Goal: Task Accomplishment & Management: Use online tool/utility

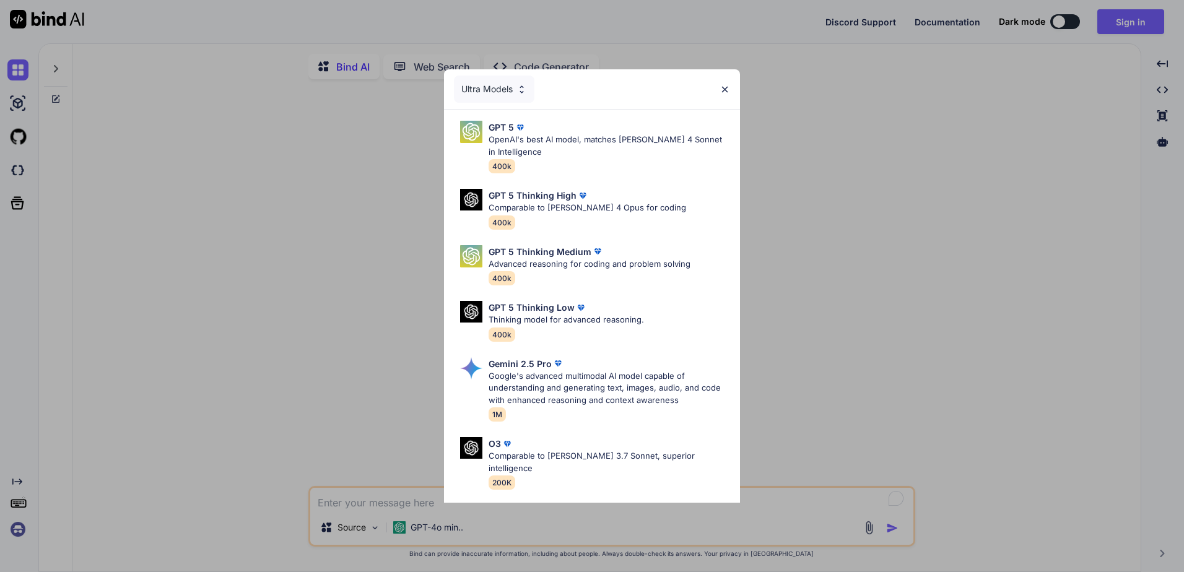
type textarea "x"
click at [726, 88] on img at bounding box center [725, 89] width 11 height 11
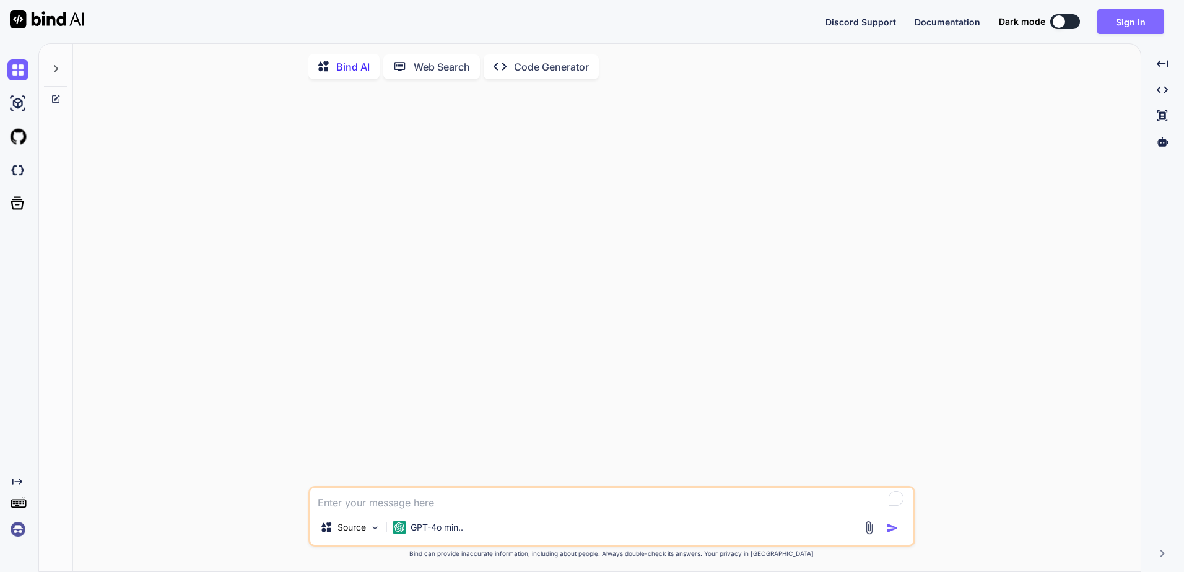
click at [1124, 31] on button "Sign in" at bounding box center [1130, 21] width 67 height 25
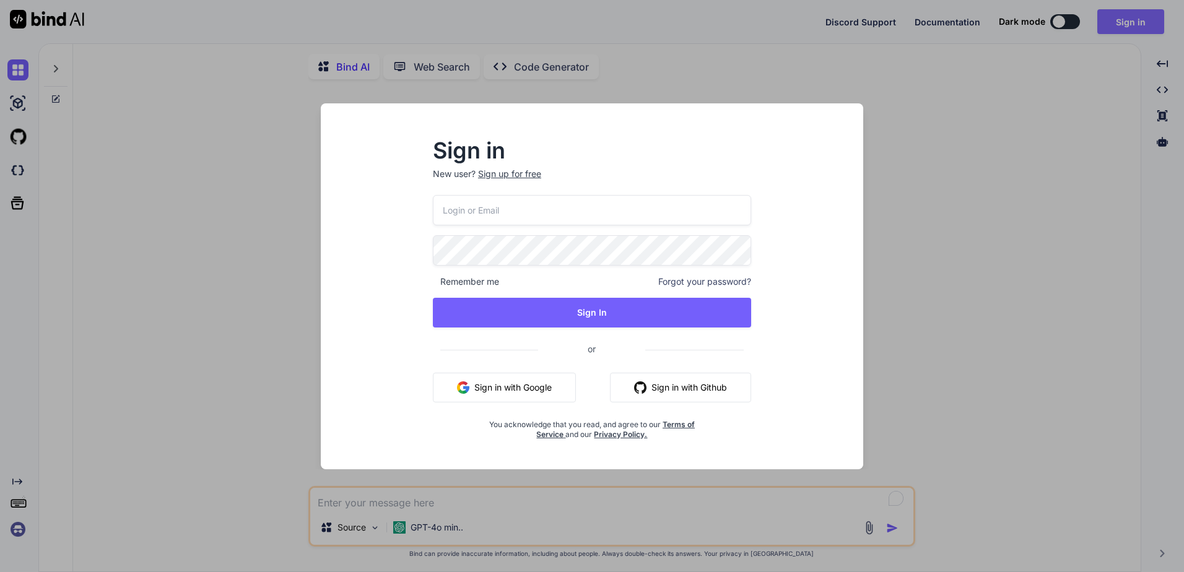
type input "[EMAIL_ADDRESS]"
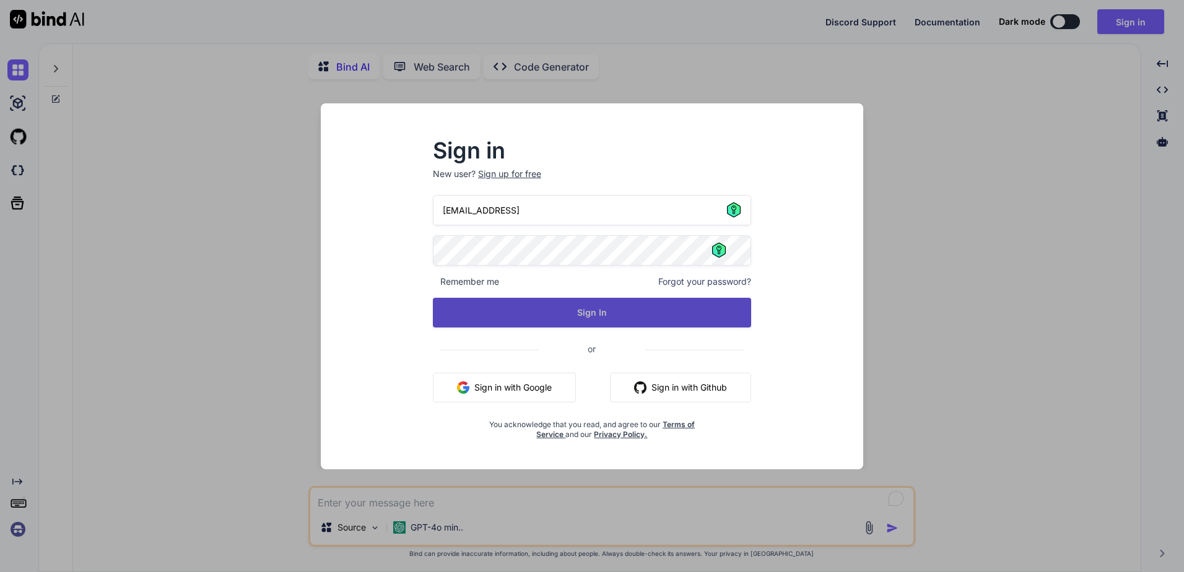
click at [601, 309] on button "Sign In" at bounding box center [592, 313] width 318 height 30
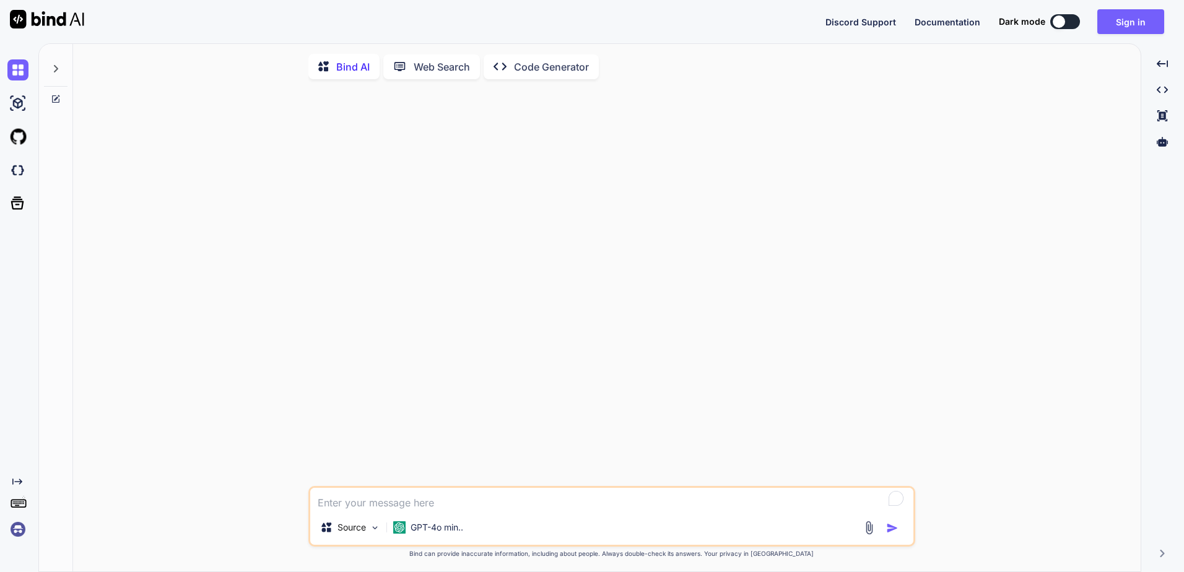
click at [350, 75] on div "Bind AI" at bounding box center [343, 66] width 71 height 25
click at [1072, 20] on button at bounding box center [1065, 21] width 30 height 15
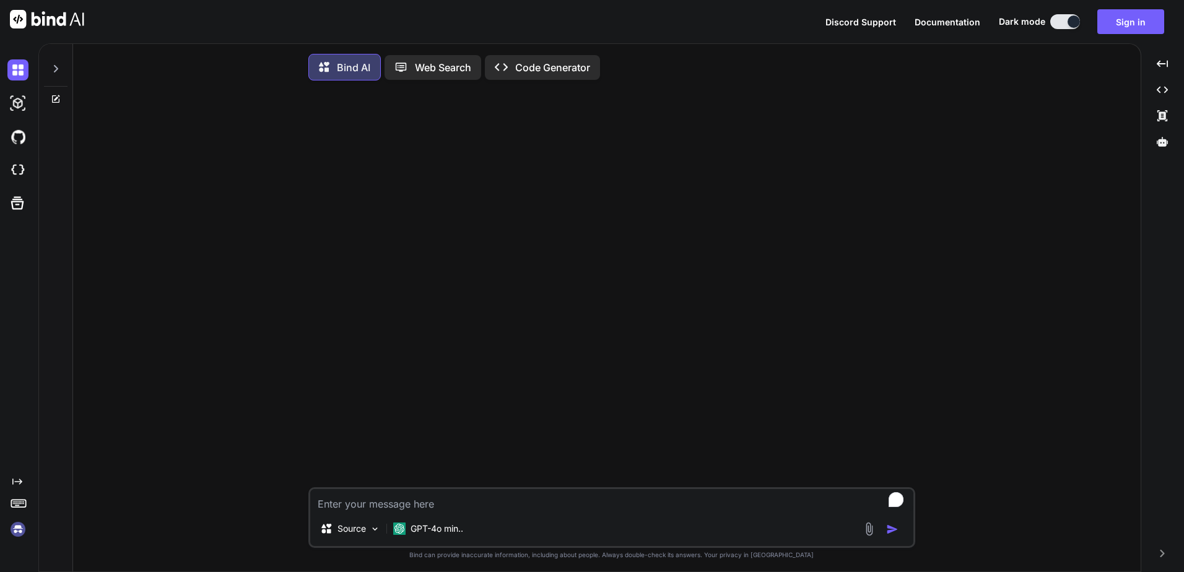
click at [1063, 19] on button at bounding box center [1065, 21] width 30 height 15
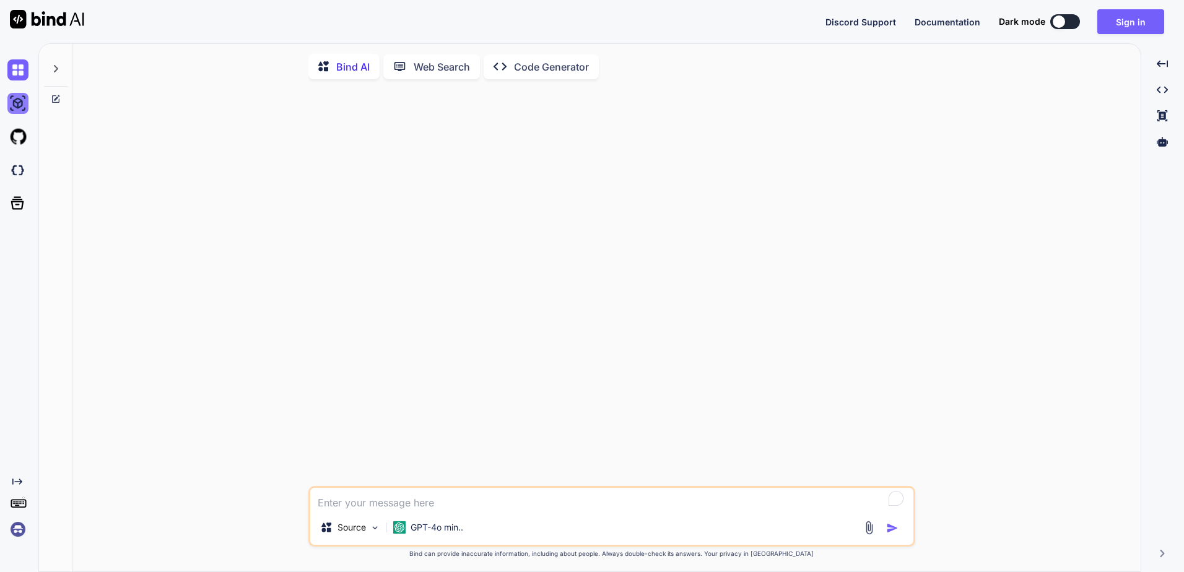
click at [12, 102] on img at bounding box center [17, 103] width 21 height 21
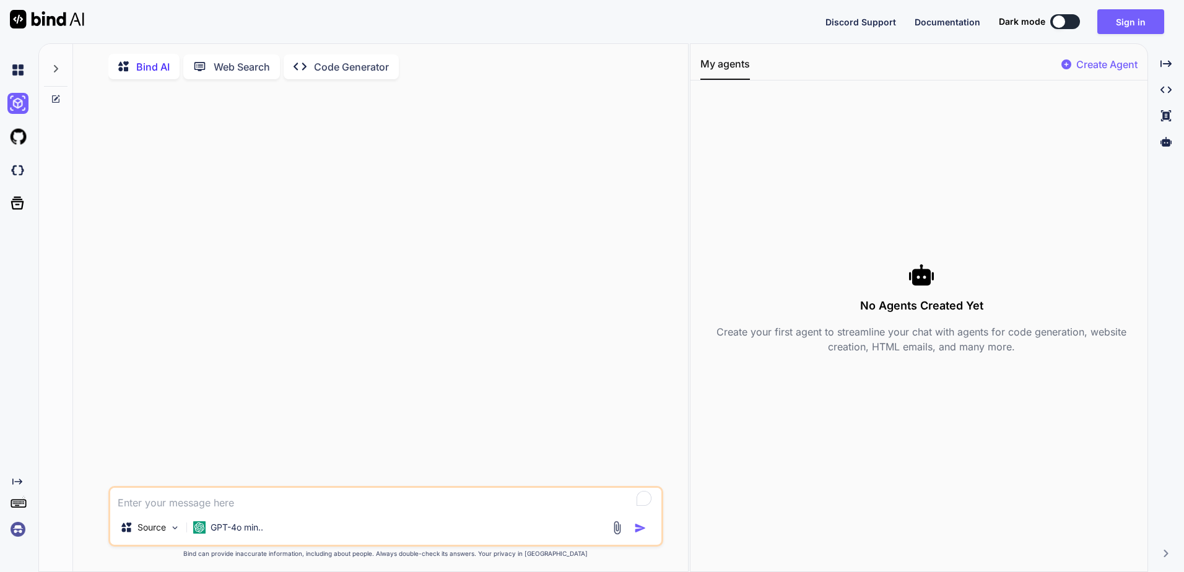
click at [22, 85] on div at bounding box center [20, 69] width 26 height 33
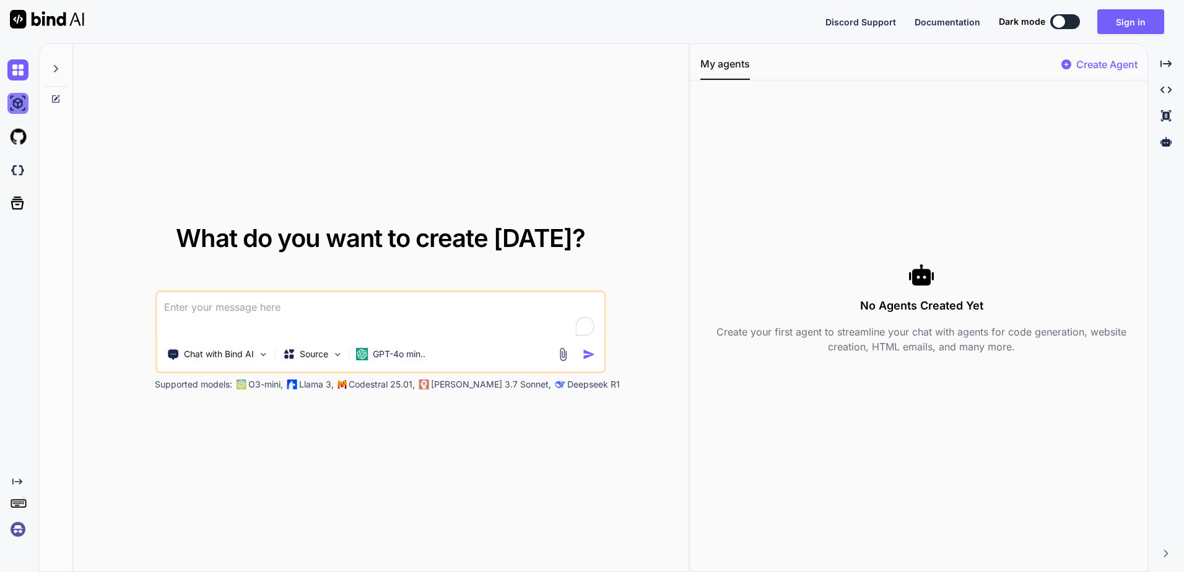
click at [19, 97] on img at bounding box center [17, 103] width 21 height 21
click at [14, 103] on img at bounding box center [17, 103] width 21 height 21
click at [20, 67] on img at bounding box center [17, 69] width 21 height 21
click at [20, 93] on img at bounding box center [17, 103] width 21 height 21
click at [62, 67] on div at bounding box center [56, 65] width 24 height 43
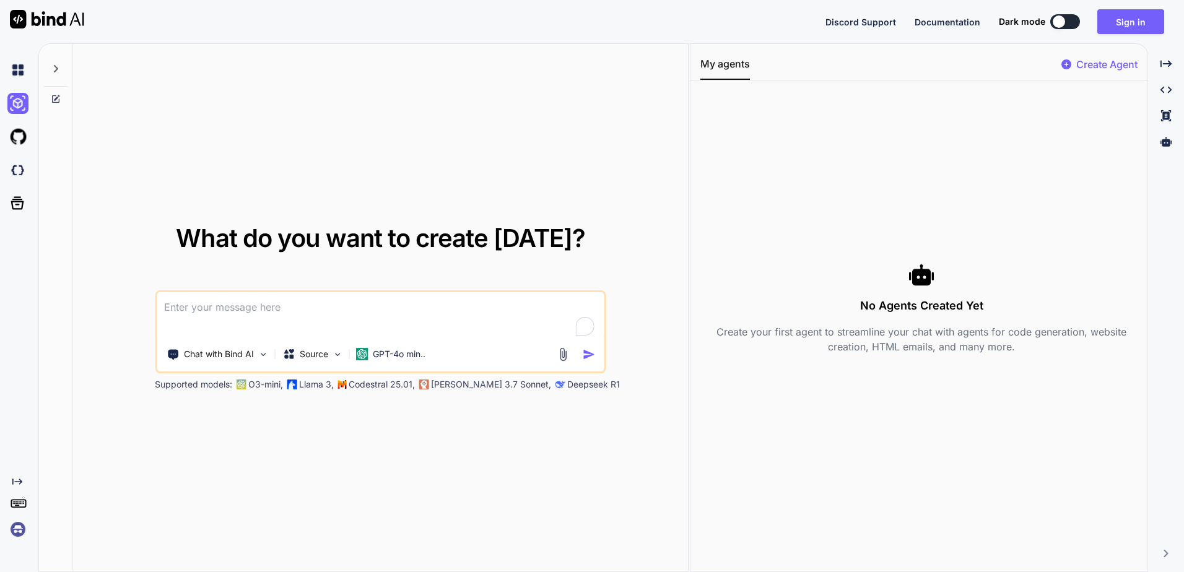
type textarea "x"
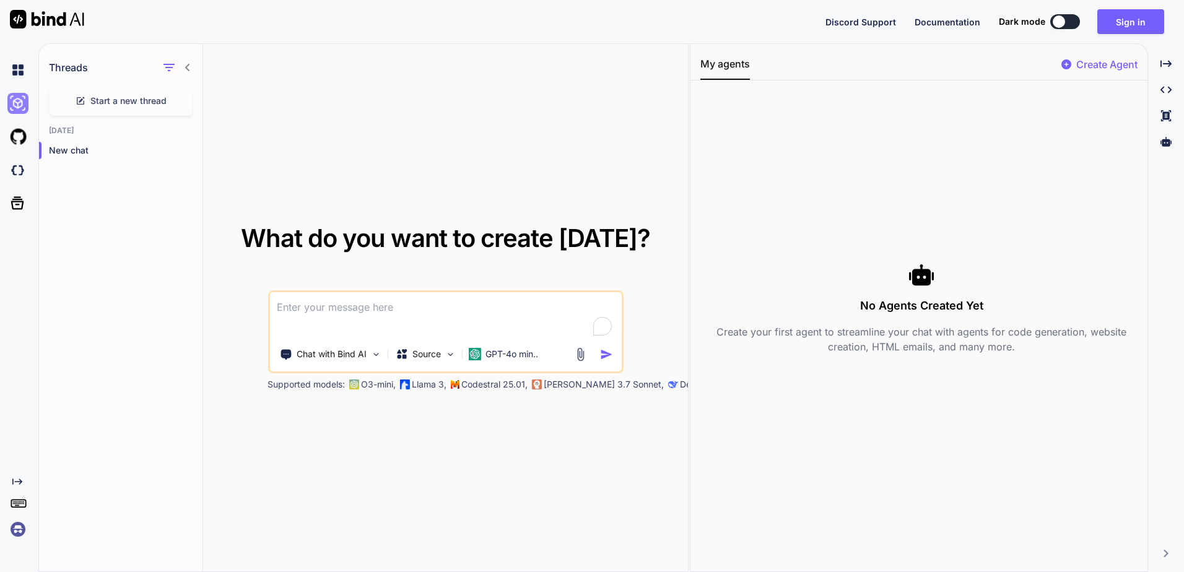
click at [15, 99] on img at bounding box center [17, 103] width 21 height 21
click at [7, 59] on div at bounding box center [16, 69] width 33 height 33
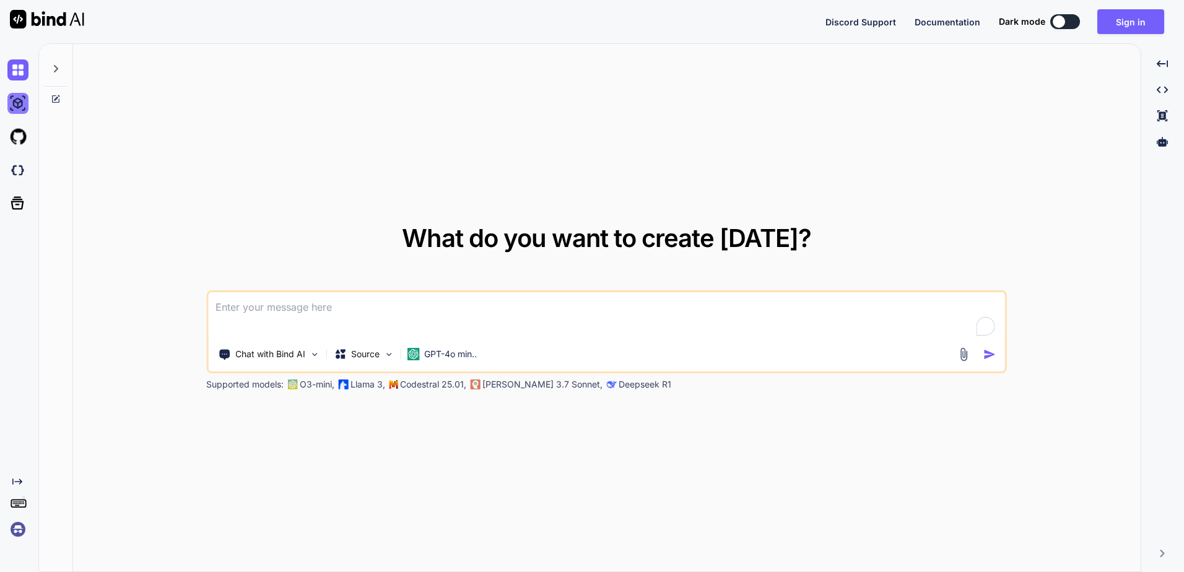
click at [19, 103] on img at bounding box center [17, 103] width 21 height 21
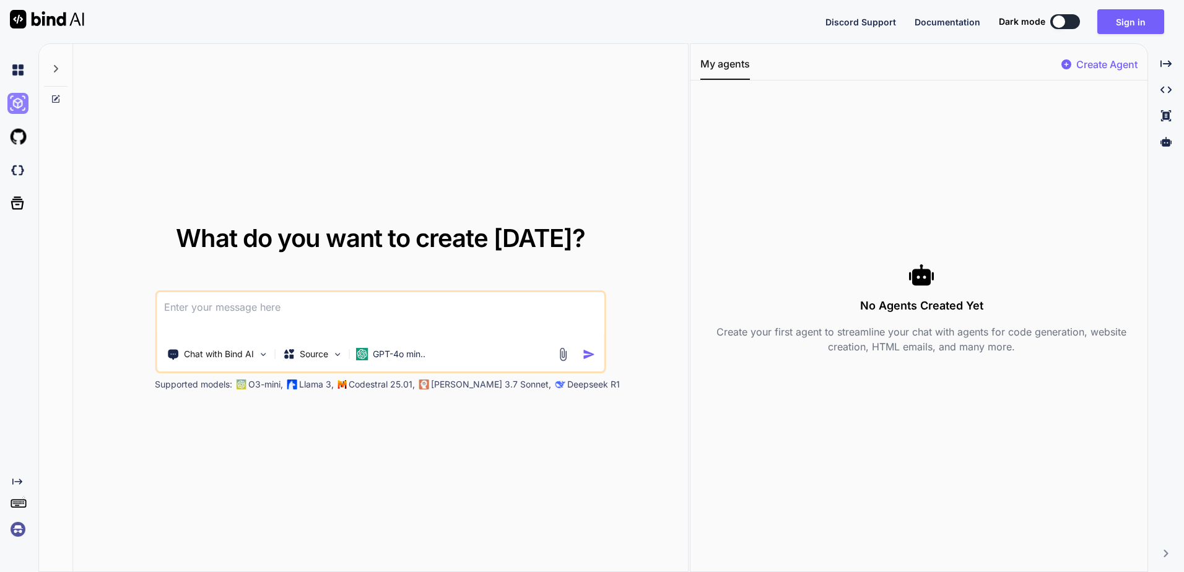
type textarea "x"
click at [236, 304] on textarea "To enrich screen reader interactions, please activate Accessibility in Grammarl…" at bounding box center [381, 315] width 448 height 46
paste textarea "To enrich screen reader interactions, please activate Accessibility in Grammarl…"
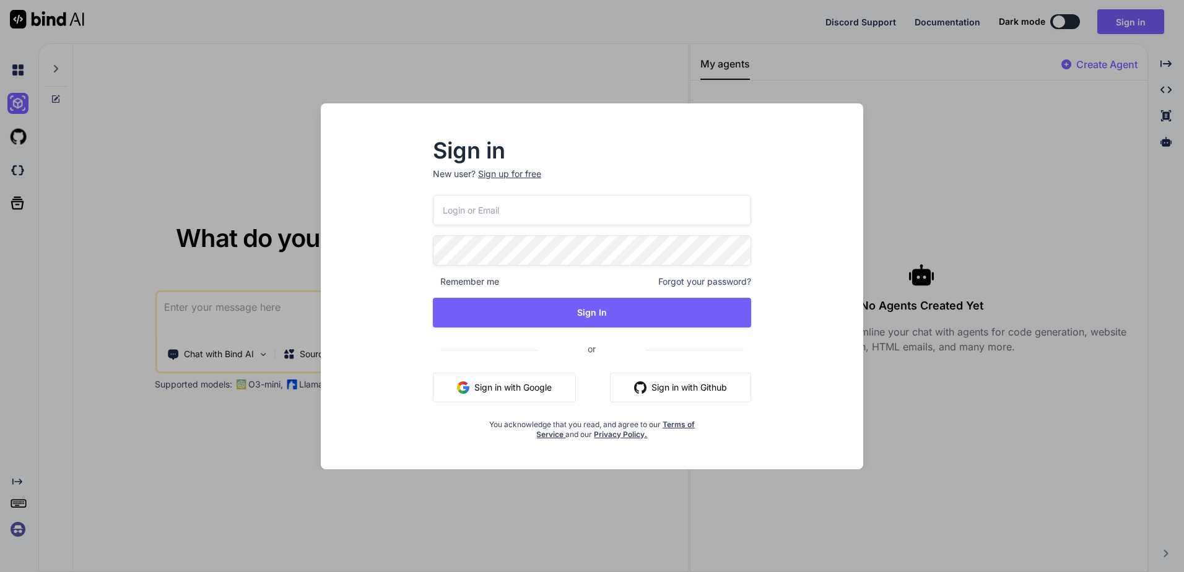
type input "[EMAIL_ADDRESS]"
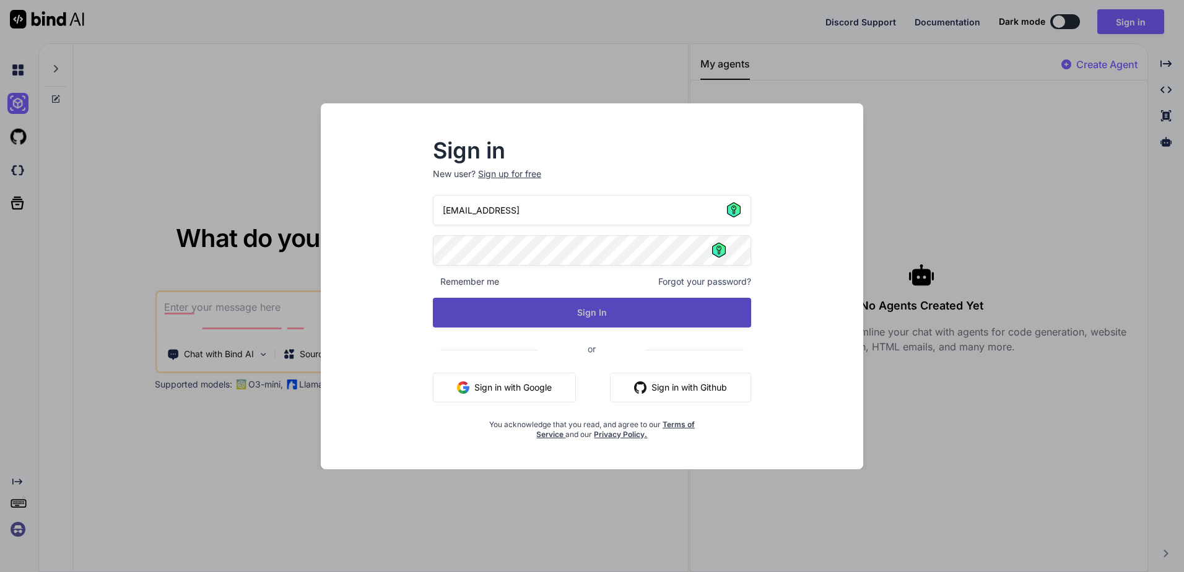
click at [536, 320] on button "Sign In" at bounding box center [592, 313] width 318 height 30
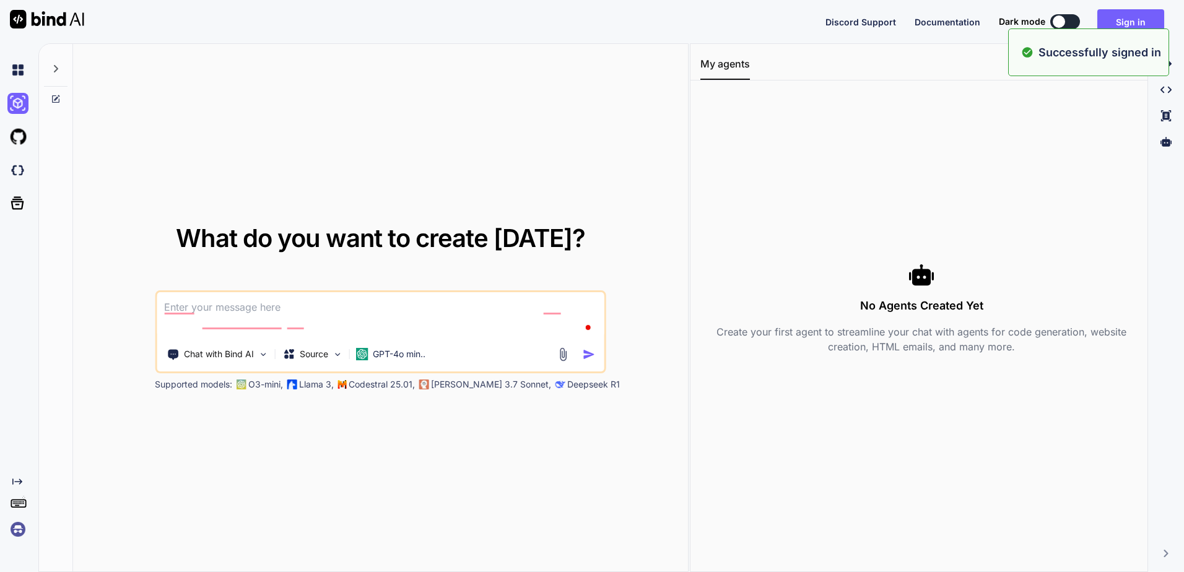
click at [320, 307] on textarea "To enrich screen reader interactions, please activate Accessibility in Grammarl…" at bounding box center [381, 315] width 448 height 46
paste textarea "To enrich screen reader interactions, please activate Accessibility in Grammarl…"
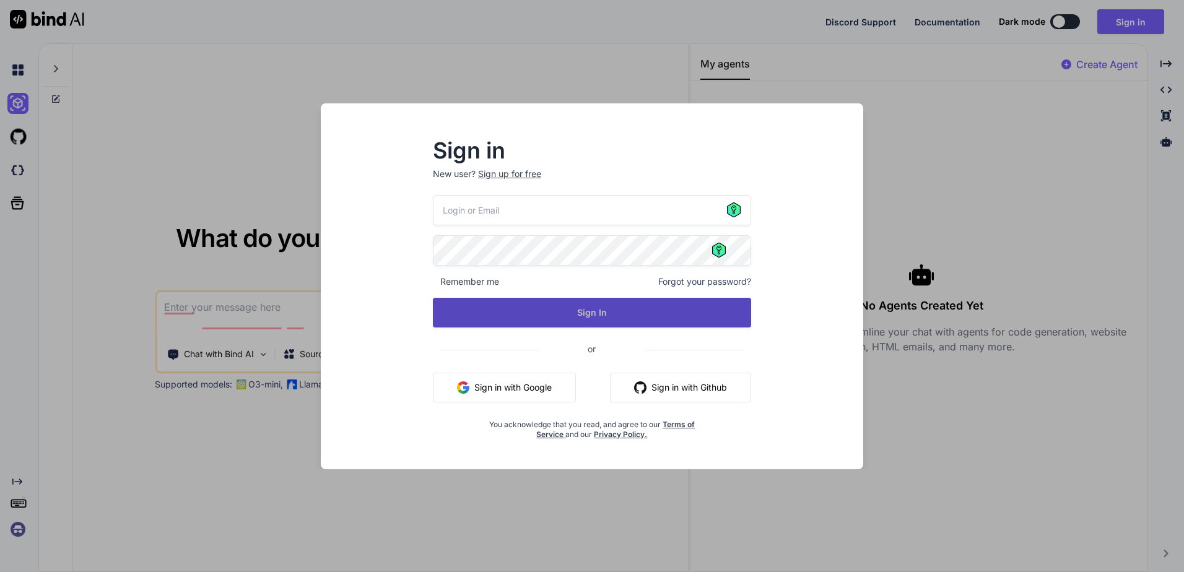
click at [538, 311] on button "Sign In" at bounding box center [592, 313] width 318 height 30
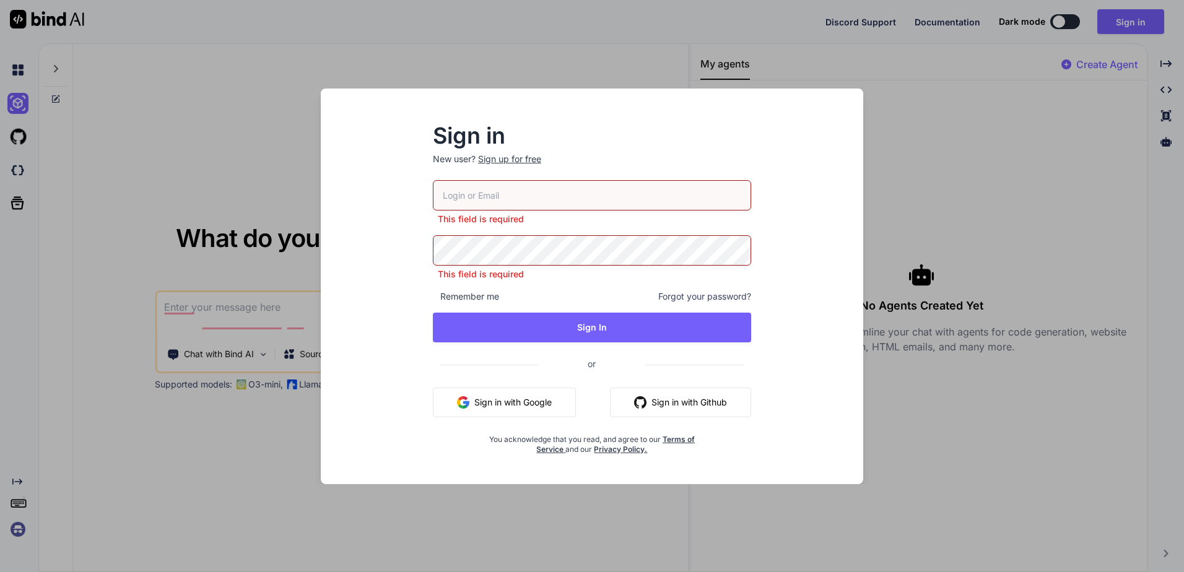
click at [557, 196] on input "email" at bounding box center [592, 195] width 318 height 30
type input "elie@virtualix.ai"
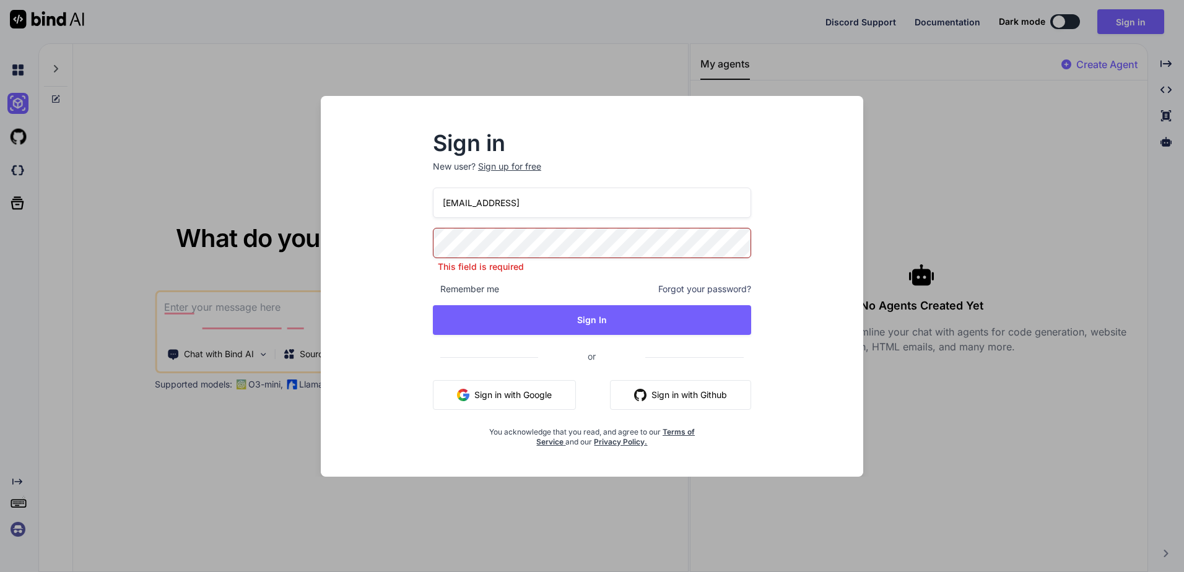
click at [561, 47] on div "Sign in New user? Sign up for free elie@virtualix.ai This field is required Rem…" at bounding box center [592, 286] width 1184 height 572
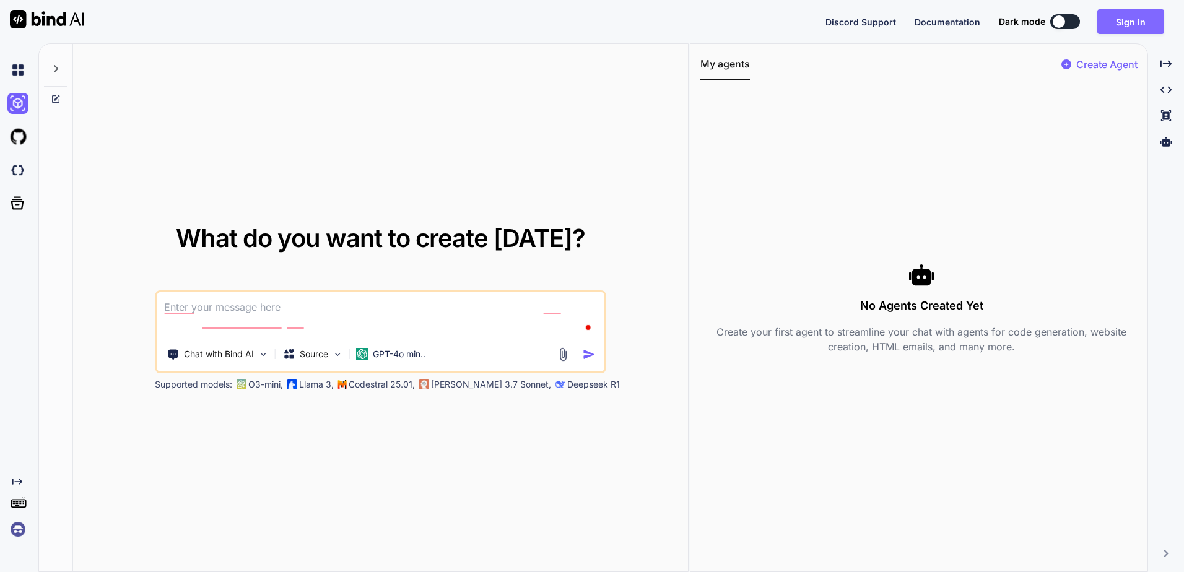
click at [1144, 27] on button "Sign in" at bounding box center [1130, 21] width 67 height 25
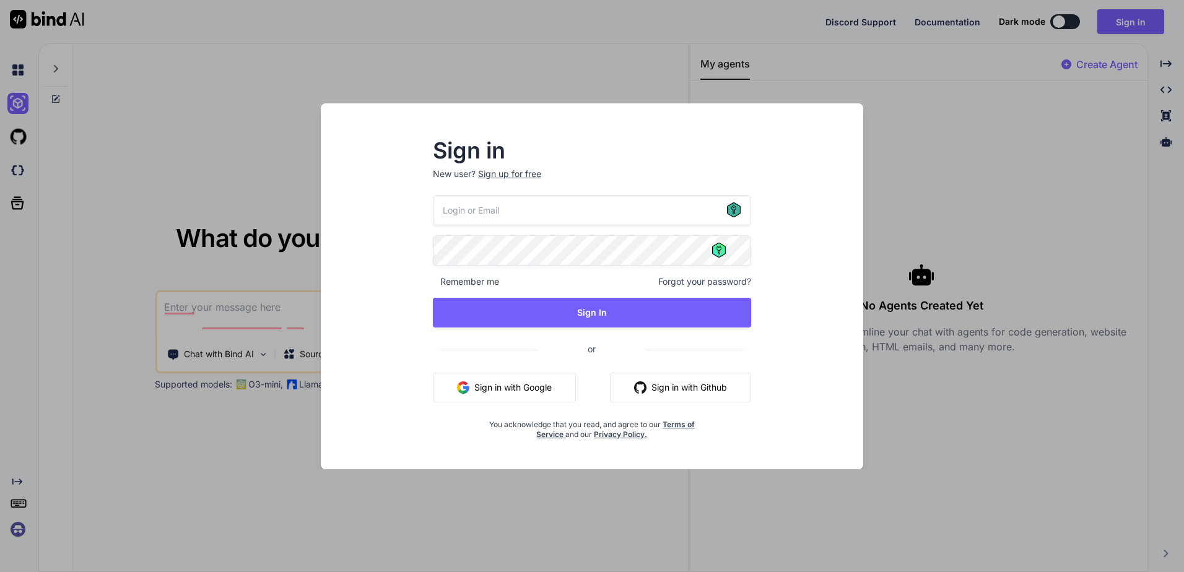
click at [733, 211] on icon at bounding box center [734, 209] width 14 height 15
type input "elie@virtualix.ai"
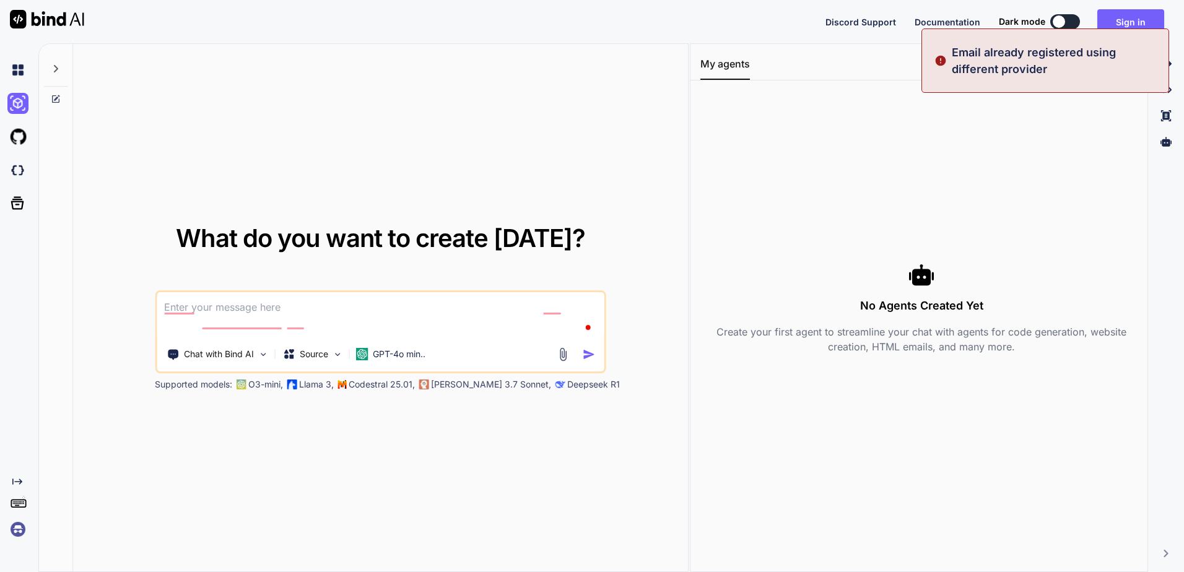
click at [699, 261] on div "No Agents Created Yet Create your first agent to streamline your chat with agen…" at bounding box center [918, 308] width 457 height 436
click at [658, 227] on div "What do you want to create today? Chat with Bind AI Source GPT-4o min.. Support…" at bounding box center [380, 308] width 564 height 165
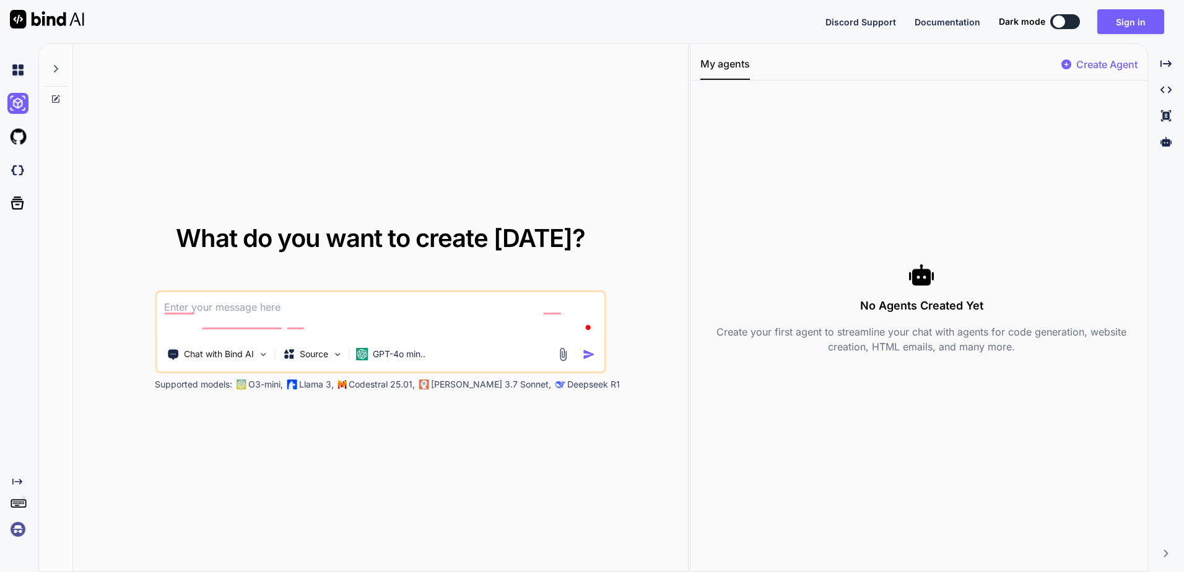
click at [358, 307] on textarea "To enrich screen reader interactions, please activate Accessibility in Grammarl…" at bounding box center [381, 315] width 448 height 46
paste textarea "To enrich screen reader interactions, please activate Accessibility in Grammarl…"
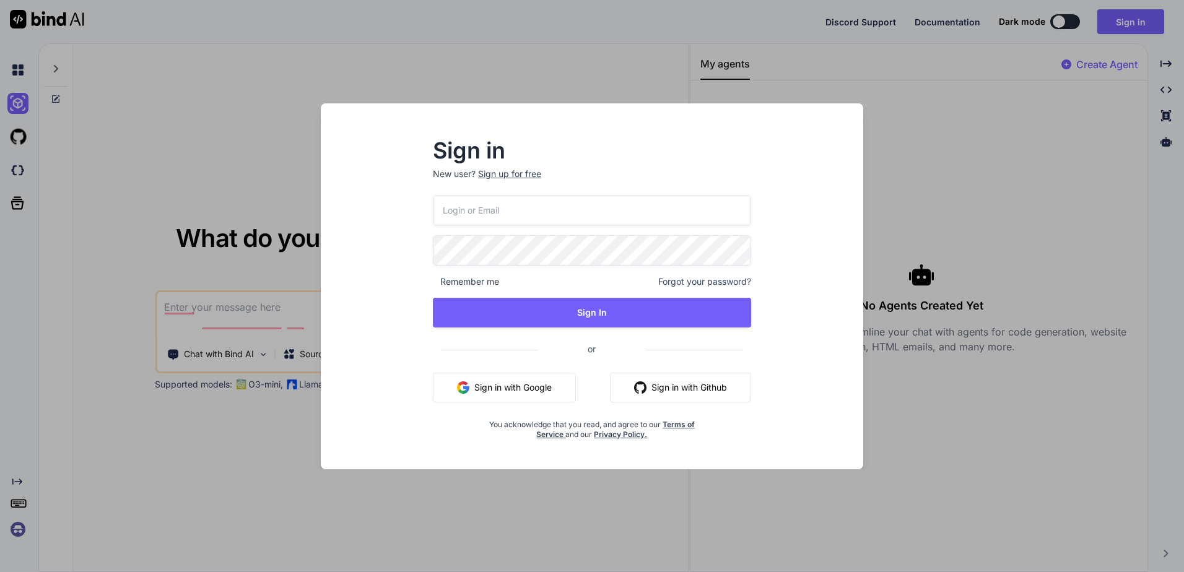
click at [609, 80] on div "Sign in New user? Sign up for free Remember me Forgot your password? Sign In or…" at bounding box center [592, 286] width 1184 height 572
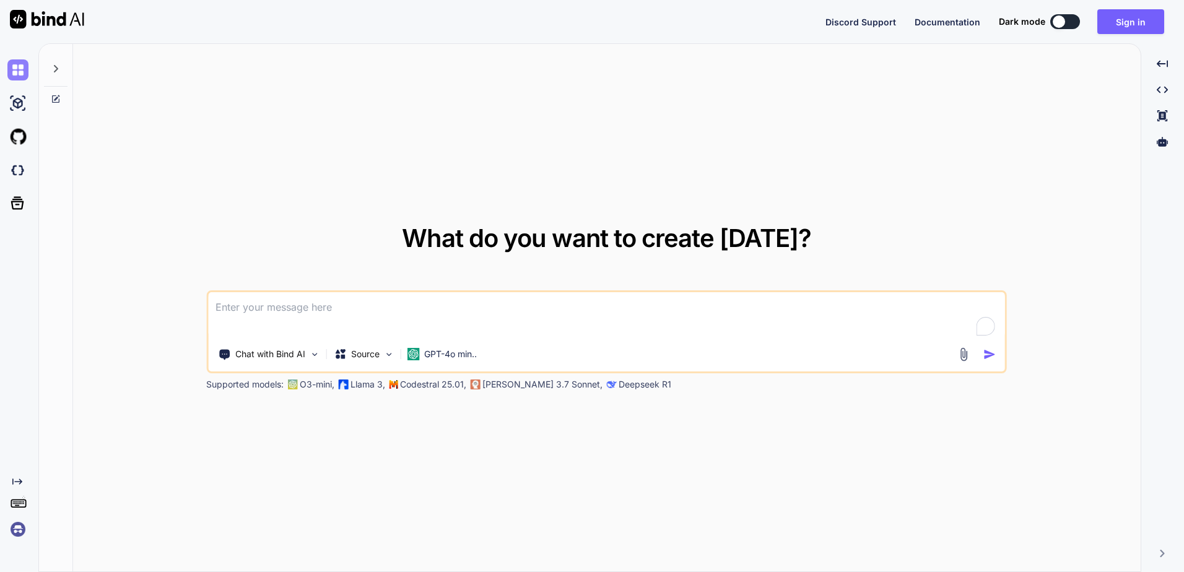
click at [14, 72] on img at bounding box center [17, 69] width 21 height 21
type textarea "x"
click at [263, 307] on textarea "To enrich screen reader interactions, please activate Accessibility in Grammarl…" at bounding box center [606, 315] width 797 height 46
paste textarea "To enrich screen reader interactions, please activate Accessibility in Grammarl…"
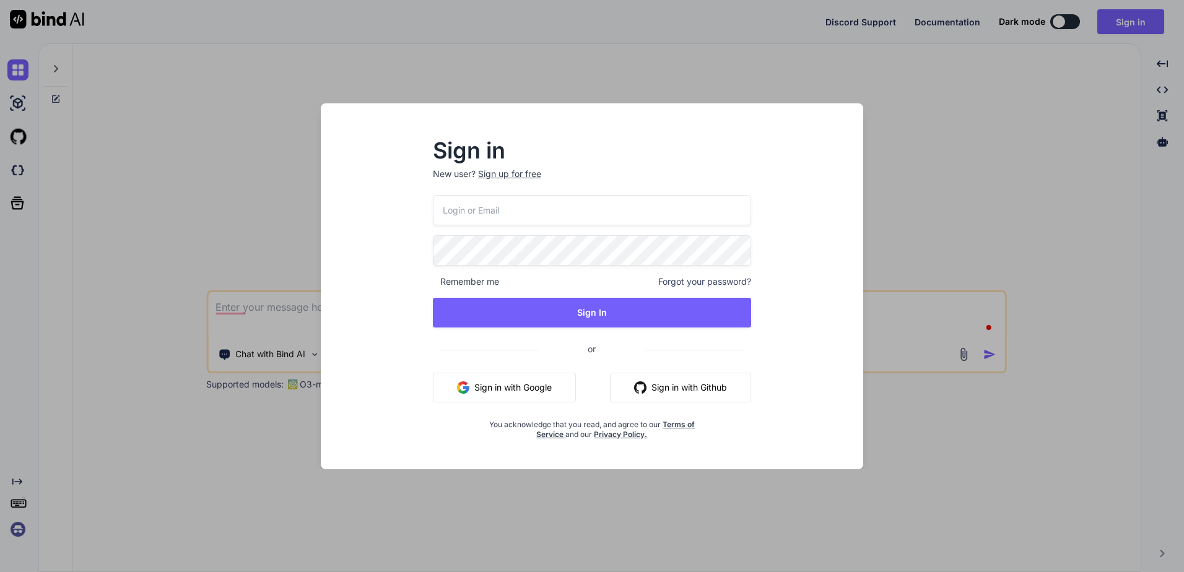
click at [562, 204] on input "email" at bounding box center [592, 210] width 318 height 30
type input "elie@virtualix.ai"
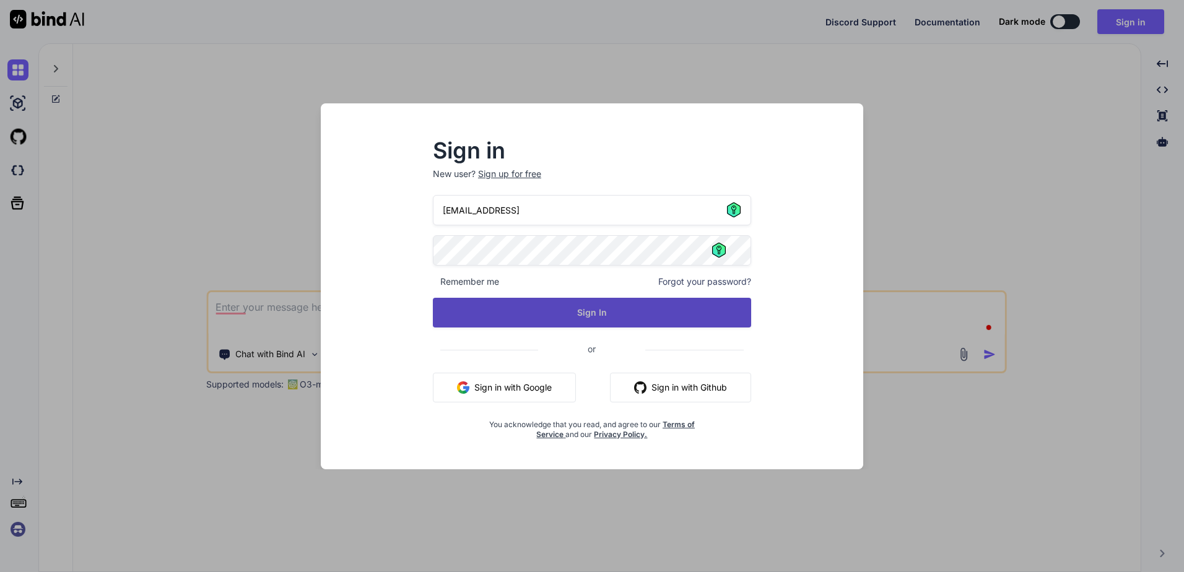
click at [570, 317] on button "Sign In" at bounding box center [592, 313] width 318 height 30
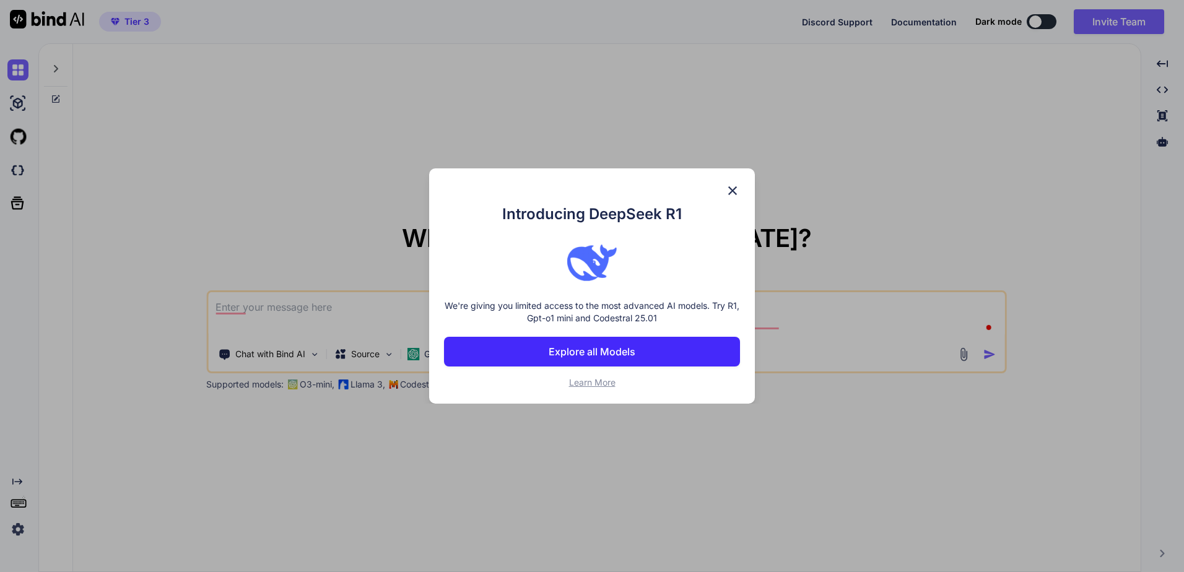
click at [513, 342] on button "Explore all Models" at bounding box center [592, 352] width 296 height 30
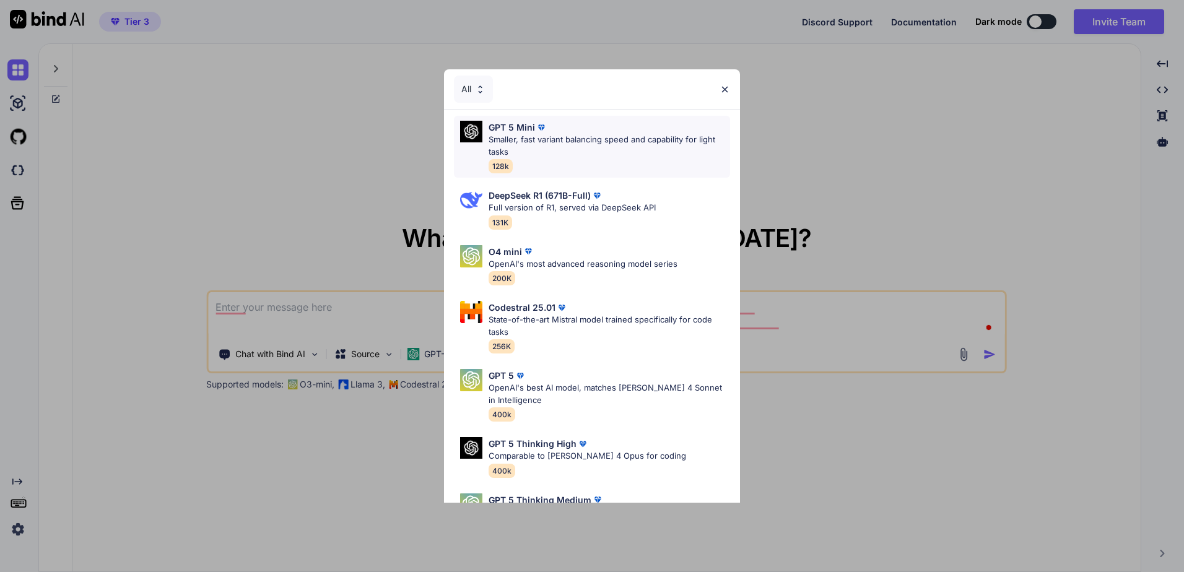
click at [631, 149] on p "Smaller, fast variant balancing speed and capability for light tasks" at bounding box center [609, 146] width 241 height 24
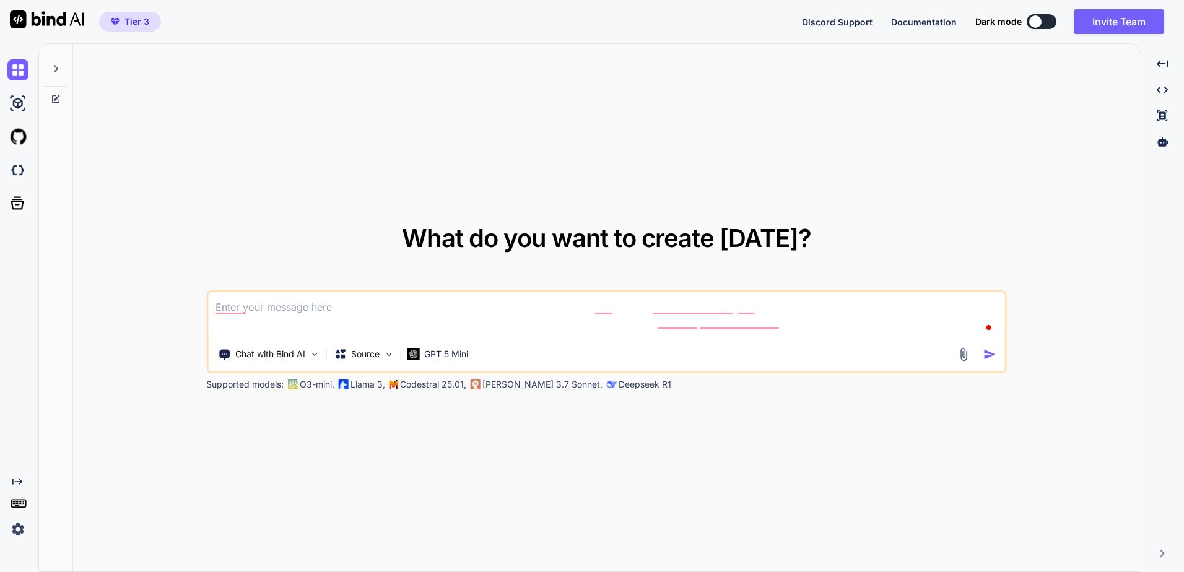
click at [551, 323] on textarea "To enrich screen reader interactions, please activate Accessibility in Grammarl…" at bounding box center [606, 315] width 797 height 46
click at [307, 300] on textarea "To enrich screen reader interactions, please activate Accessibility in Grammarl…" at bounding box center [606, 315] width 797 height 46
paste textarea "create me a personal stock market assistant that can fetch news, analyze stocks…"
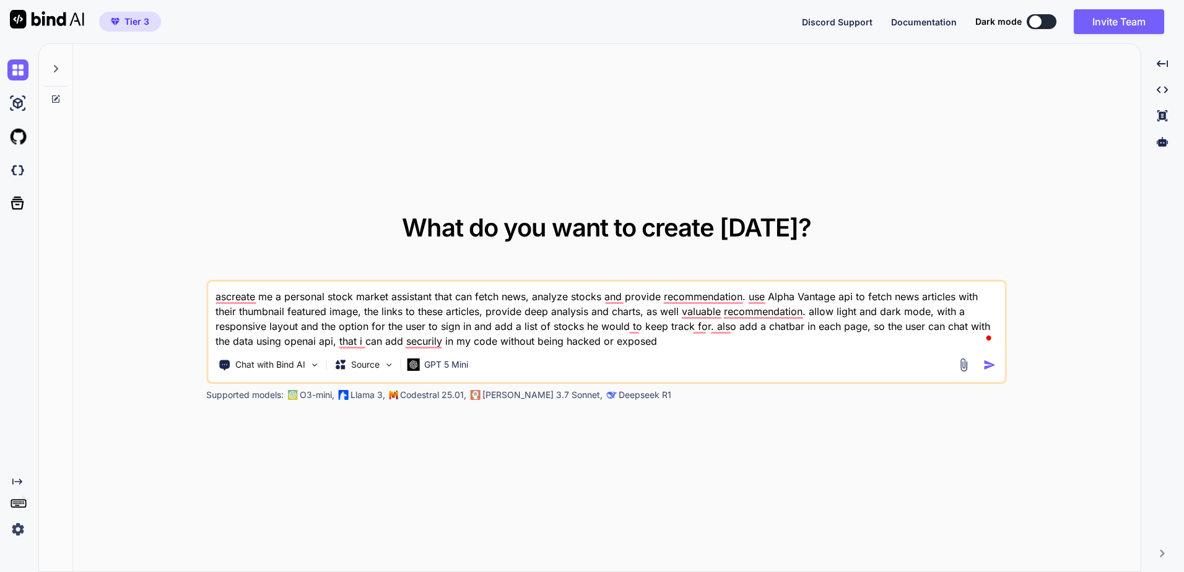
click at [227, 303] on textarea "ascreate me a personal stock market assistant that can fetch news, analyze stoc…" at bounding box center [606, 315] width 797 height 67
type textarea "create me a personal stock market assistant that can fetch news, analyze stocks…"
click at [424, 359] on div "GPT 5 Mini" at bounding box center [437, 365] width 61 height 12
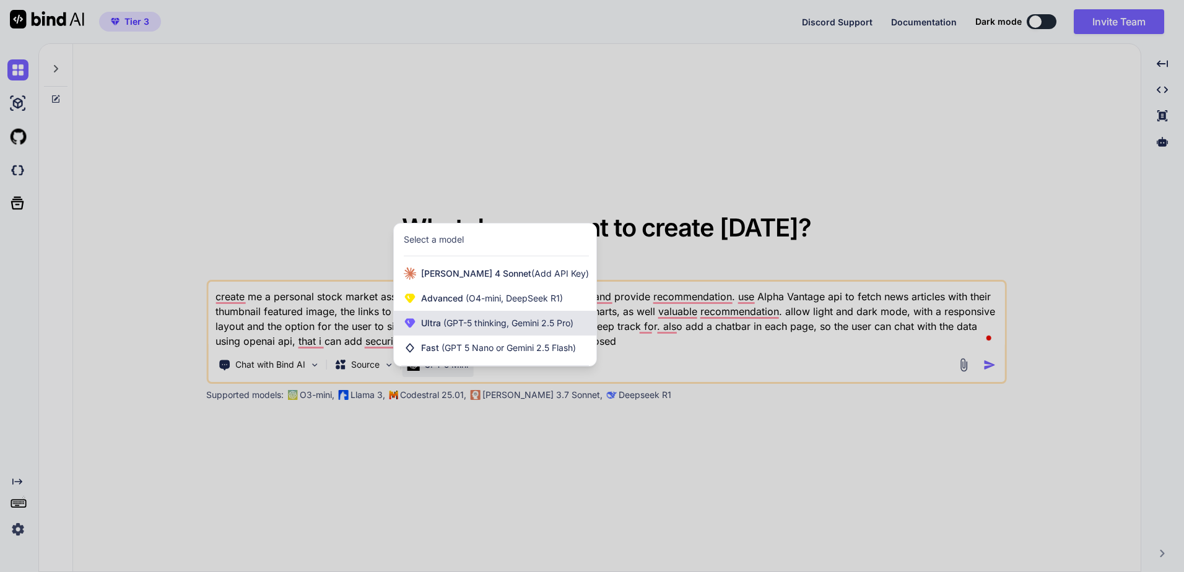
click at [519, 322] on span "(GPT-5 thinking, Gemini 2.5 Pro)" at bounding box center [507, 323] width 133 height 11
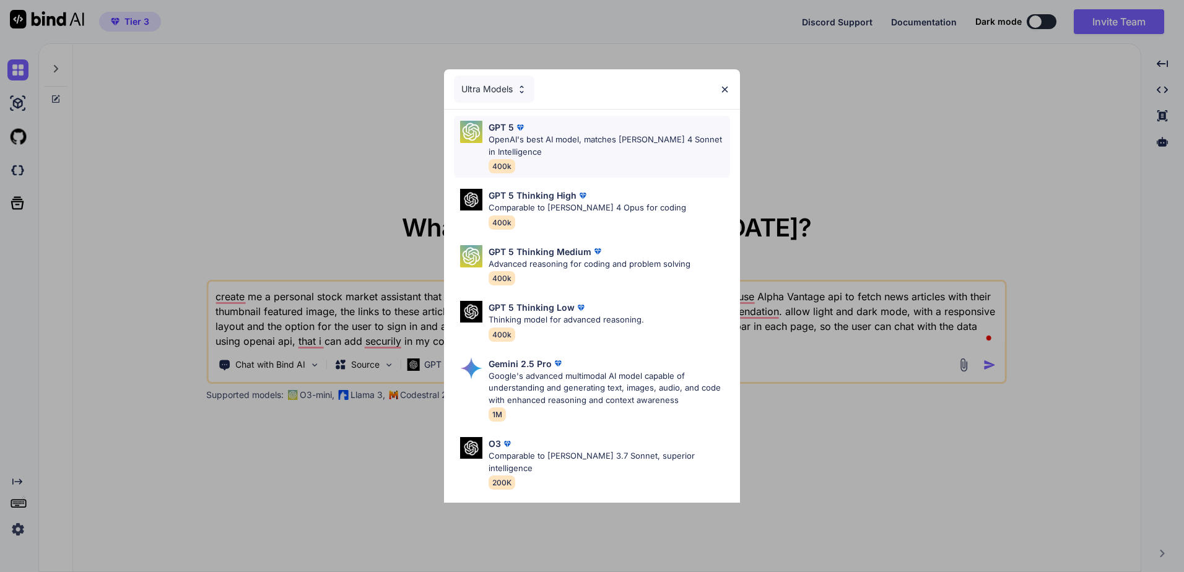
click at [621, 138] on p "OpenAI's best AI model, matches Claude 4 Sonnet in Intelligence" at bounding box center [609, 146] width 241 height 24
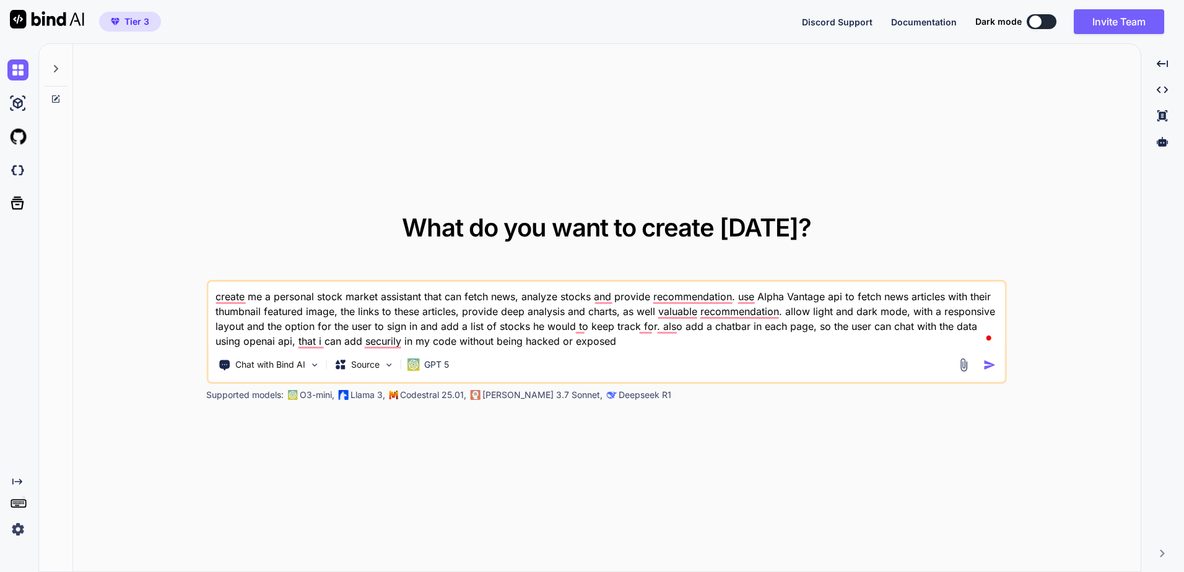
click at [984, 360] on img "button" at bounding box center [989, 365] width 13 height 13
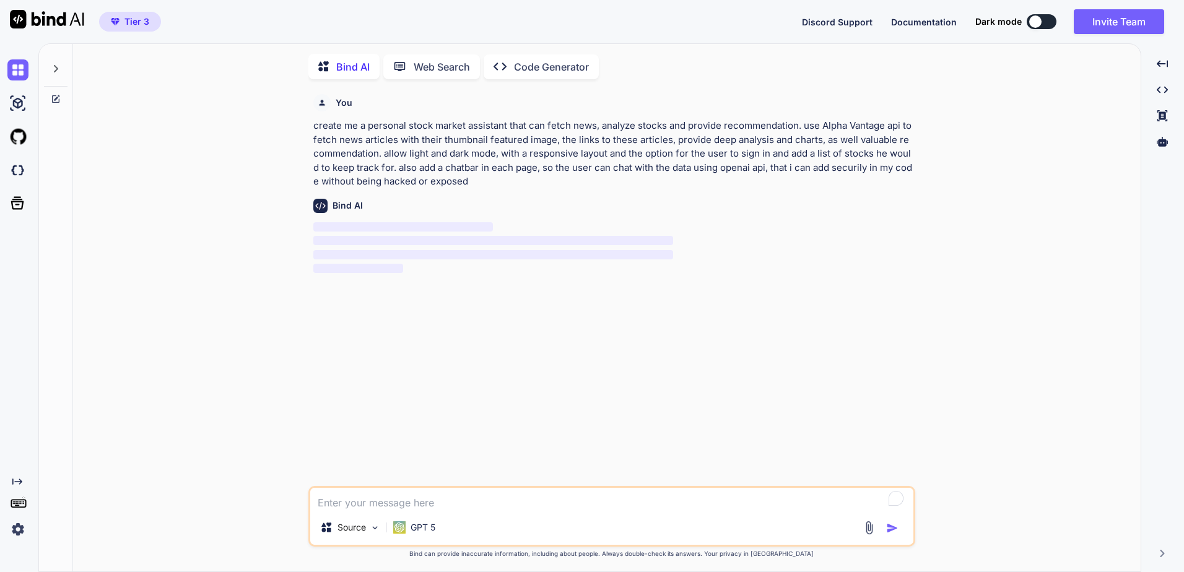
scroll to position [5, 0]
click at [555, 68] on p "Code Generator" at bounding box center [551, 65] width 75 height 15
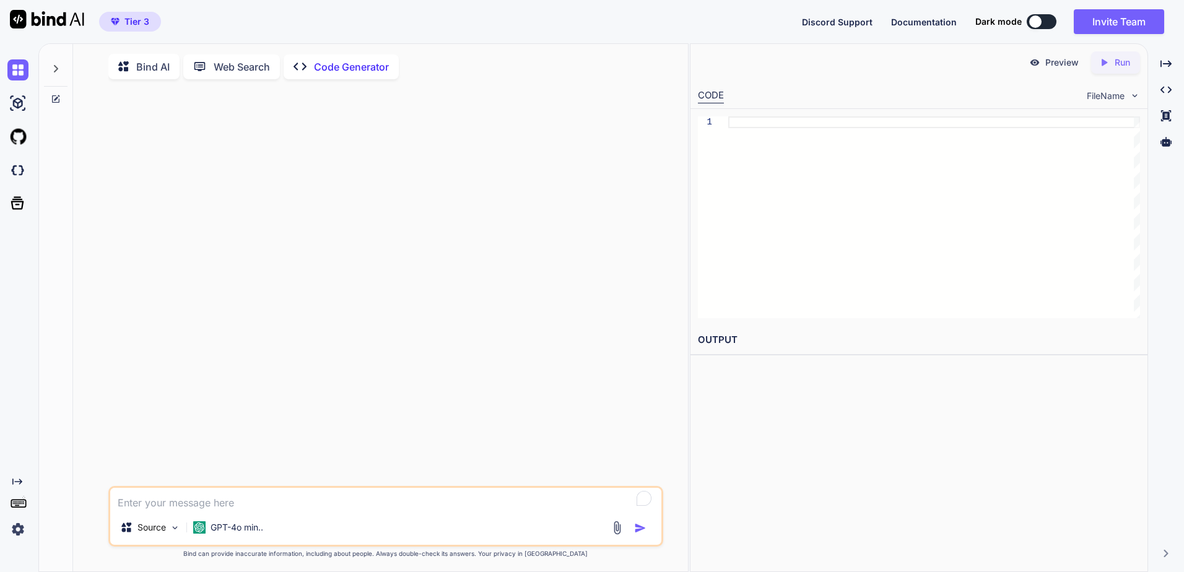
click at [157, 69] on p "Bind AI" at bounding box center [152, 66] width 33 height 15
click at [58, 62] on div at bounding box center [56, 65] width 24 height 43
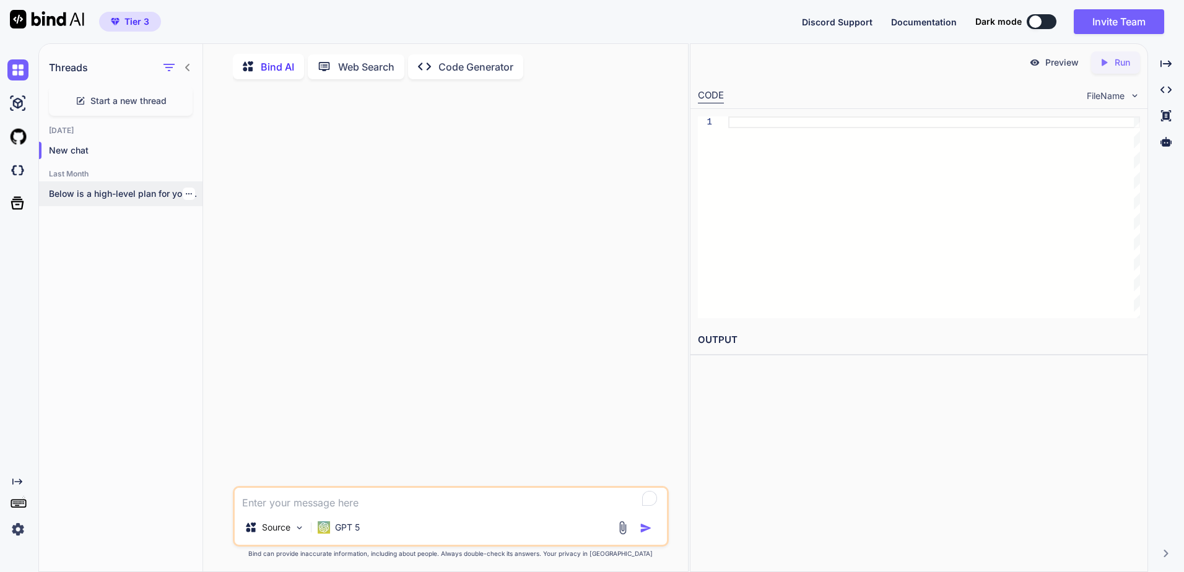
click at [123, 183] on div "Below is a high-level plan for your..." at bounding box center [120, 193] width 163 height 25
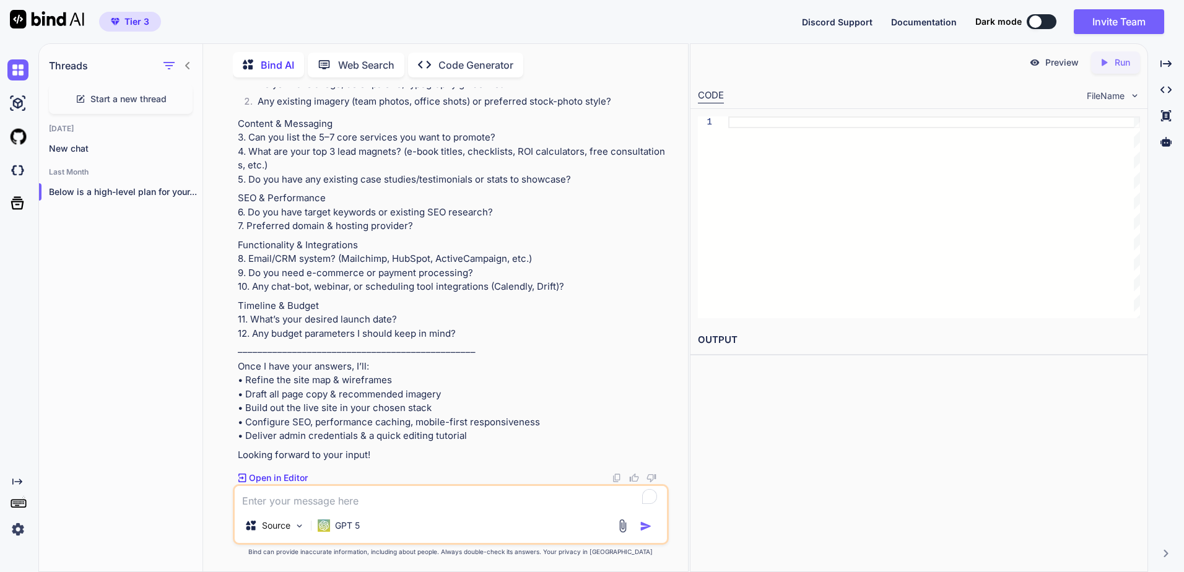
scroll to position [2077, 0]
click at [21, 95] on img at bounding box center [17, 103] width 21 height 21
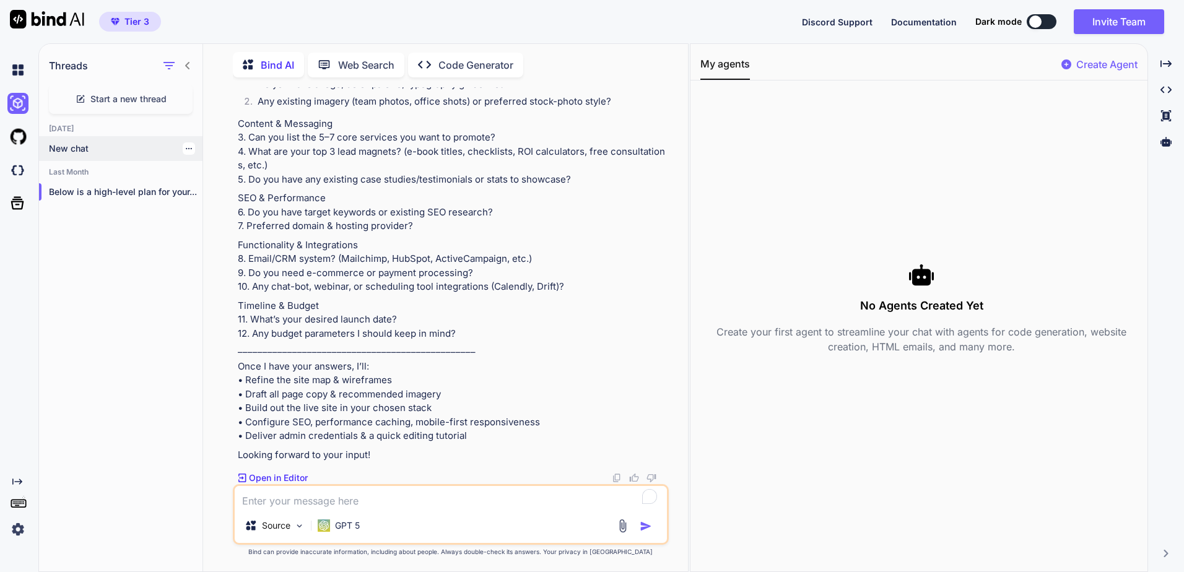
click at [107, 147] on p "New chat" at bounding box center [126, 148] width 154 height 12
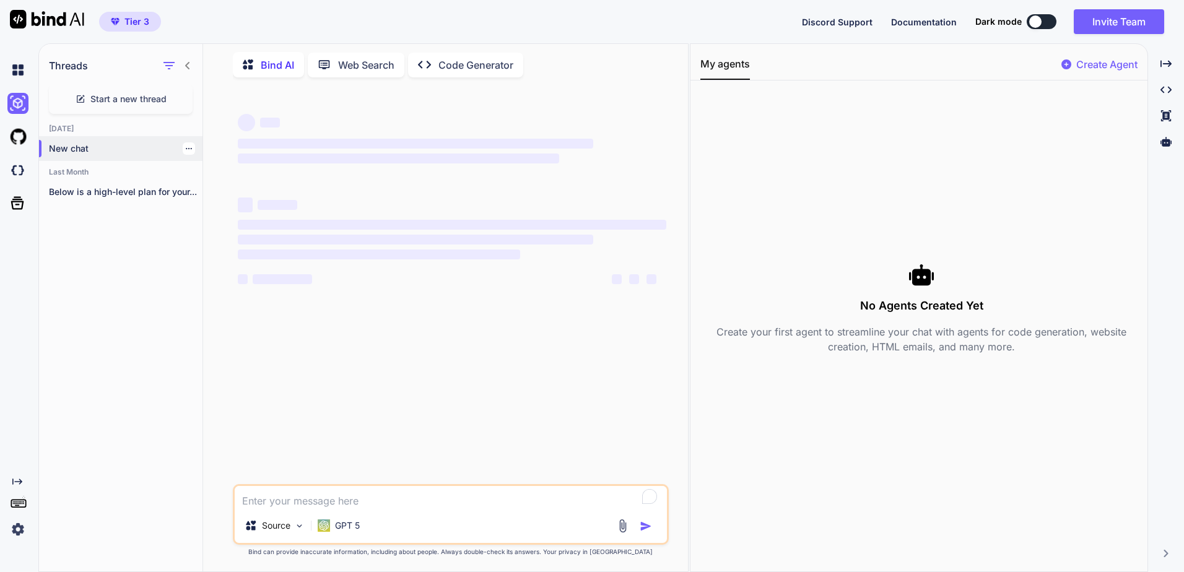
scroll to position [0, 0]
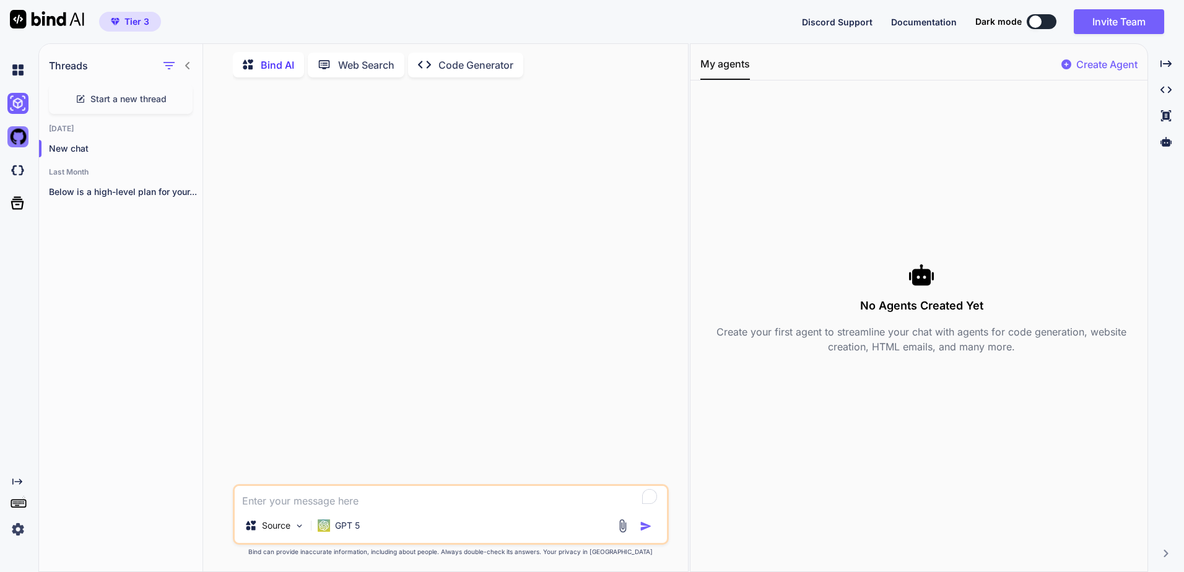
click at [21, 139] on img at bounding box center [17, 136] width 21 height 21
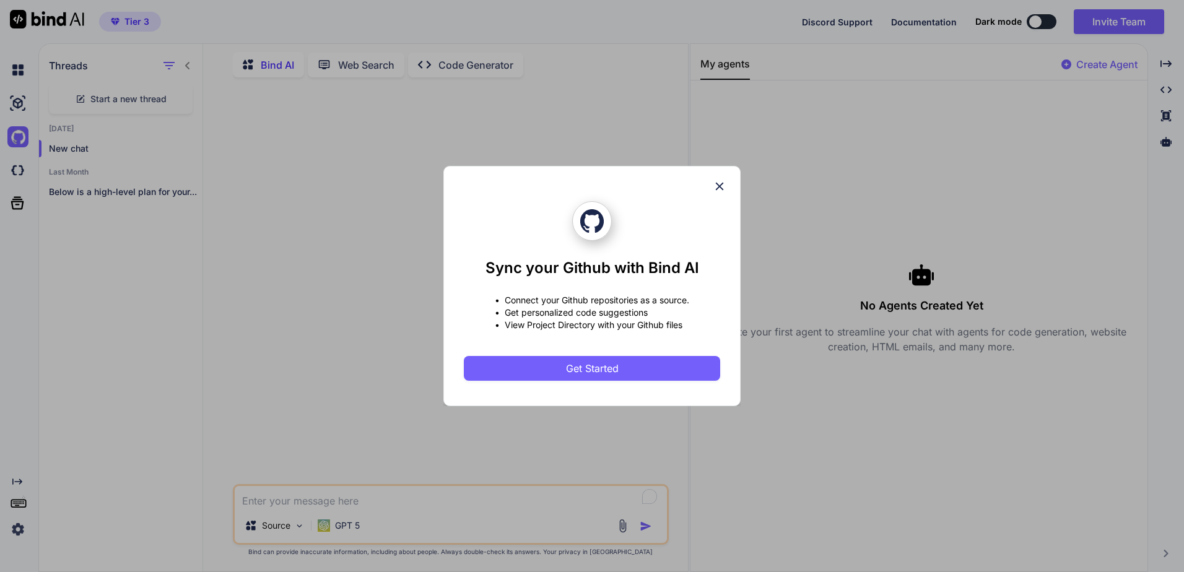
click at [720, 189] on icon at bounding box center [720, 187] width 14 height 14
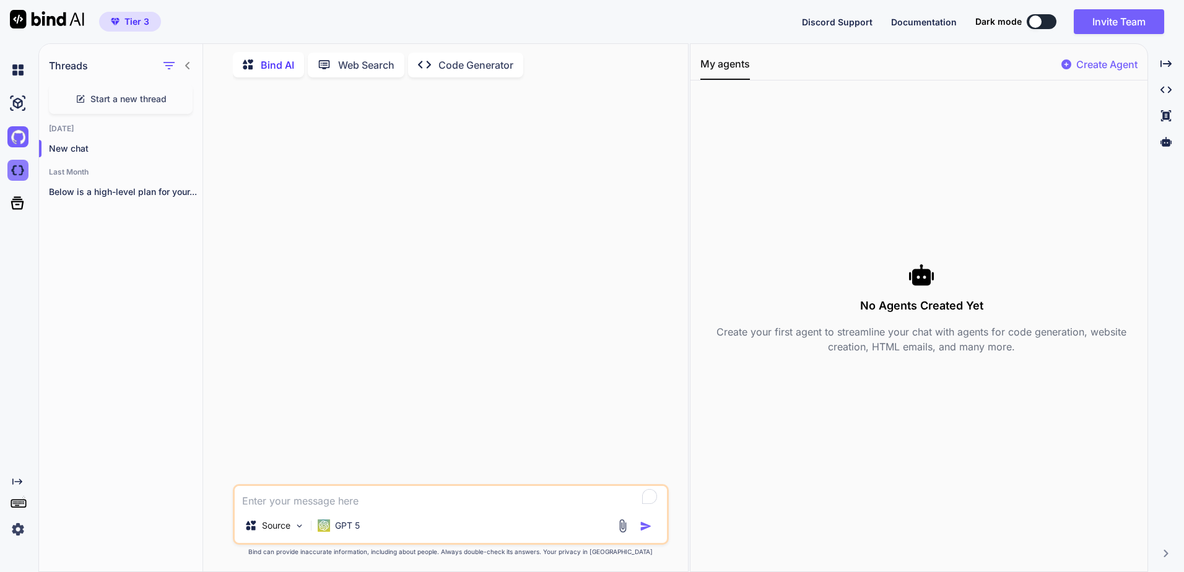
click at [19, 165] on img at bounding box center [17, 170] width 21 height 21
click at [123, 181] on div "Below is a high-level plan for your..." at bounding box center [120, 192] width 163 height 25
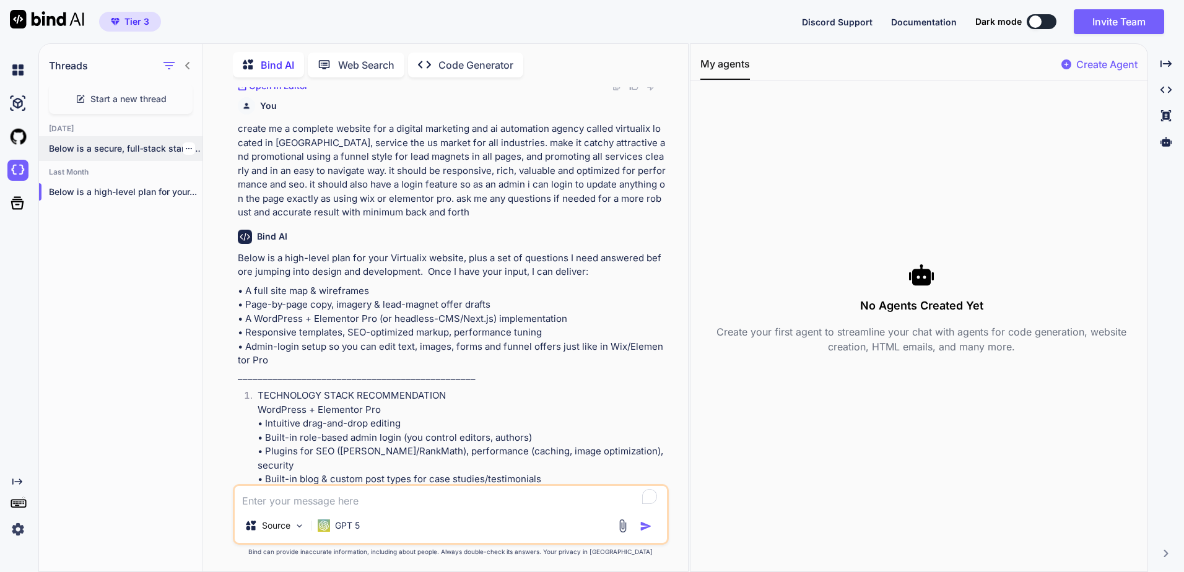
scroll to position [139, 0]
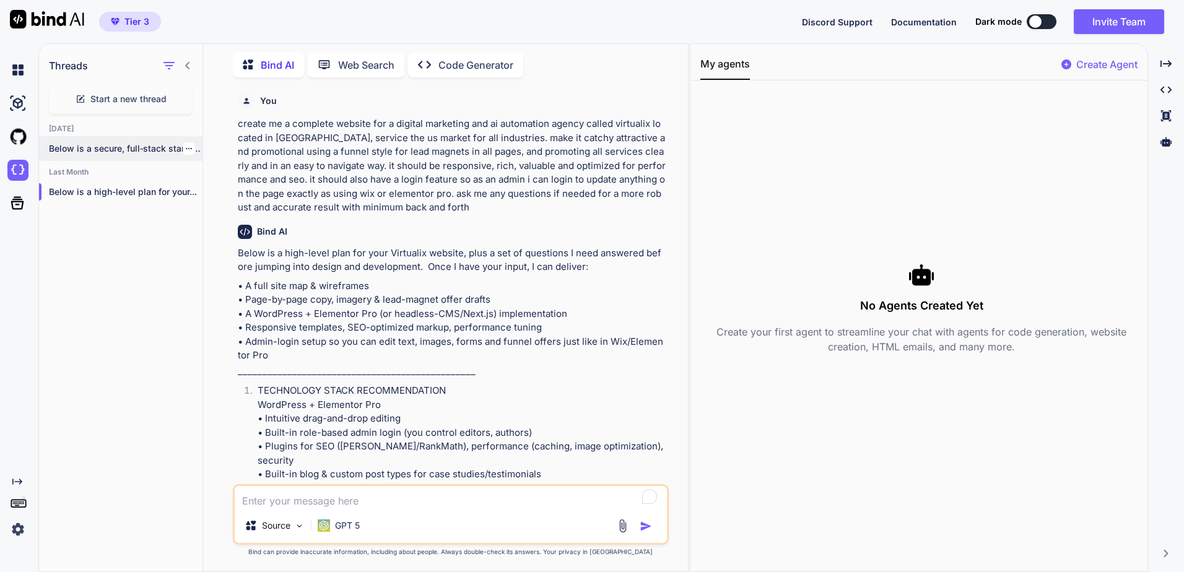
click at [134, 142] on p "Below is a secure, full‑stack starter yo..." at bounding box center [126, 148] width 154 height 12
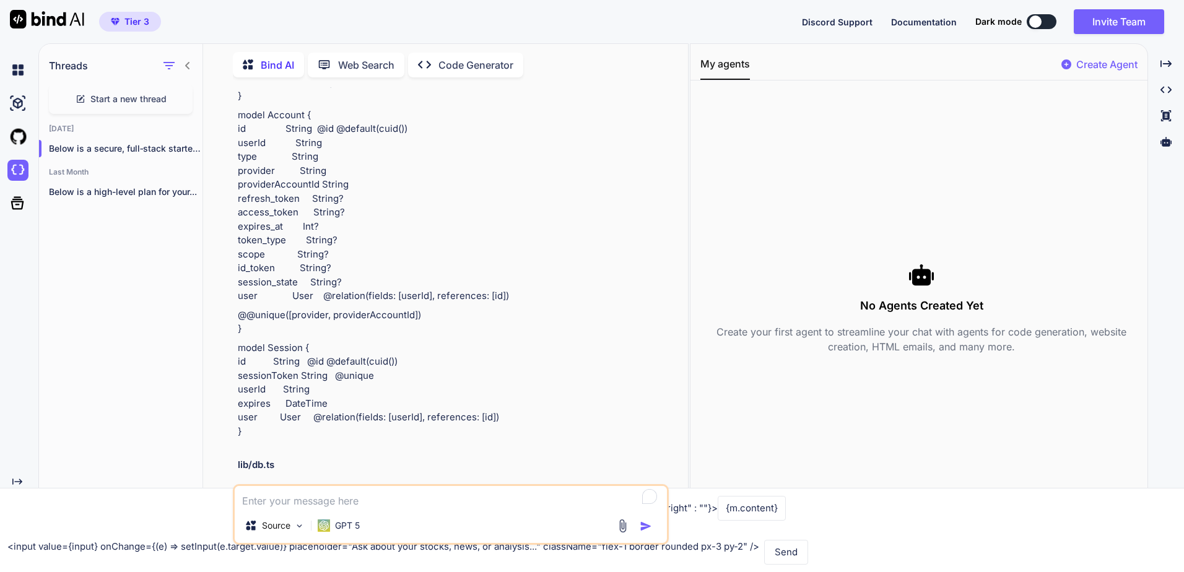
scroll to position [1436, 0]
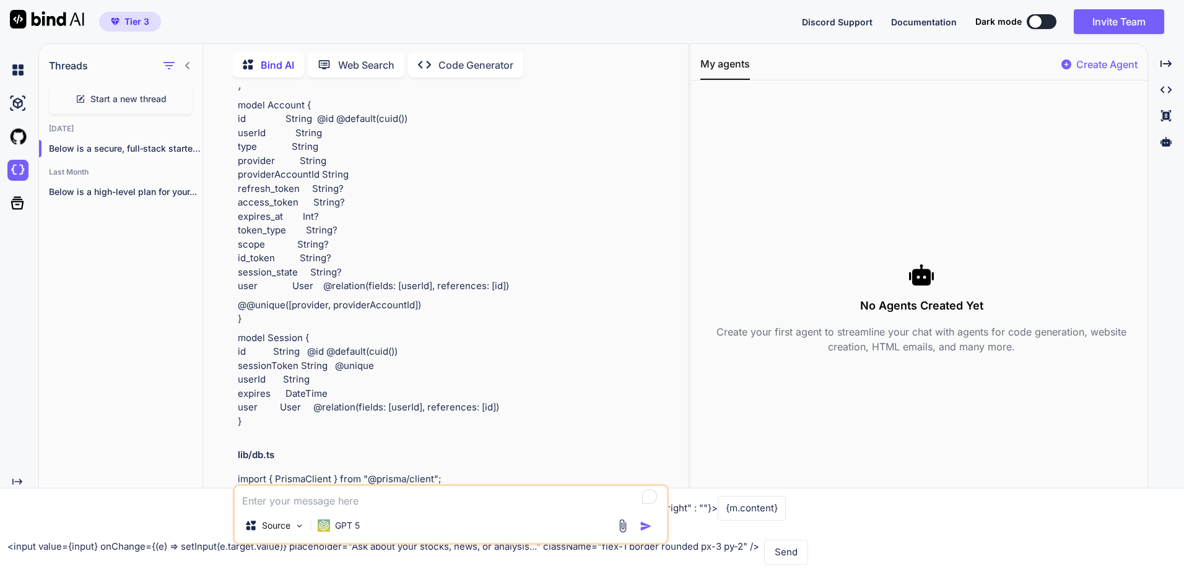
click at [381, 63] on p "Web Search" at bounding box center [366, 65] width 56 height 15
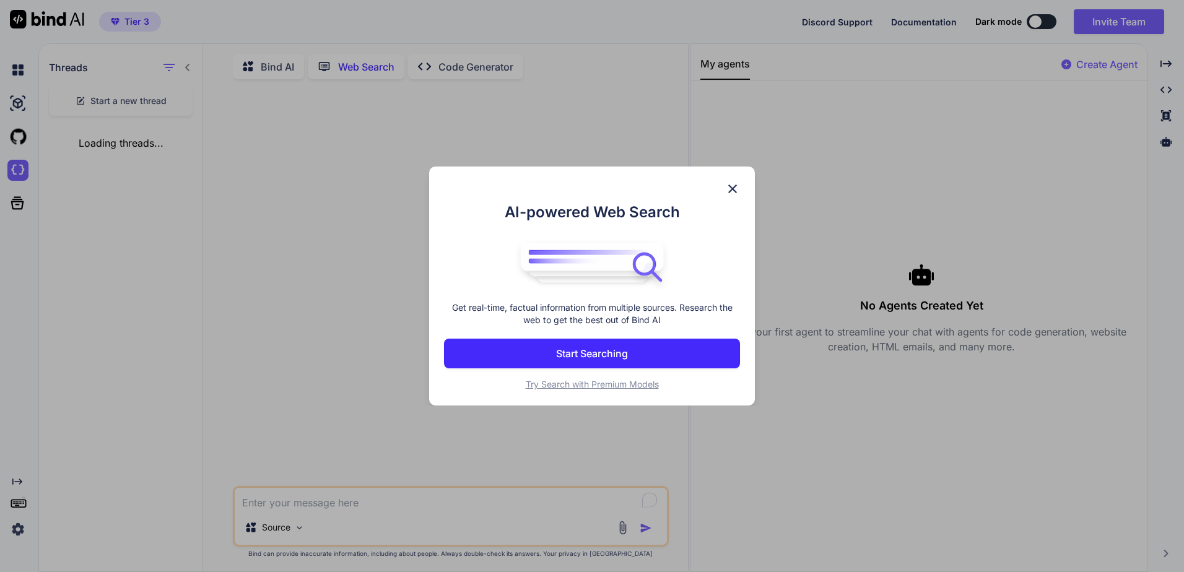
scroll to position [5, 0]
click at [737, 190] on img at bounding box center [732, 188] width 15 height 15
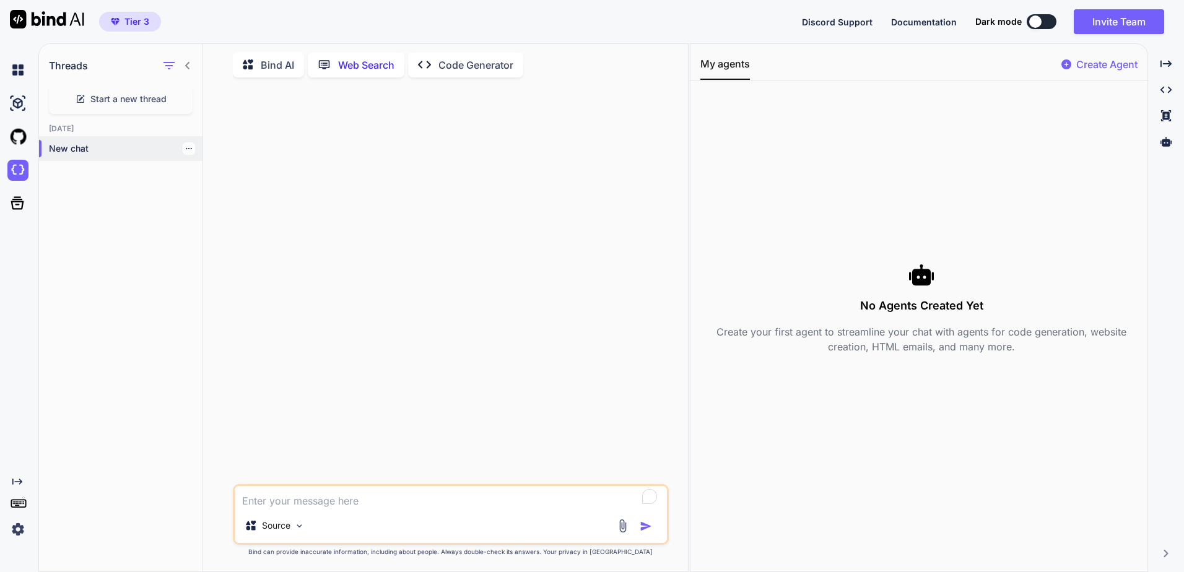
click at [88, 151] on p "New chat" at bounding box center [126, 148] width 154 height 12
click at [12, 107] on img at bounding box center [17, 103] width 21 height 21
click at [16, 63] on img at bounding box center [17, 69] width 21 height 21
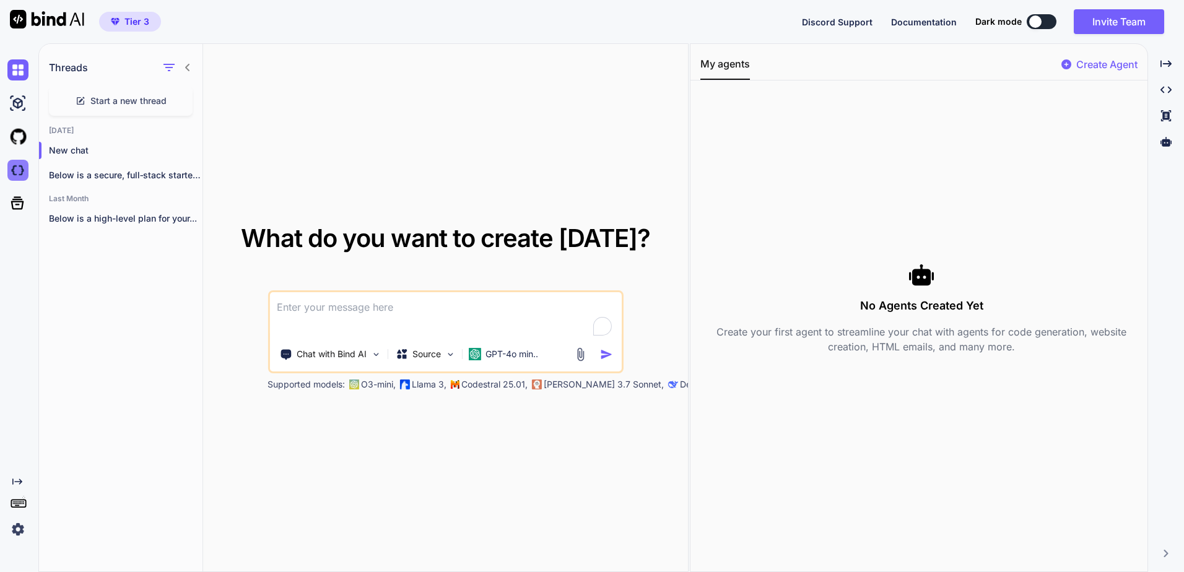
click at [18, 172] on img at bounding box center [17, 170] width 21 height 21
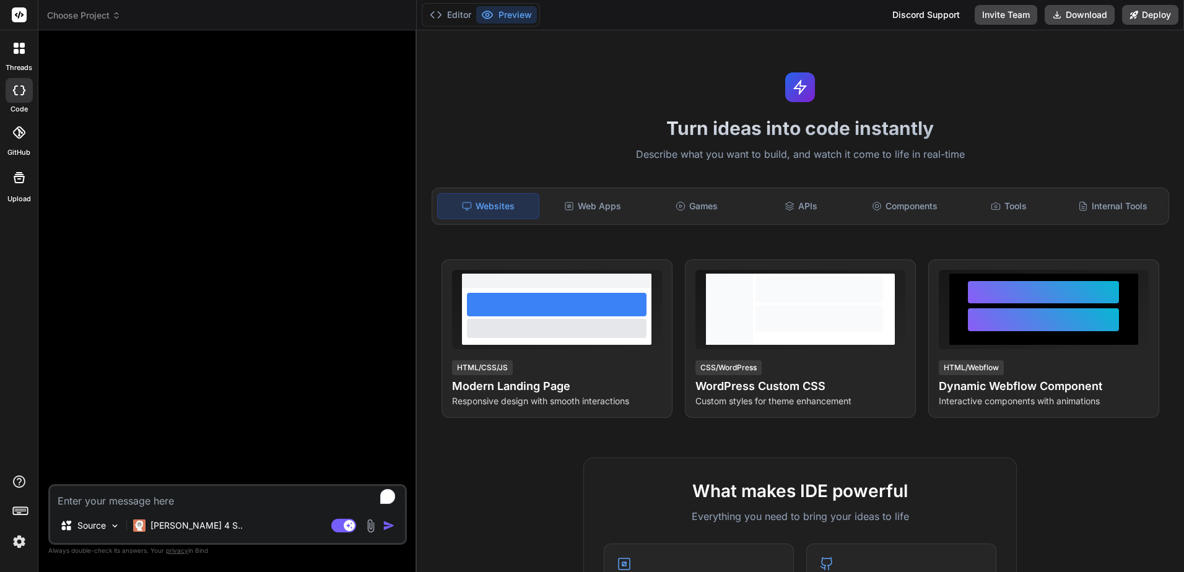
click at [194, 500] on textarea "To enrich screen reader interactions, please activate Accessibility in Grammarl…" at bounding box center [227, 497] width 355 height 22
type textarea "x"
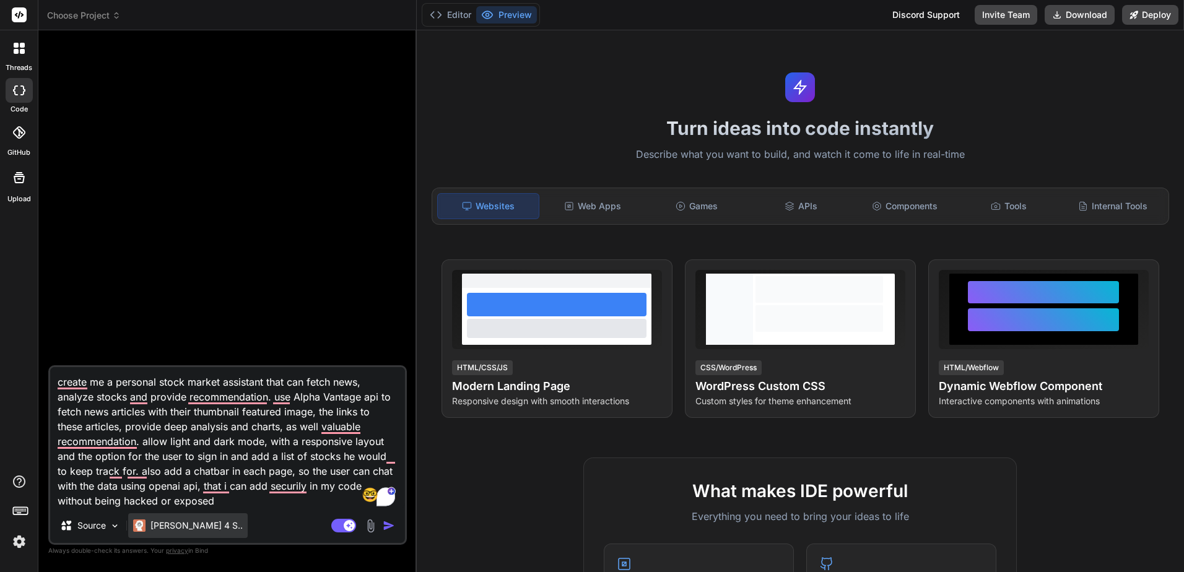
type textarea "create me a personal stock market assistant that can fetch news, analyze stocks…"
click at [187, 526] on p "Claude 4 S.." at bounding box center [196, 526] width 92 height 12
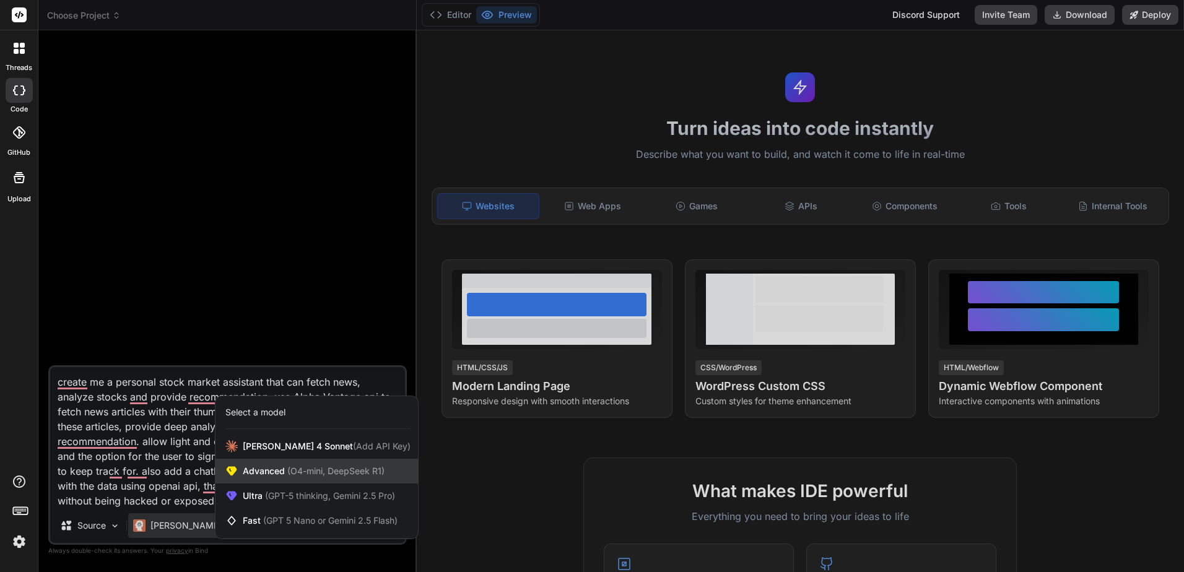
click at [394, 467] on div "Advanced (O4-mini, DeepSeek R1)" at bounding box center [316, 471] width 202 height 25
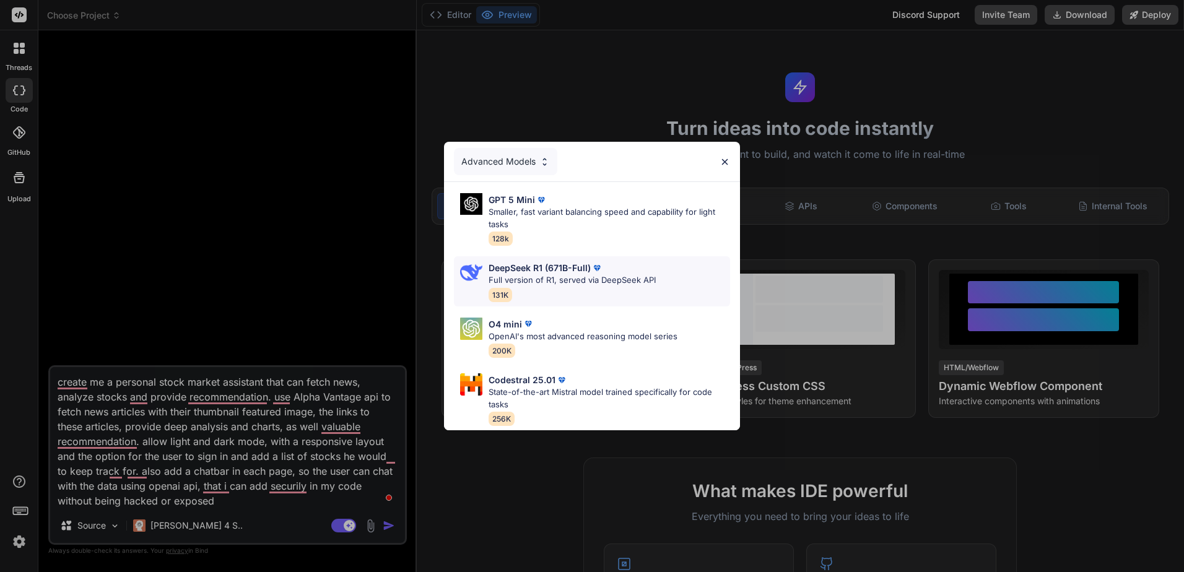
click at [628, 263] on div "DeepSeek R1 (671B-Full)" at bounding box center [572, 267] width 167 height 13
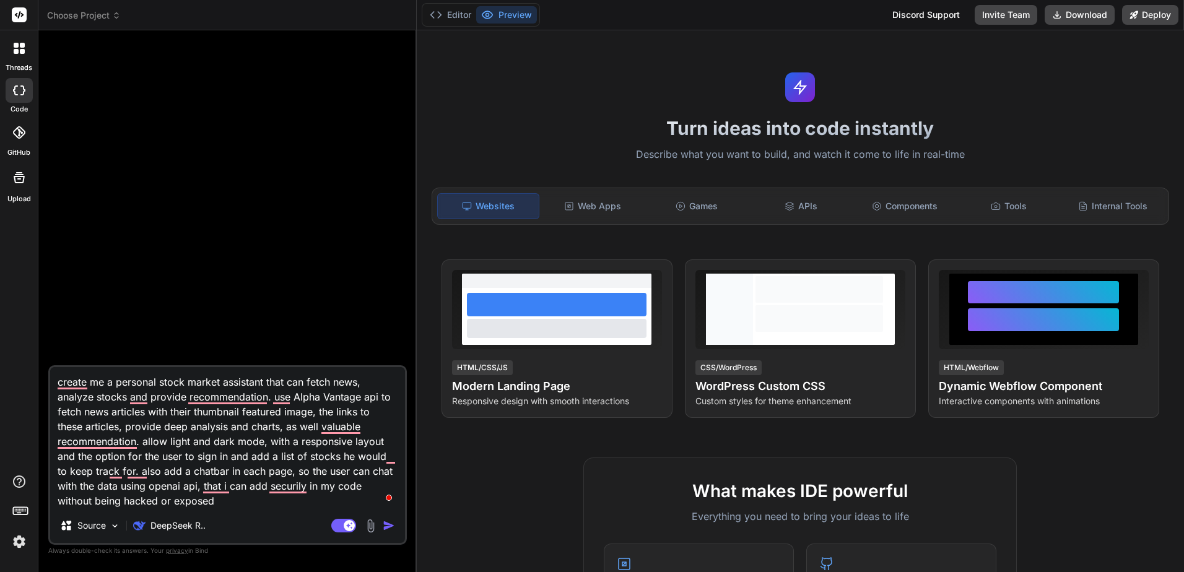
click at [395, 526] on button "button" at bounding box center [391, 526] width 17 height 12
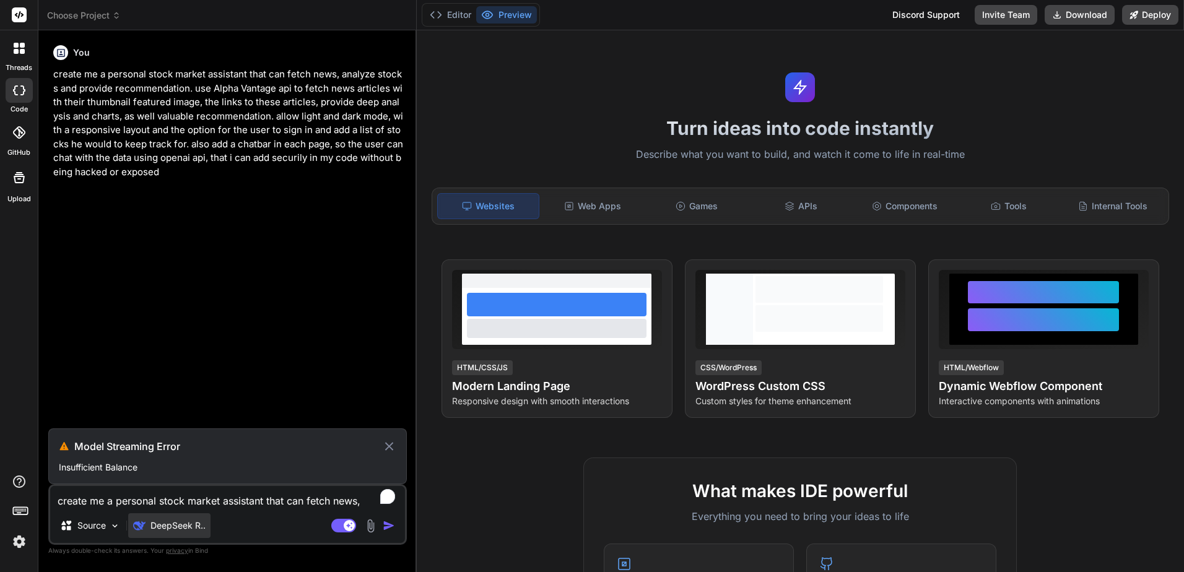
click at [173, 523] on p "DeepSeek R.." at bounding box center [177, 526] width 55 height 12
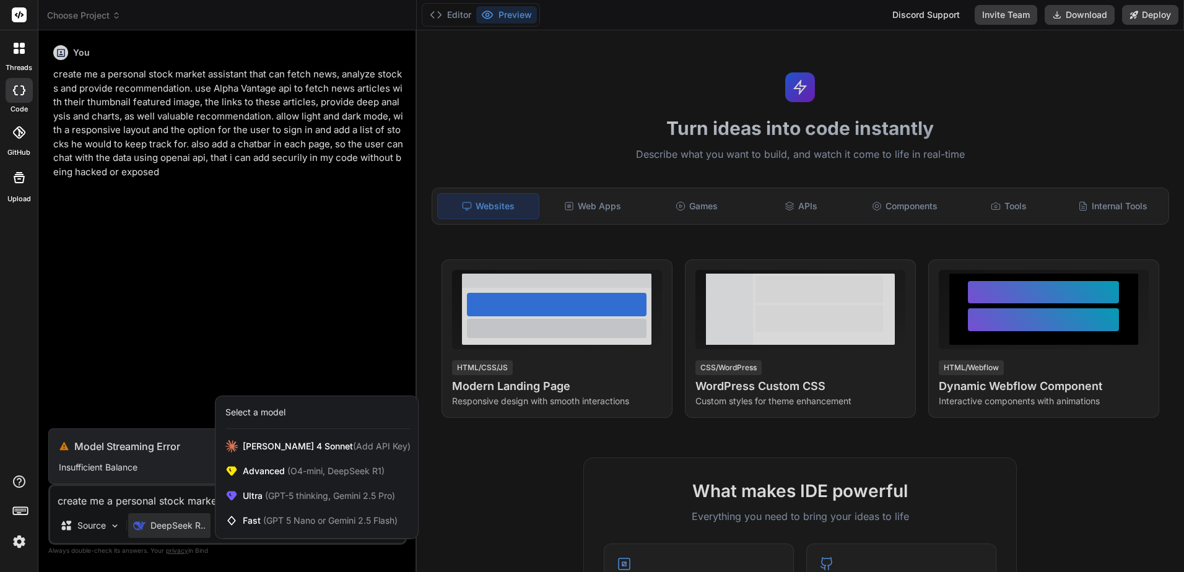
click at [174, 379] on div at bounding box center [592, 286] width 1184 height 572
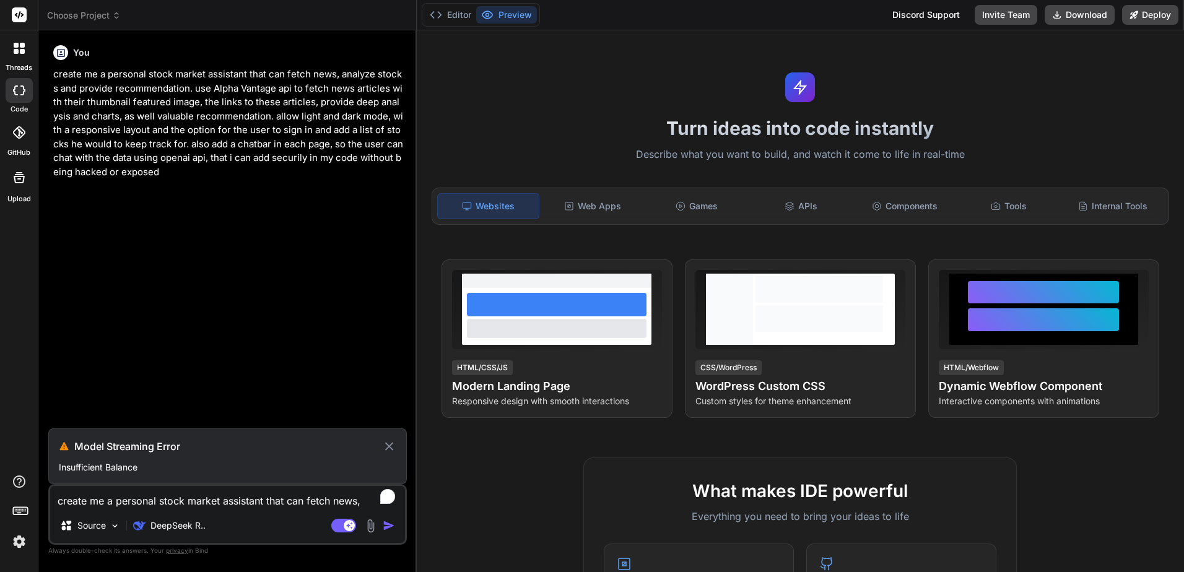
click at [389, 448] on icon at bounding box center [389, 446] width 8 height 8
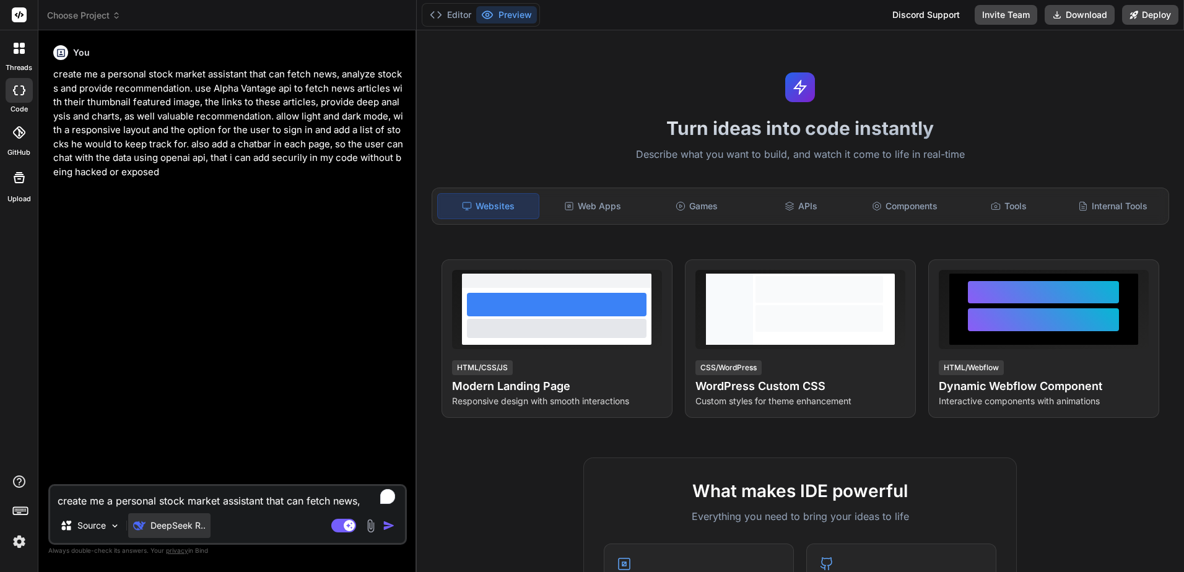
click at [178, 529] on p "DeepSeek R.." at bounding box center [177, 526] width 55 height 12
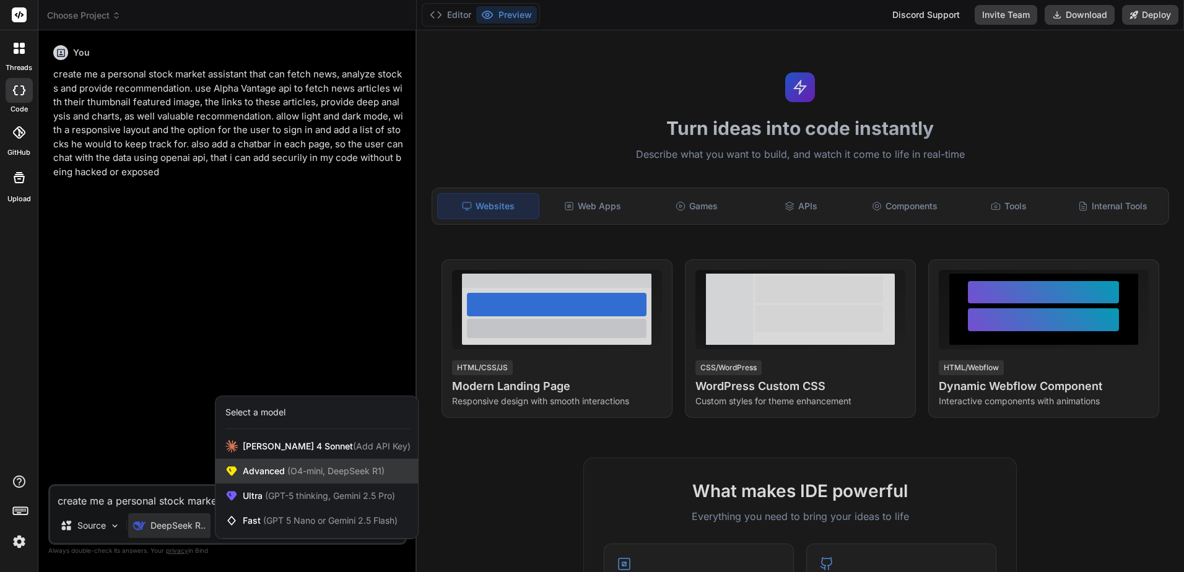
click at [378, 467] on span "(O4-mini, DeepSeek R1)" at bounding box center [335, 471] width 100 height 11
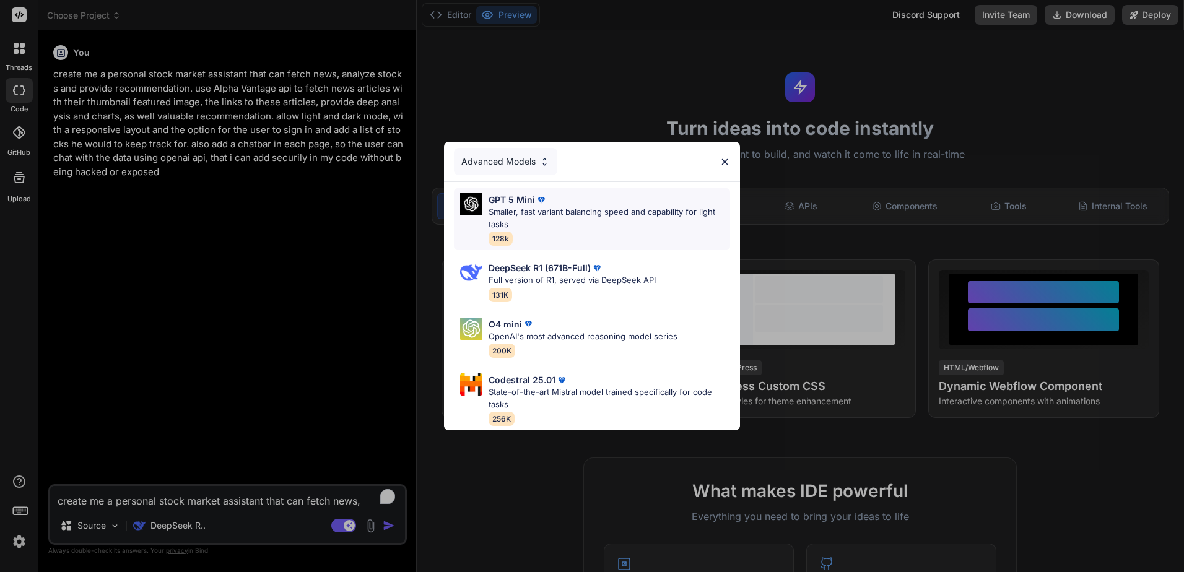
click at [609, 221] on p "Smaller, fast variant balancing speed and capability for light tasks" at bounding box center [609, 218] width 241 height 24
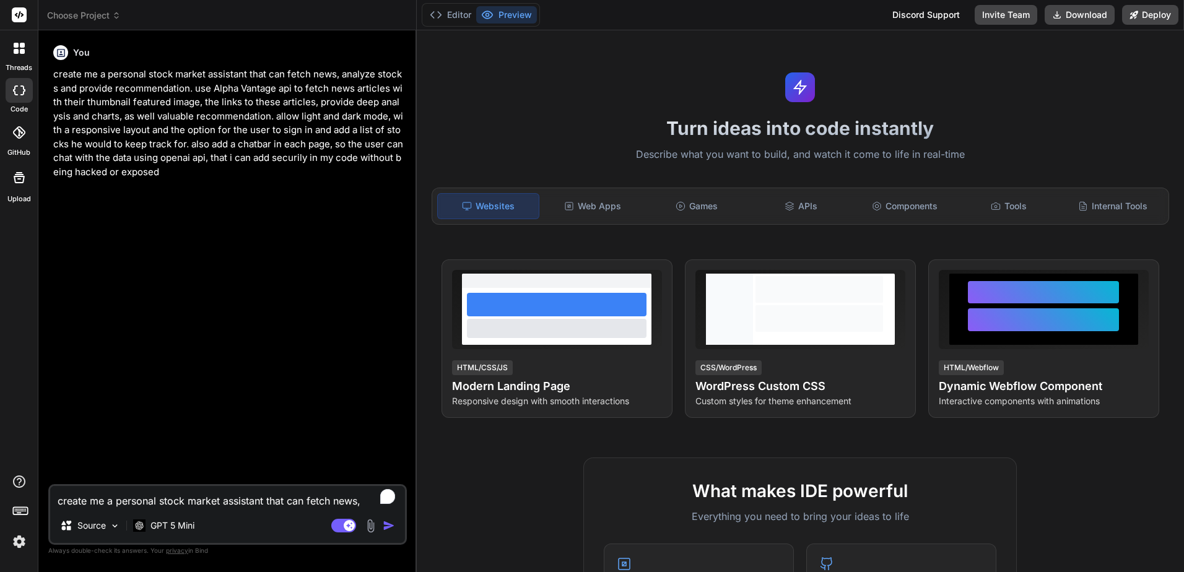
click at [192, 167] on p "create me a personal stock market assistant that can fetch news, analyze stocks…" at bounding box center [228, 122] width 351 height 111
click at [90, 537] on div "Source" at bounding box center [90, 525] width 70 height 25
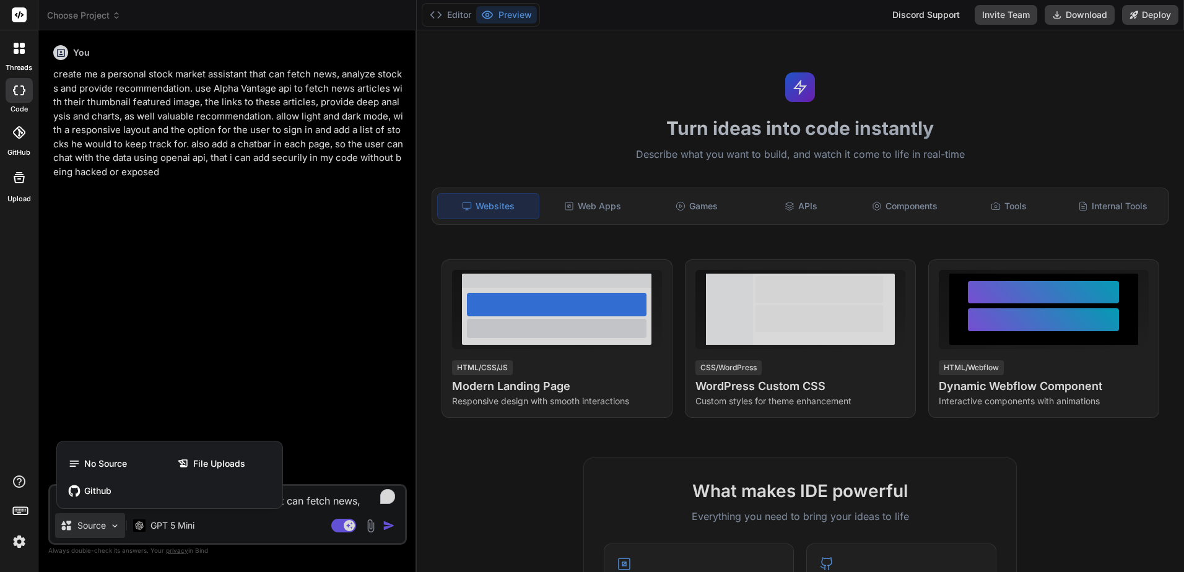
click at [181, 359] on div at bounding box center [592, 286] width 1184 height 572
type textarea "x"
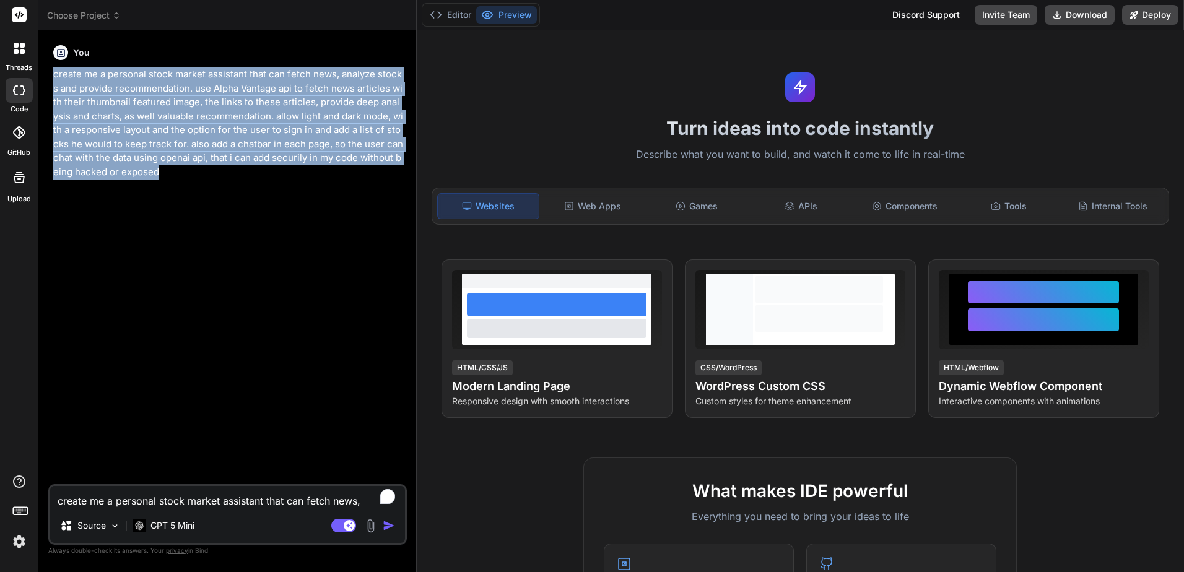
drag, startPoint x: 181, startPoint y: 178, endPoint x: 53, endPoint y: 75, distance: 164.7
click at [53, 75] on div "You create me a personal stock market assistant that can fetch news, analyze st…" at bounding box center [229, 262] width 356 height 444
copy p "create me a personal stock market assistant that can fetch news, analyze stocks…"
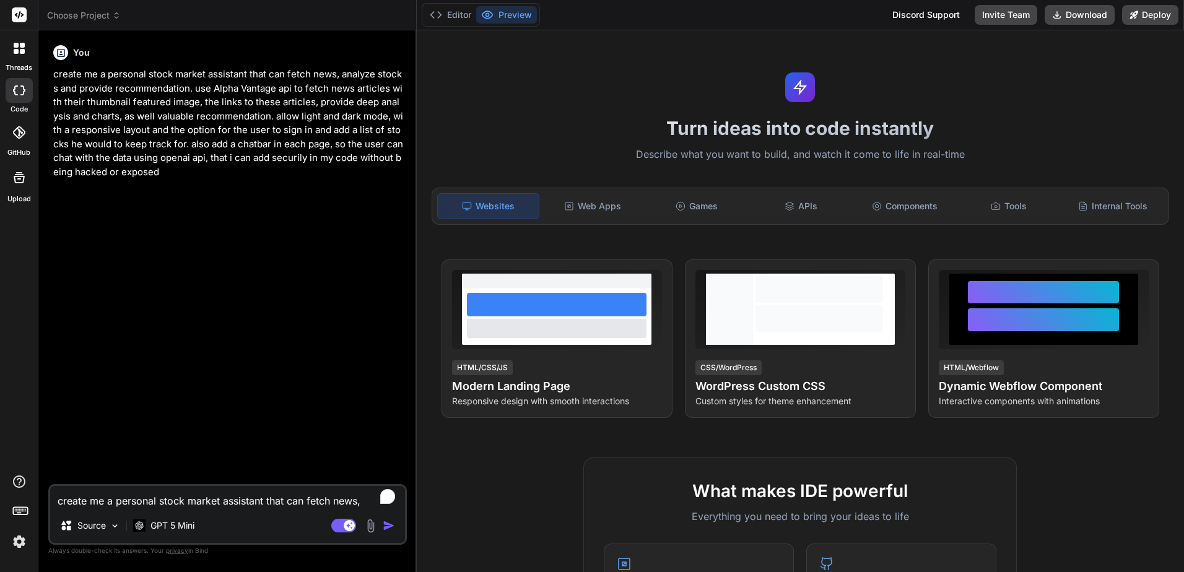
click at [178, 495] on textarea "create me a personal stock market assistant that can fetch news, analyze stocks…" at bounding box center [227, 497] width 355 height 22
paste textarea "create me a personal stock market assistant that can fetch news, analyze stocks…"
type textarea "x"
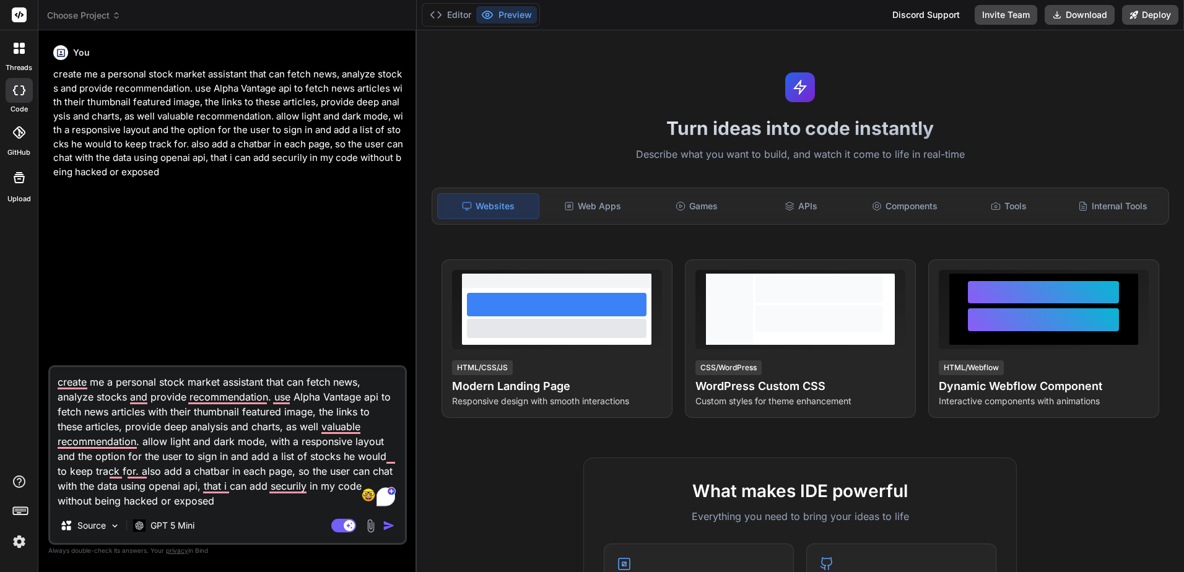
type textarea "create me a personal stock market assistant that can fetch news, analyze stocks…"
click at [388, 527] on img "button" at bounding box center [389, 526] width 12 height 12
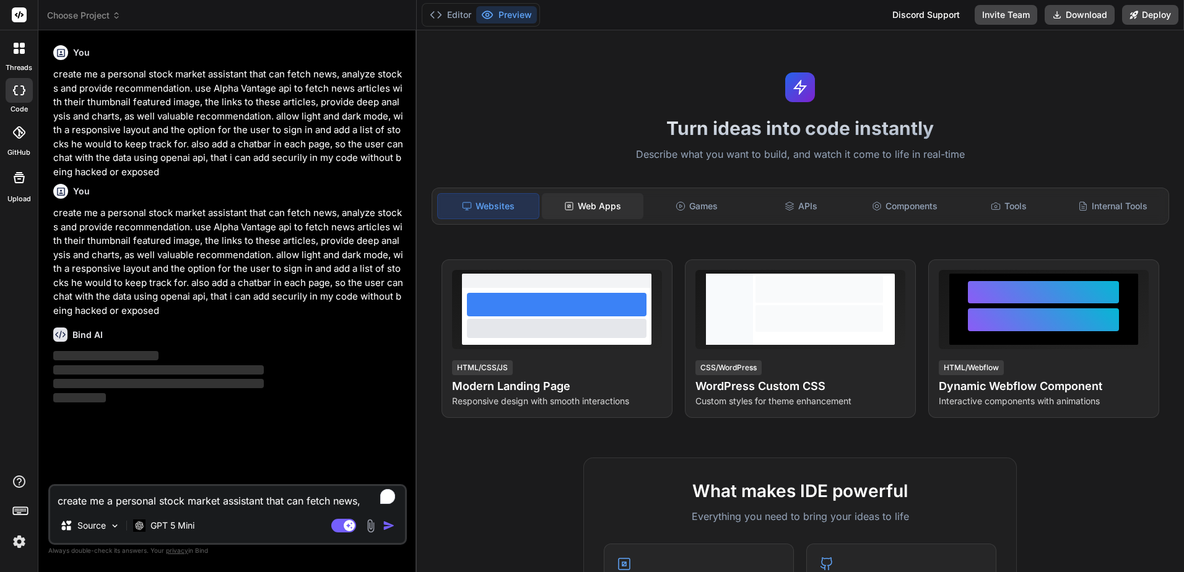
click at [619, 206] on div "Web Apps" at bounding box center [593, 206] width 102 height 26
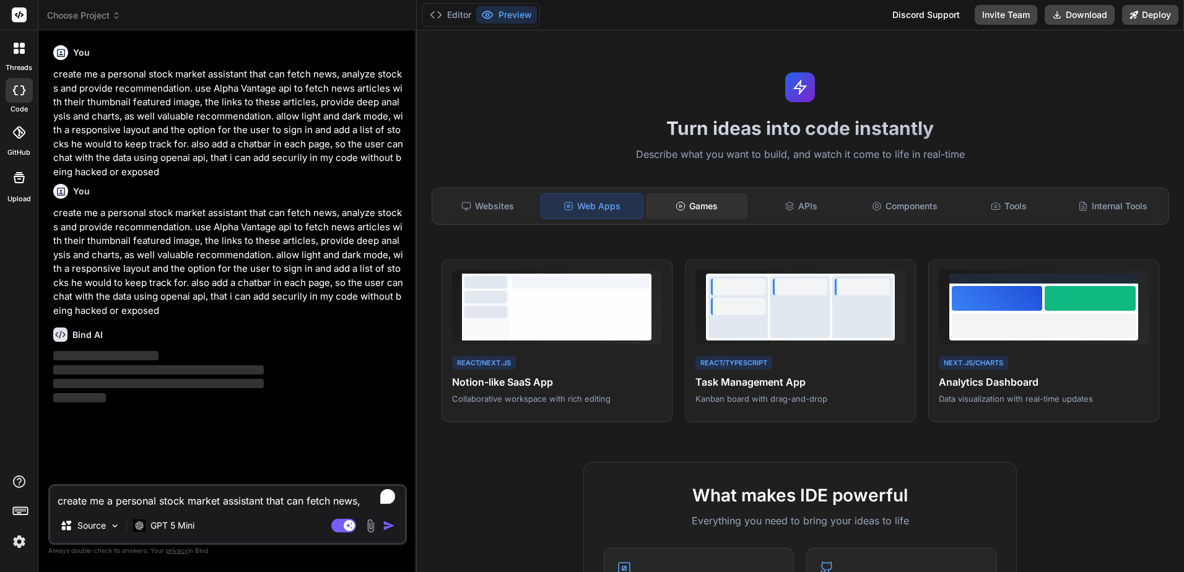
click at [697, 201] on div "Games" at bounding box center [697, 206] width 102 height 26
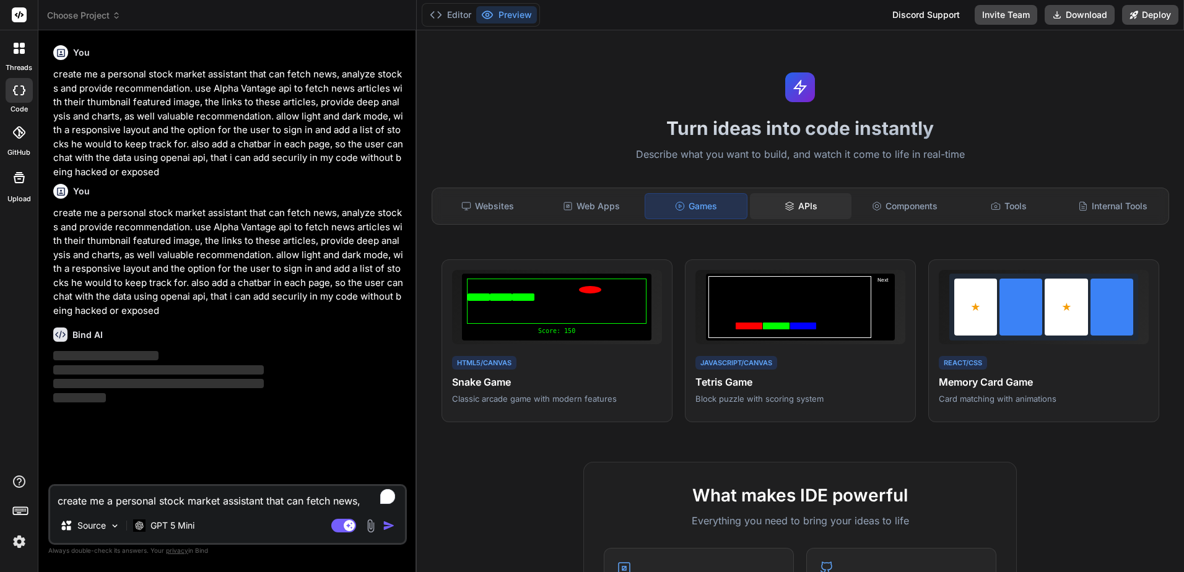
click at [815, 212] on div "APIs" at bounding box center [801, 206] width 102 height 26
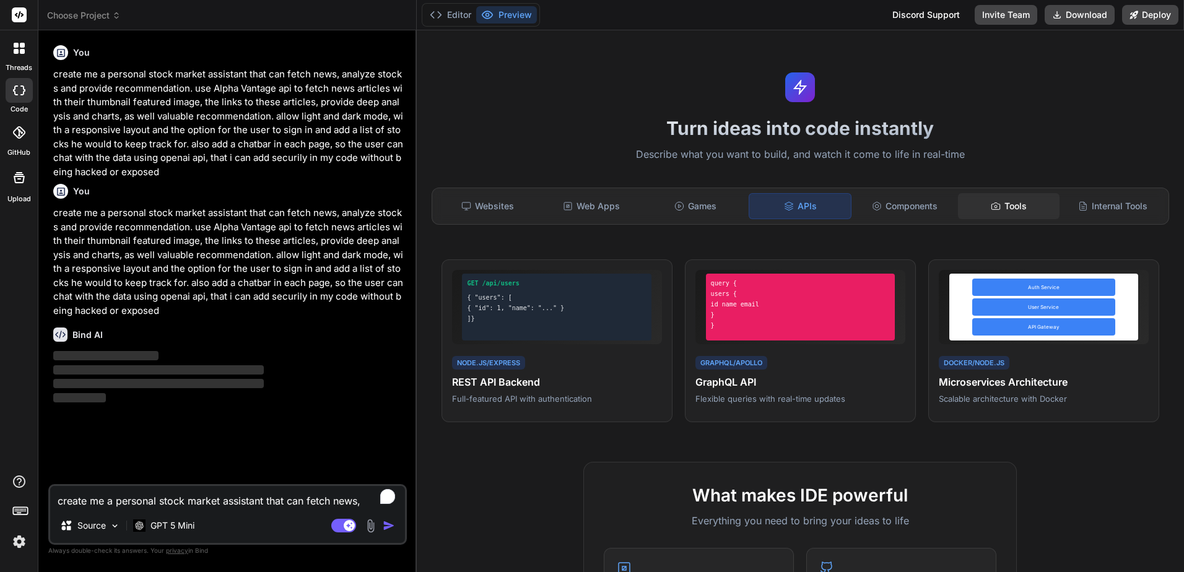
click at [991, 209] on icon at bounding box center [996, 206] width 10 height 10
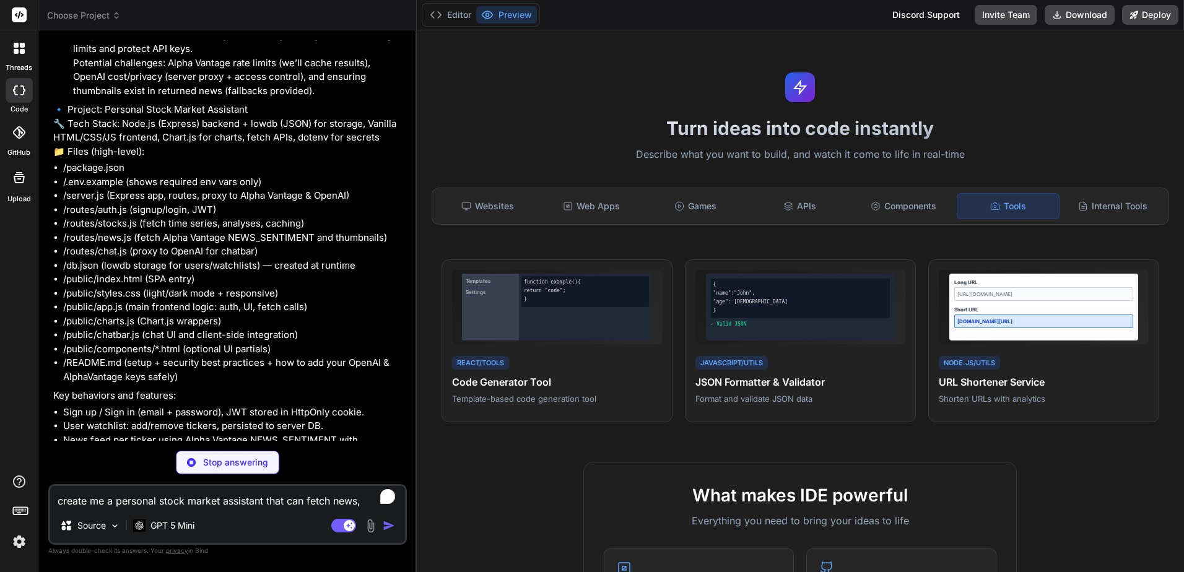
scroll to position [525, 0]
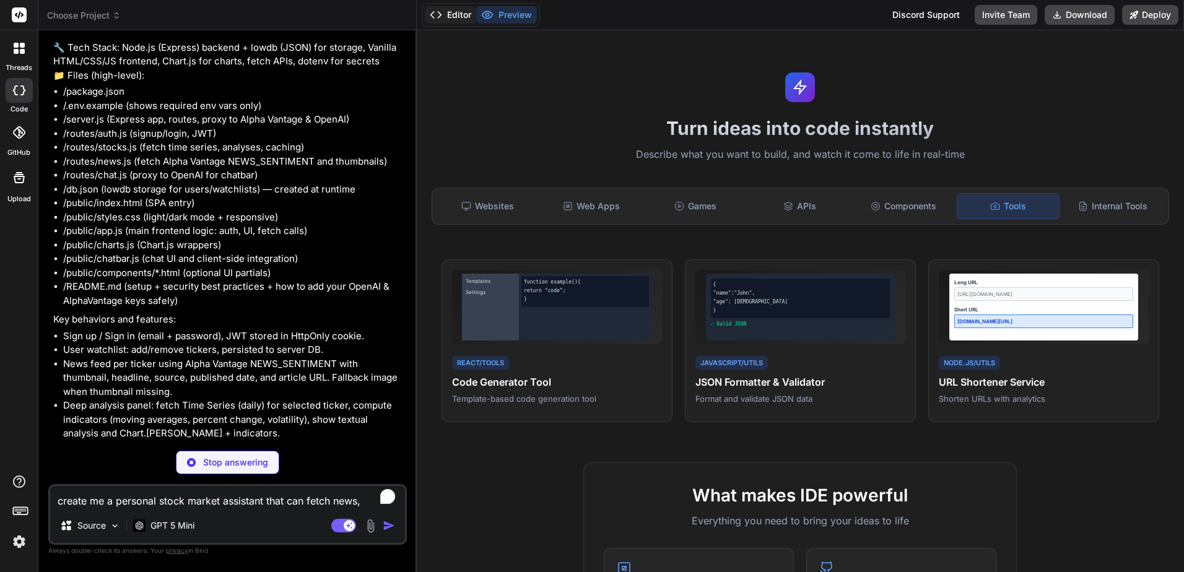
click at [456, 16] on button "Editor" at bounding box center [450, 14] width 51 height 17
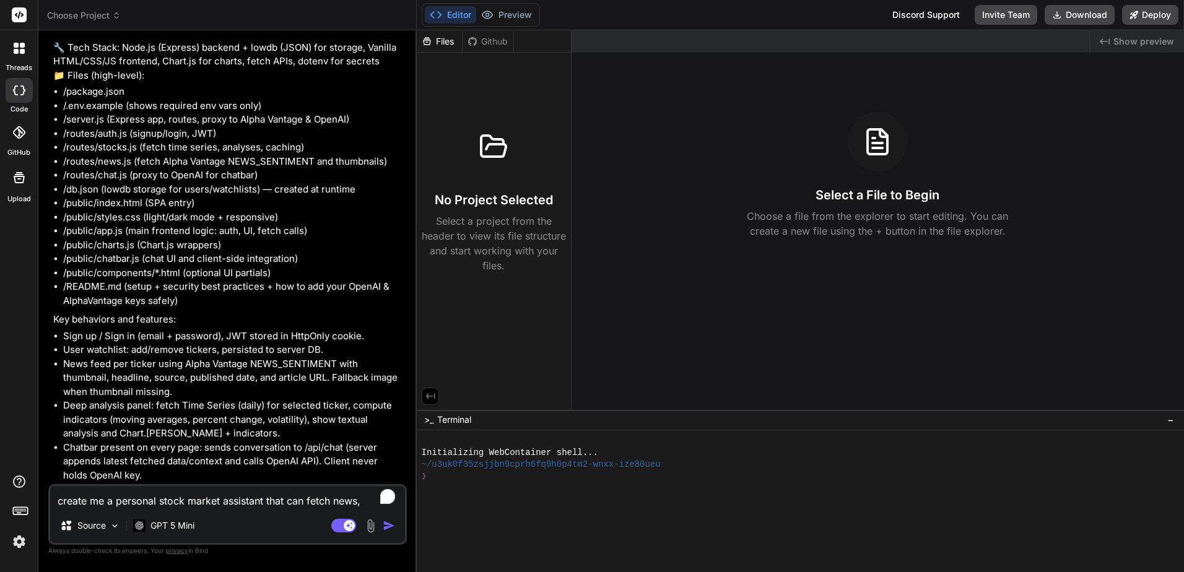
type textarea "x"
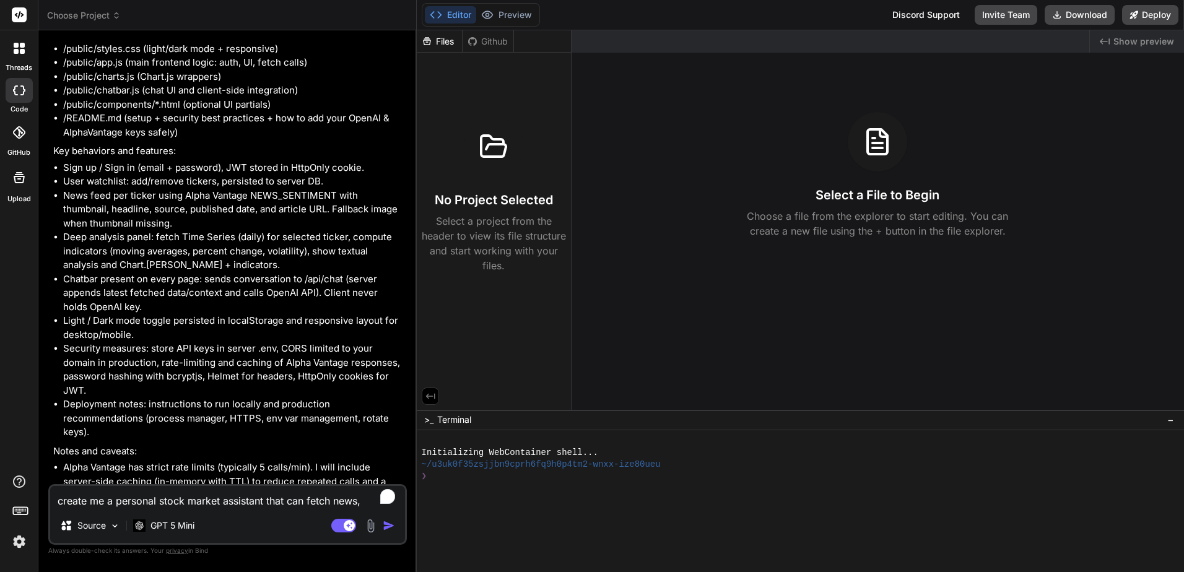
scroll to position [831, 0]
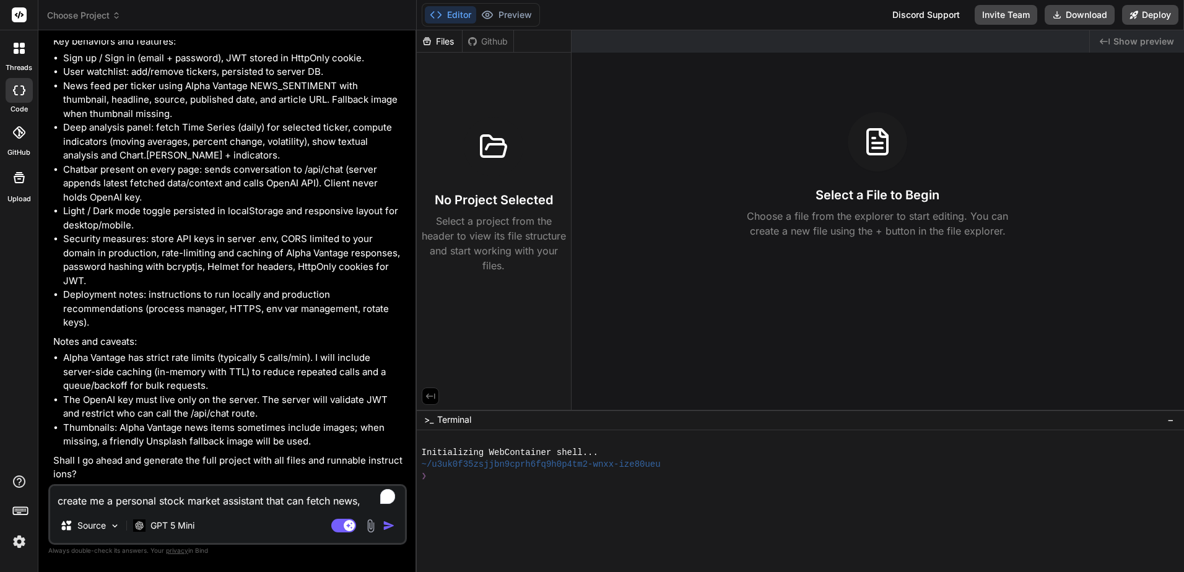
click at [264, 495] on textarea "create me a personal stock market assistant that can fetch news, analyze stocks…" at bounding box center [227, 497] width 355 height 22
type textarea "x"
type textarea "y"
type textarea "x"
type textarea "ye"
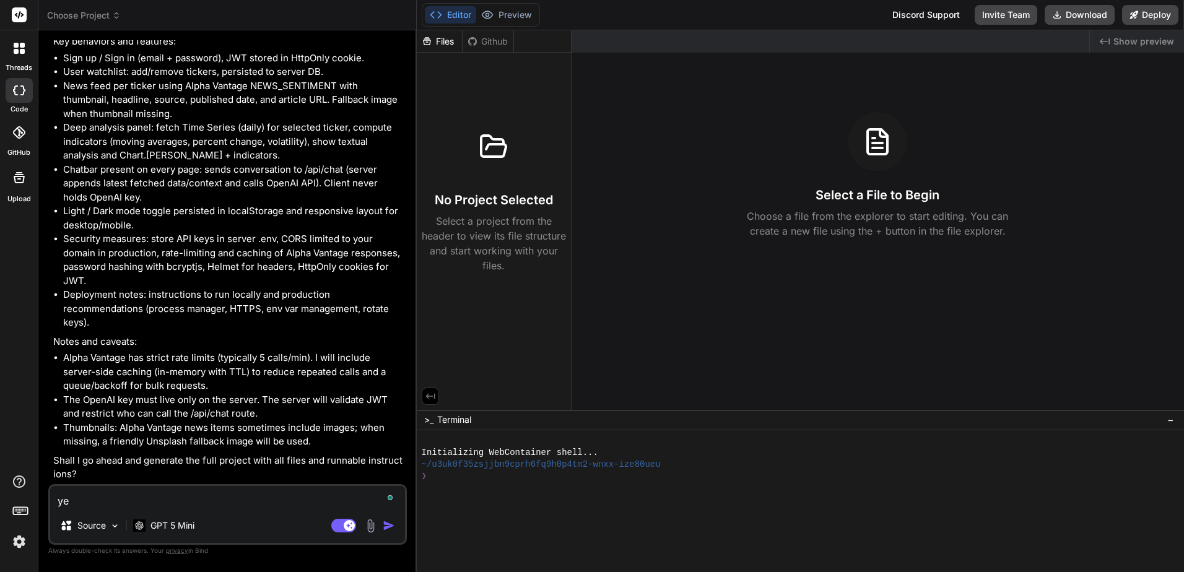
type textarea "x"
type textarea "yes"
type textarea "x"
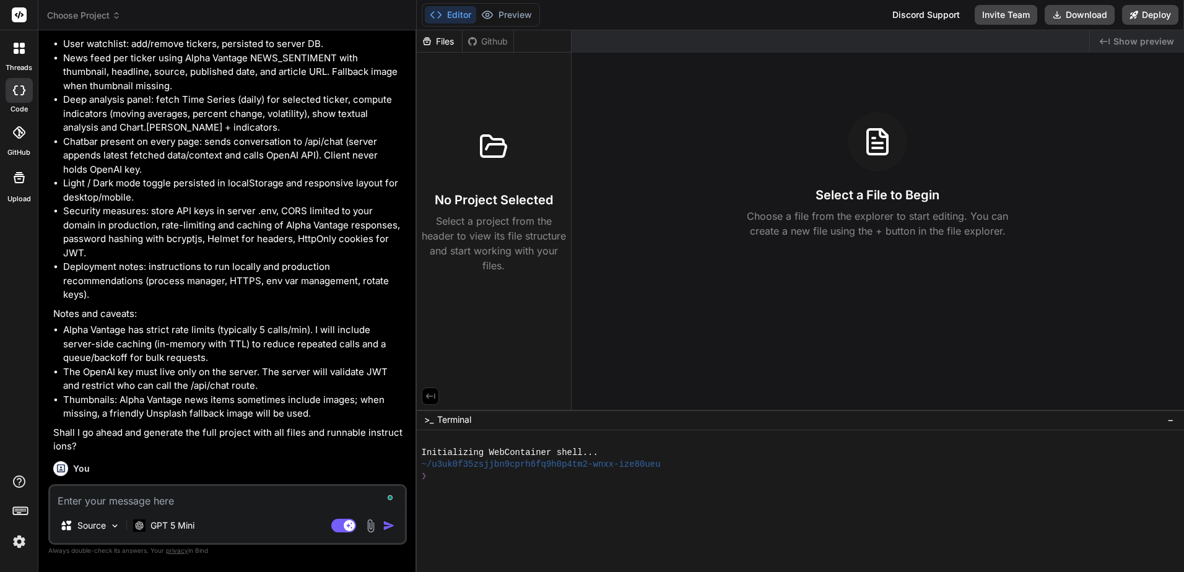
scroll to position [959, 0]
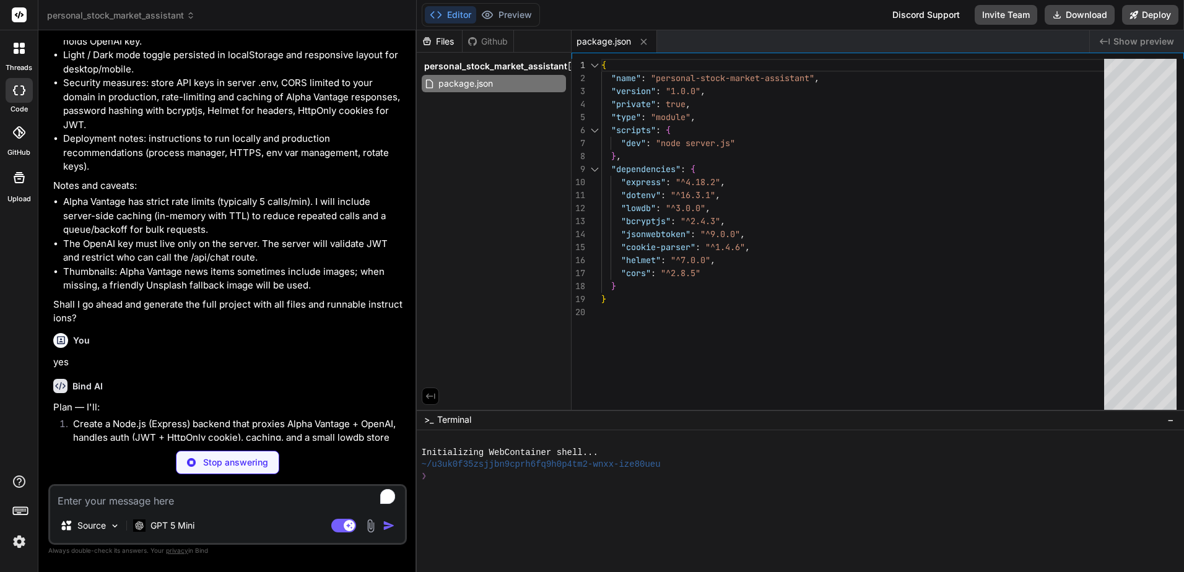
type textarea "x"
type textarea "# Copy to .env and fill in ALPHA_VANTAGE_API_KEY=your_alpha_vantage_api_key_her…"
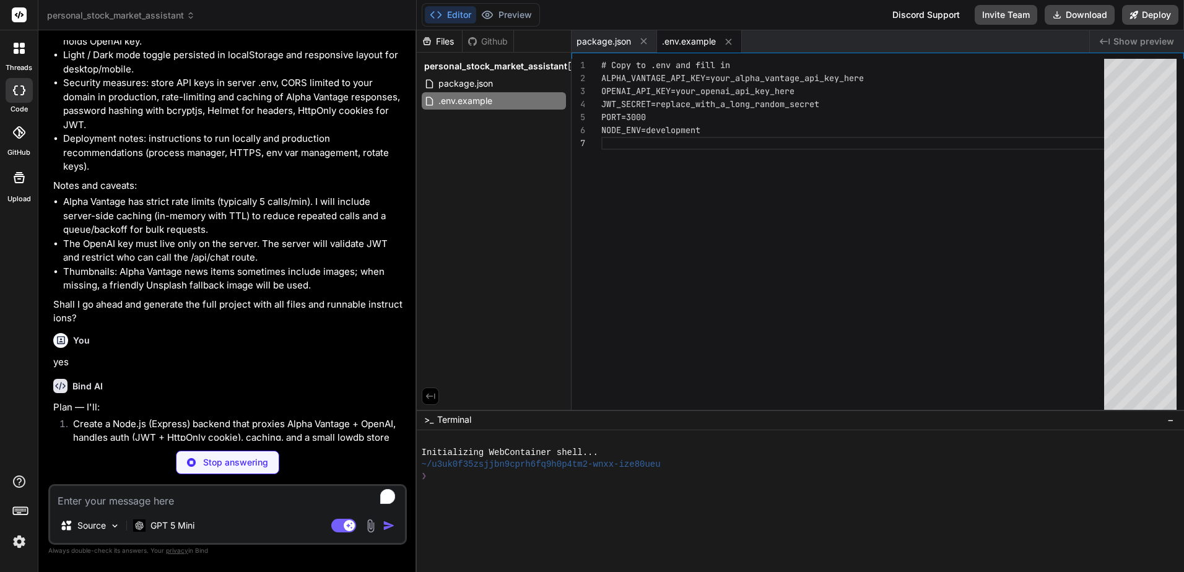
type textarea "x"
type textarea "start();"
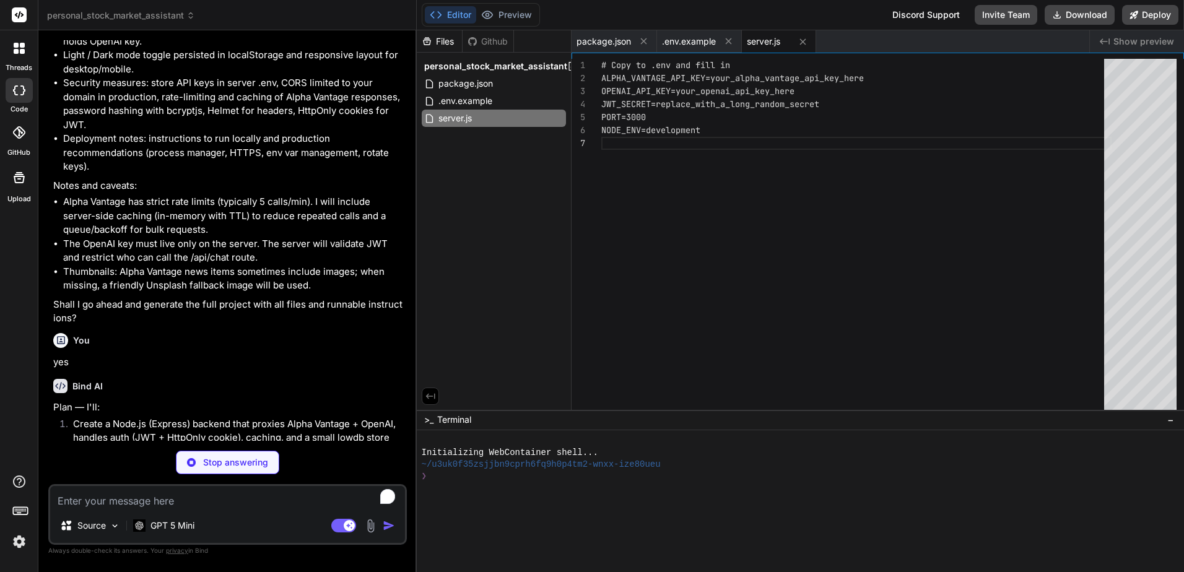
type textarea "x"
type textarea "const db = new Low(adapter); await db.read(); db.data ||= { users: [] }; await …"
type textarea "x"
type textarea "}"
type textarea "x"
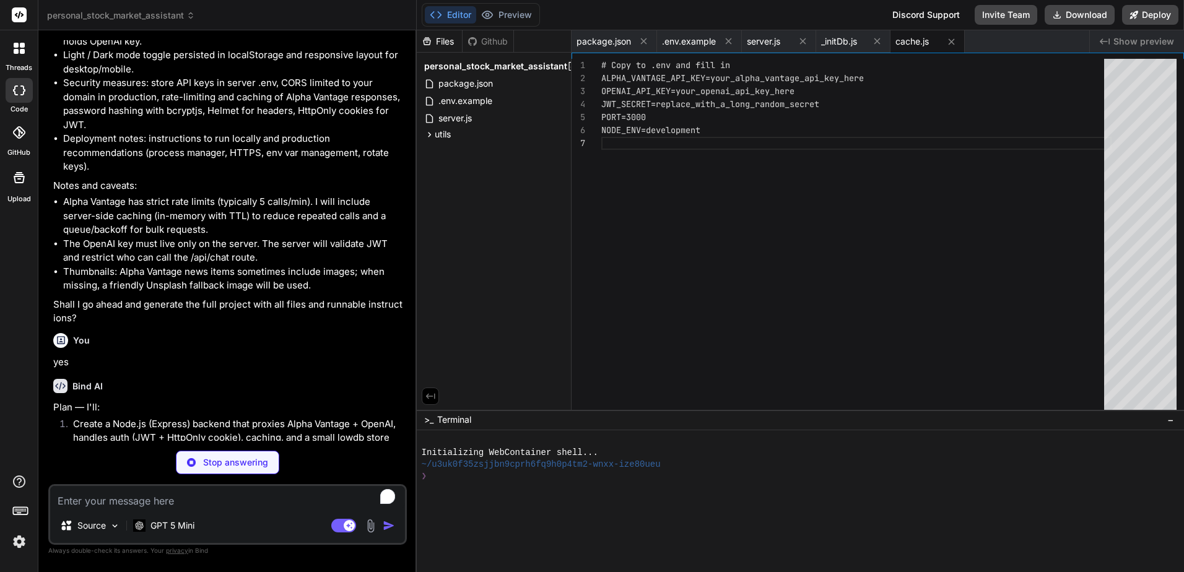
type textarea "const mean = window.reduce((s, v) => s + v, 0) / window.length; const variance …"
type textarea "x"
type textarea "export default router;"
type textarea "x"
type textarea "res.status(500).json({ error: 'Failed to fetch news' }); } }); export default r…"
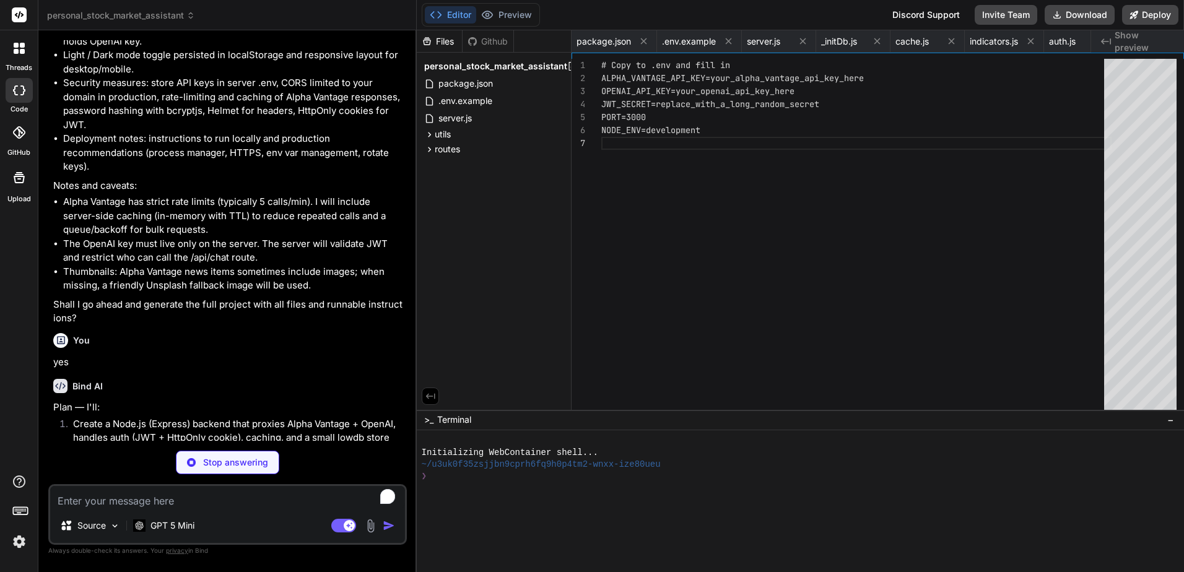
type textarea "x"
type textarea "res.json({ ok: true, data: response }); } catch (e) { console.error(e); res.sta…"
type textarea "x"
type textarea "} }); export default router;"
type textarea "x"
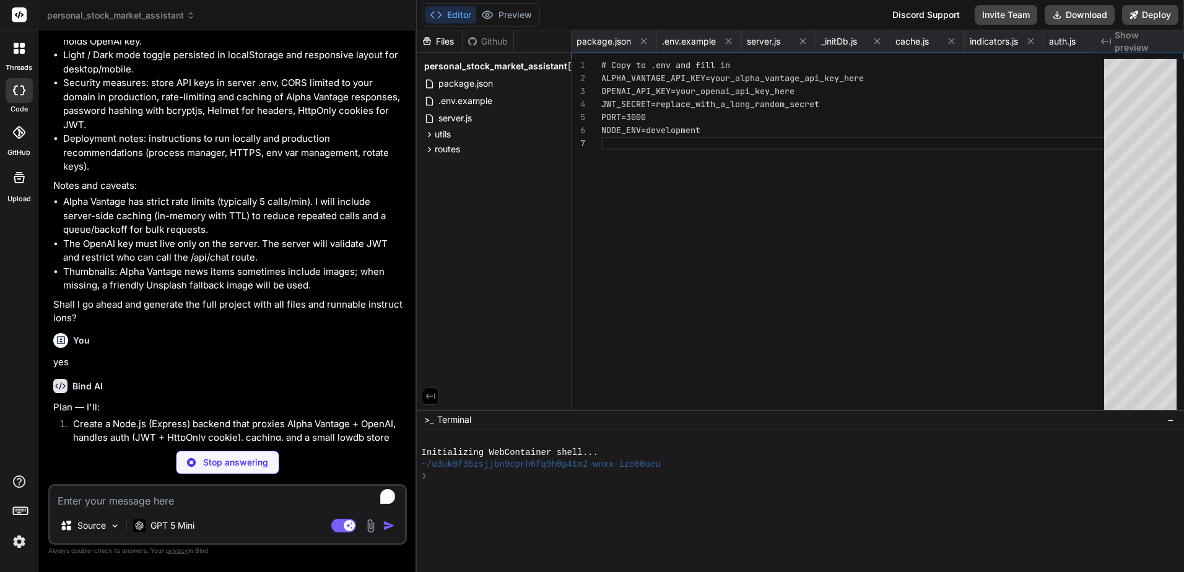
type textarea "{ "users": [] }"
type textarea "x"
type textarea "</div> </div> <script type="module" src="/app.js"></script> <script type="modul…"
type textarea "x"
type textarea ".main { flex-direction: column; } .sidebar { width:100%; order:2; } .content { …"
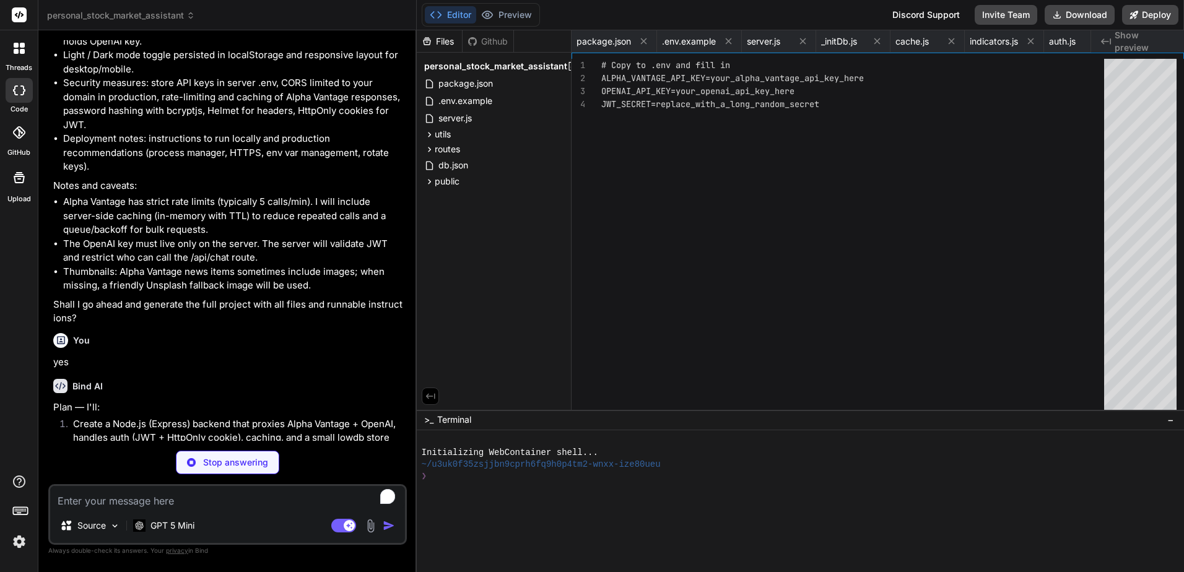
type textarea "x"
type textarea "} window.addEventListener('load', init);"
type textarea "x"
type textarea "} } }); }"
type textarea "x"
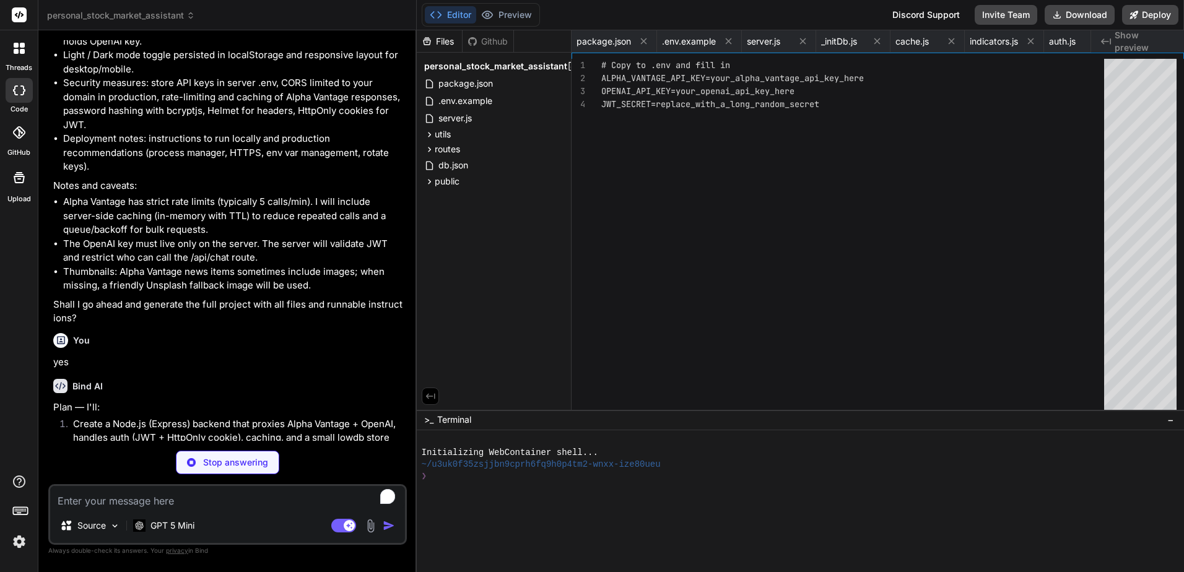
type textarea "appendMsg(j.reply.content || j.reply.message?.content || JSON.stringify(j.reply…"
type textarea "x"
type textarea "- Add stronger input validation and rate-limiting (e.g., express-rate-limit). -…"
type textarea "x"
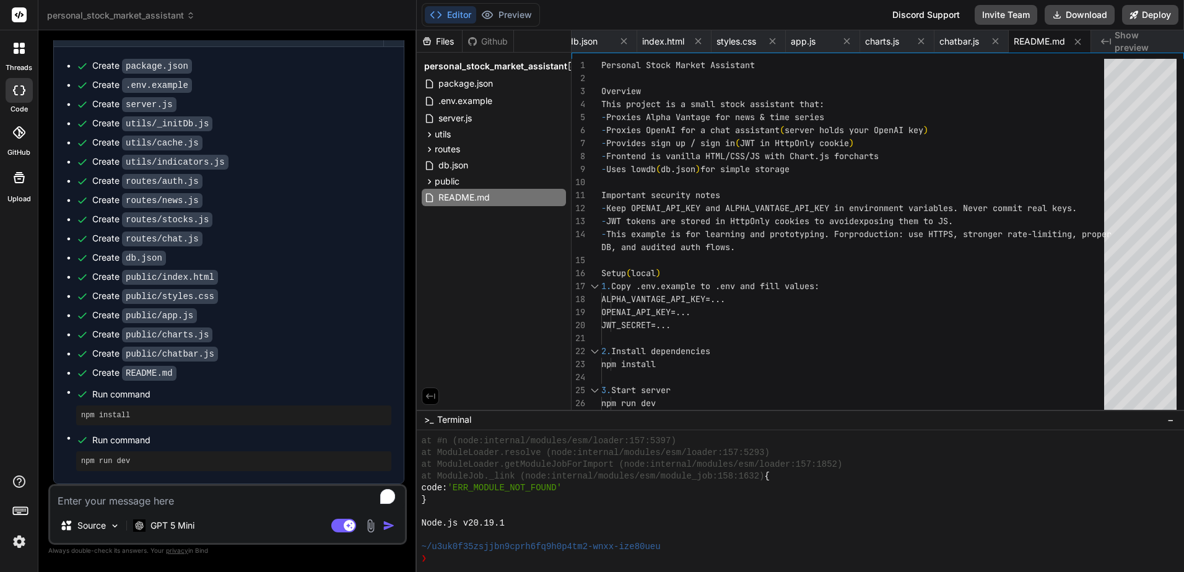
scroll to position [1846, 0]
click at [1139, 46] on span "Show preview" at bounding box center [1144, 41] width 59 height 25
click at [521, 87] on div "package.json" at bounding box center [494, 83] width 144 height 17
type textarea ""dotenv": "^16.3.1", "lowdb": "^3.0.0", "bcryptjs": "^2.4.3", "jsonwebtoken": "…"
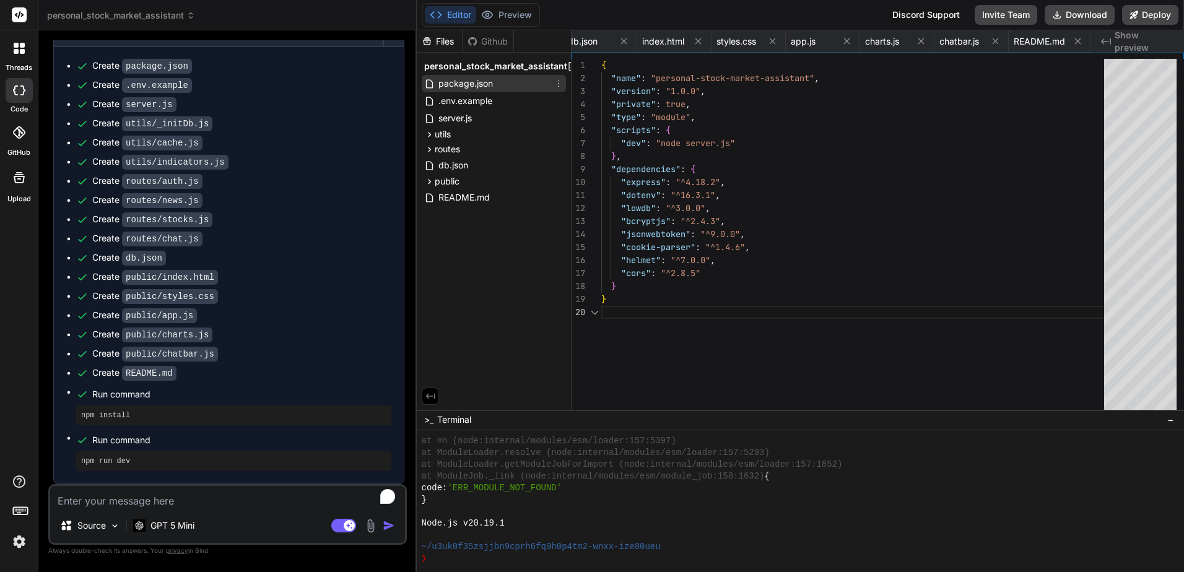
scroll to position [0, 0]
click at [602, 45] on span "package.json" at bounding box center [603, 41] width 54 height 12
click at [180, 468] on div "npm run dev" at bounding box center [233, 461] width 315 height 20
click at [152, 414] on pre "npm install" at bounding box center [233, 416] width 305 height 10
click at [177, 507] on textarea "To enrich screen reader interactions, please activate Accessibility in Grammarl…" at bounding box center [227, 497] width 355 height 22
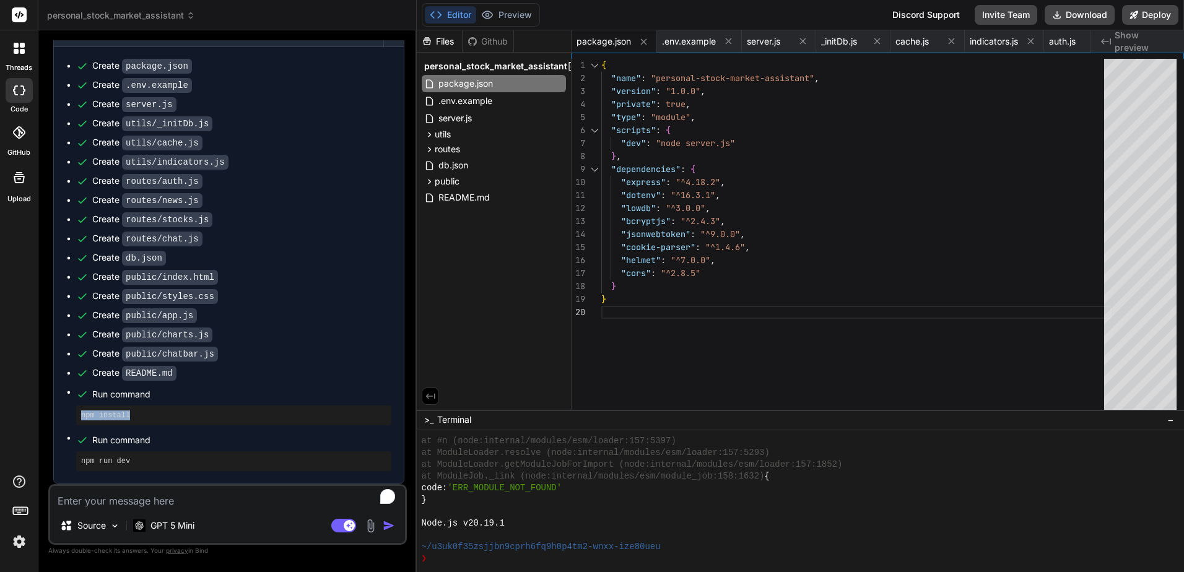
drag, startPoint x: 133, startPoint y: 414, endPoint x: 58, endPoint y: 409, distance: 75.1
click at [58, 409] on div "Create package.json Create .env.example Create server.js Create utils/_initDb.j…" at bounding box center [229, 265] width 350 height 437
copy pre "npm install"
click at [460, 564] on div "❯" at bounding box center [794, 559] width 744 height 12
type textarea "npm install"
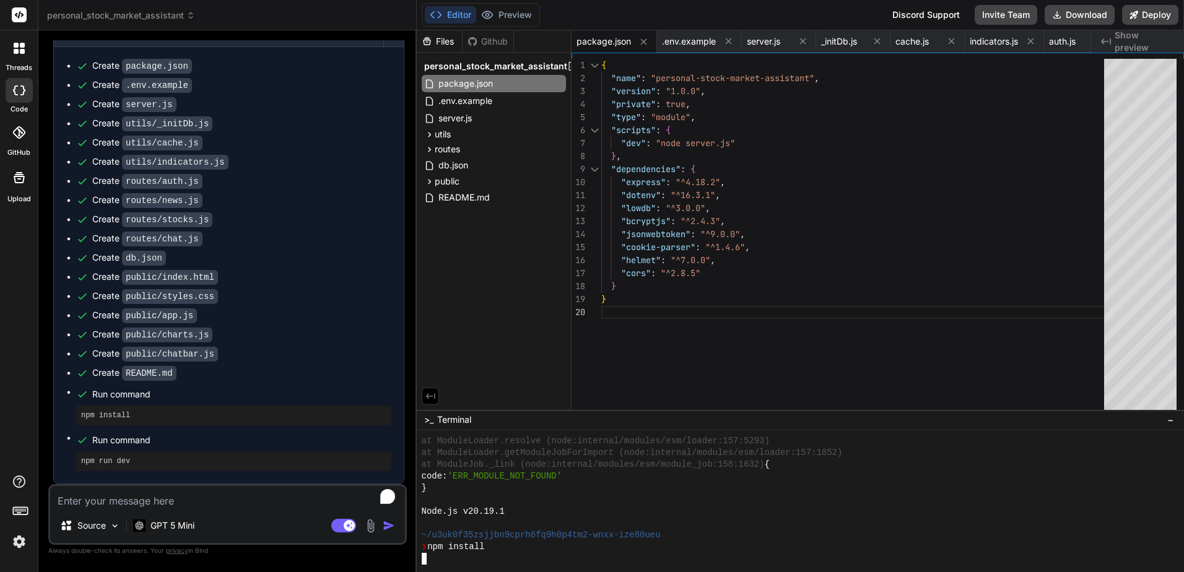
scroll to position [506, 0]
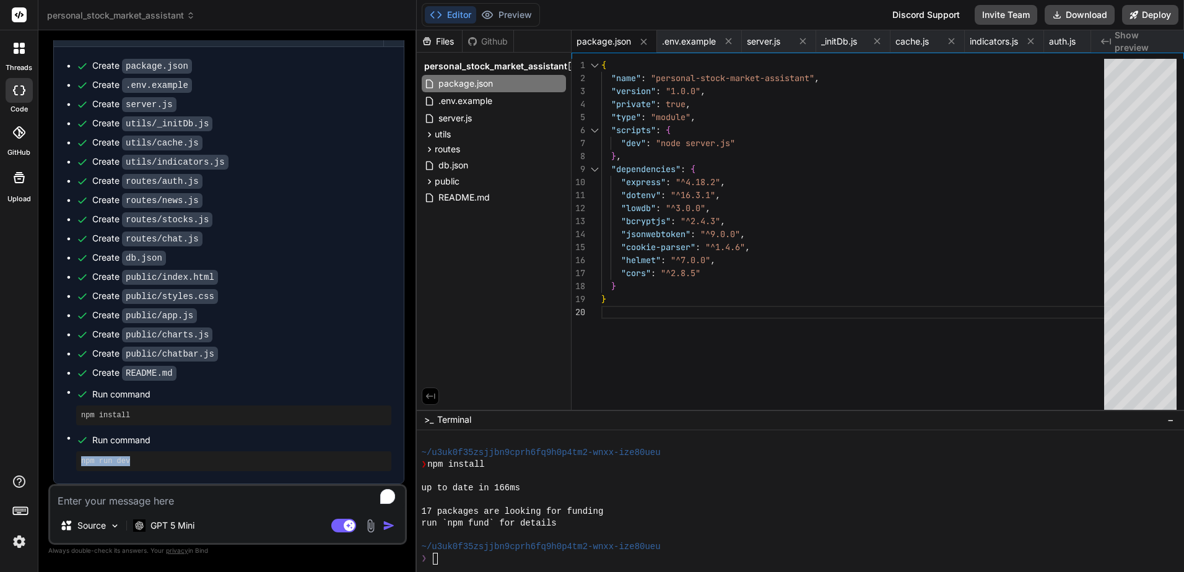
drag, startPoint x: 151, startPoint y: 460, endPoint x: 79, endPoint y: 461, distance: 72.4
click at [79, 461] on div "npm run dev" at bounding box center [233, 461] width 315 height 20
copy pre "npm run dev"
click at [478, 566] on div at bounding box center [801, 501] width 768 height 142
type textarea "npm run dev"
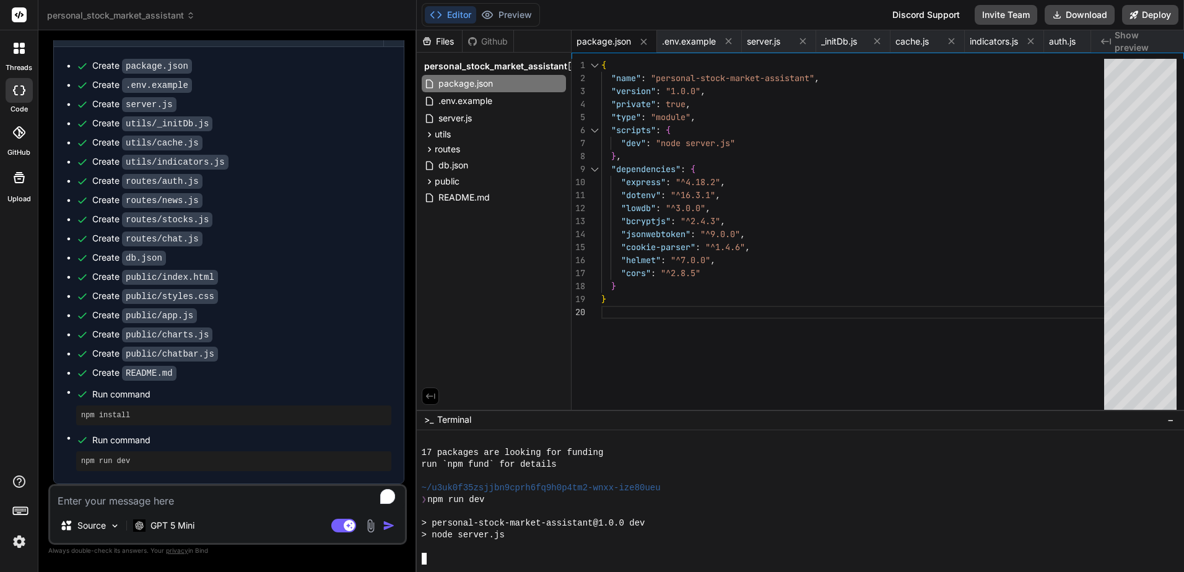
scroll to position [741, 0]
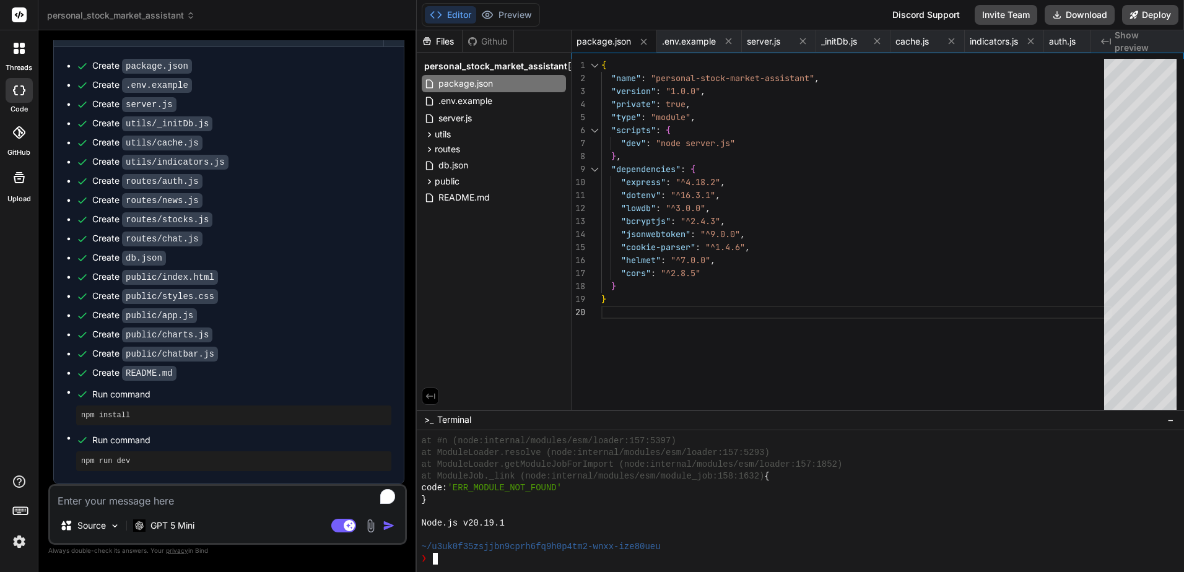
click at [207, 496] on textarea "To enrich screen reader interactions, please activate Accessibility in Grammarl…" at bounding box center [227, 497] width 355 height 22
click at [1135, 43] on span "Show preview" at bounding box center [1144, 41] width 59 height 25
click at [1056, 47] on span "auth.js" at bounding box center [1062, 41] width 27 height 12
type textarea "export default router;"
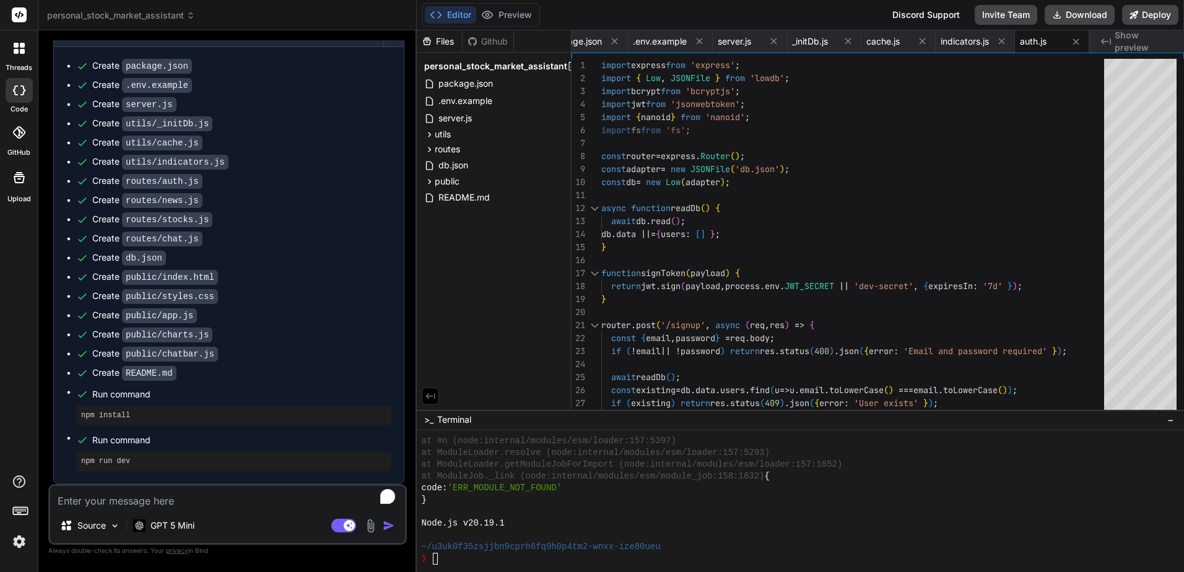
click at [218, 463] on pre "npm run dev" at bounding box center [233, 461] width 305 height 10
click at [222, 496] on textarea "To enrich screen reader interactions, please activate Accessibility in Grammarl…" at bounding box center [227, 497] width 355 height 22
type textarea "x"
type textarea "a"
type textarea "x"
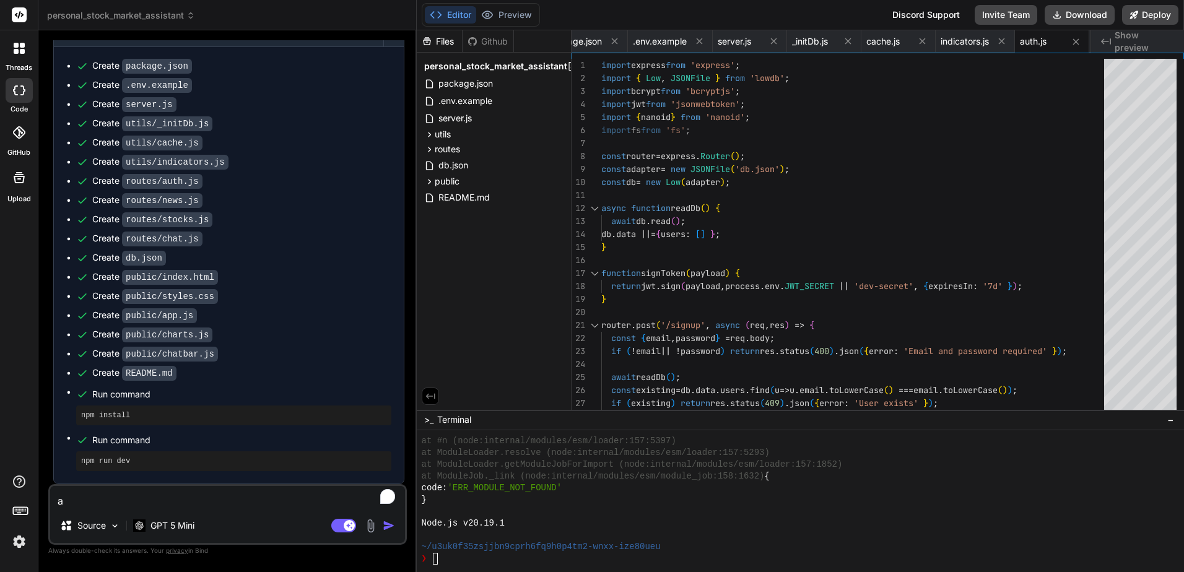
type textarea "ar"
type textarea "x"
type textarea "are"
type textarea "x"
type textarea "are"
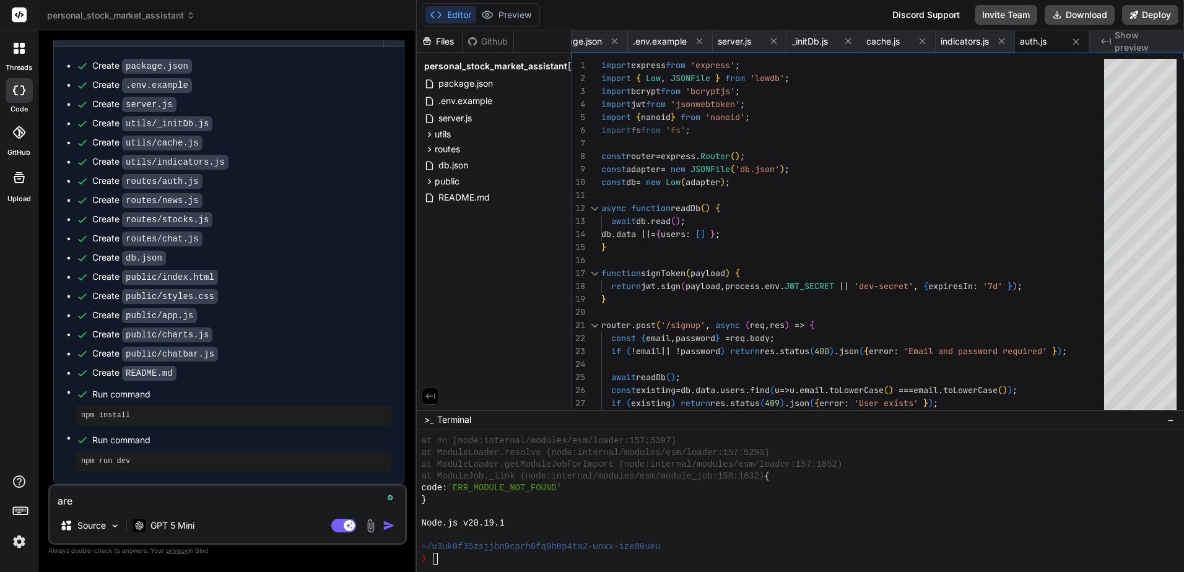
type textarea "x"
type textarea "are y"
type textarea "x"
type textarea "are yo"
type textarea "x"
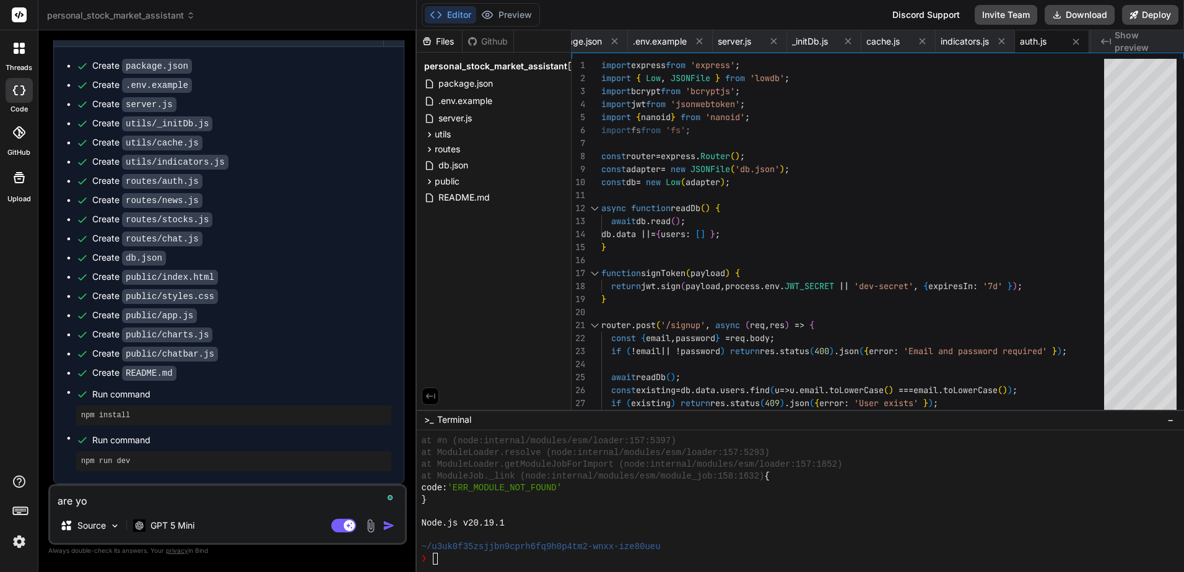
type textarea "are you"
type textarea "x"
type textarea "are you"
type textarea "x"
type textarea "are you d"
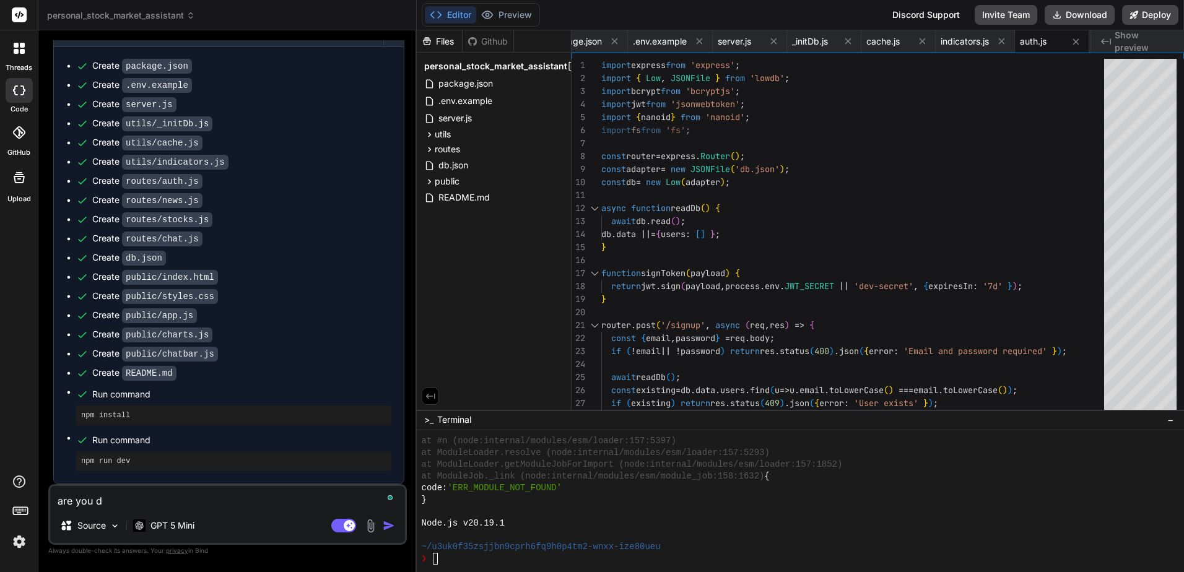
type textarea "x"
type textarea "are you do"
type textarea "x"
type textarea "are you don"
type textarea "x"
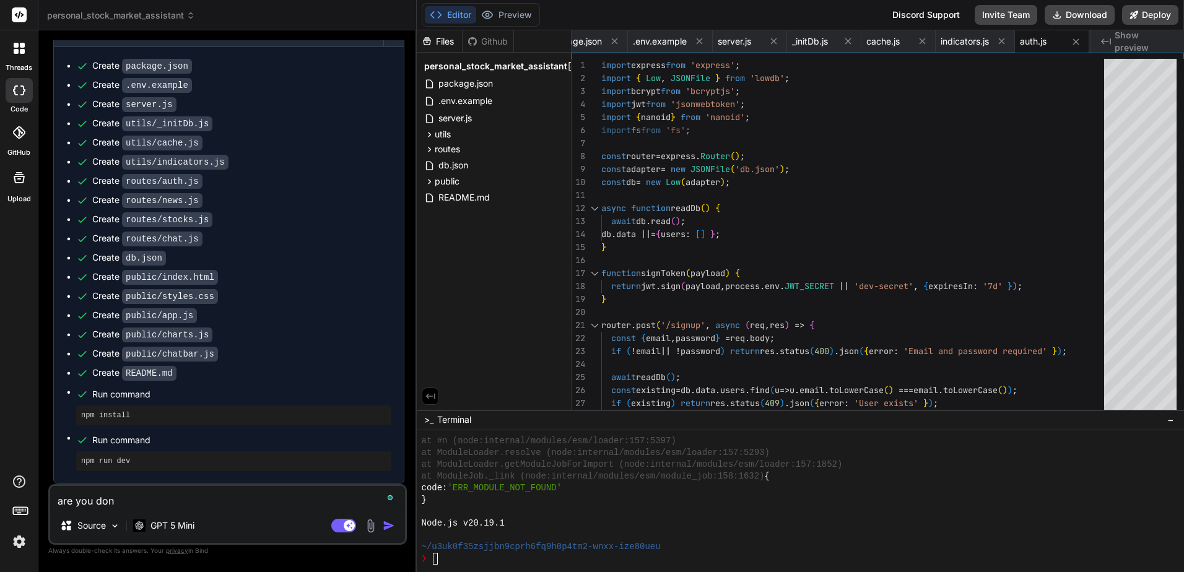
type textarea "are you done"
type textarea "x"
type textarea "are you done"
type textarea "x"
type textarea "are you done so"
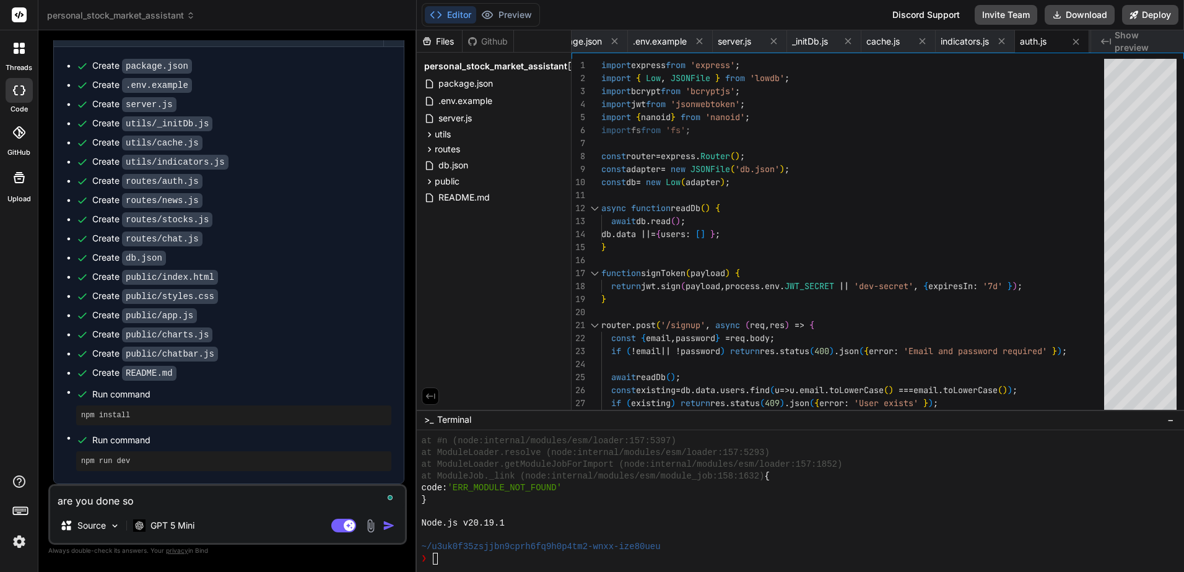
type textarea "x"
type textarea "are you done so"
type textarea "x"
type textarea "are you done so i"
type textarea "x"
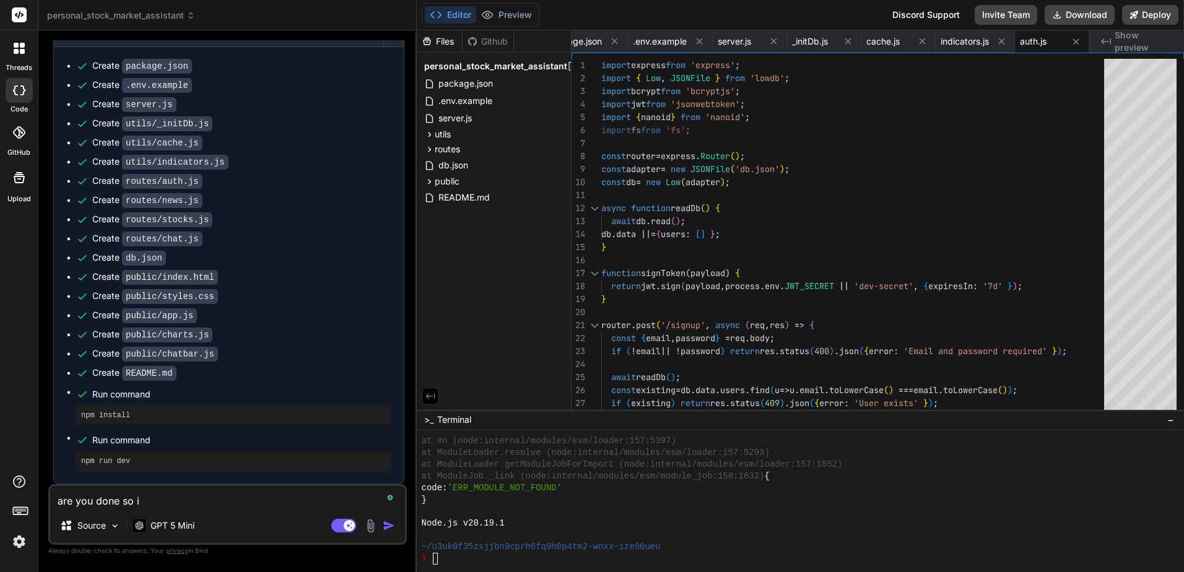
type textarea "are you done so i"
type textarea "x"
type textarea "are you done so i c"
type textarea "x"
type textarea "are you done so i ca"
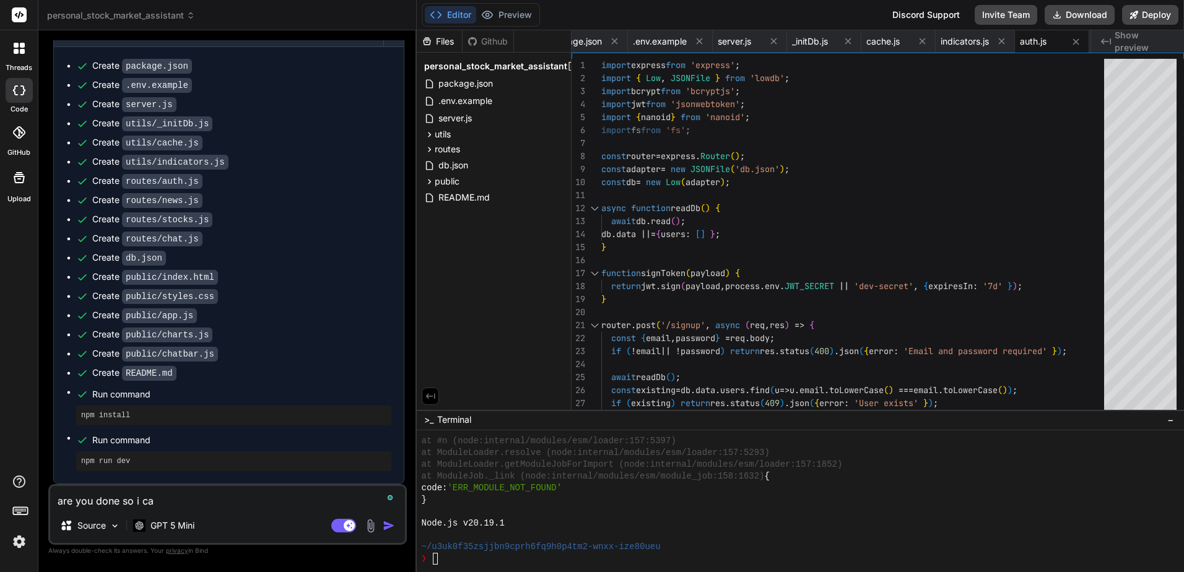
type textarea "x"
type textarea "are you done so i can"
type textarea "x"
type textarea "are you done so i can"
type textarea "x"
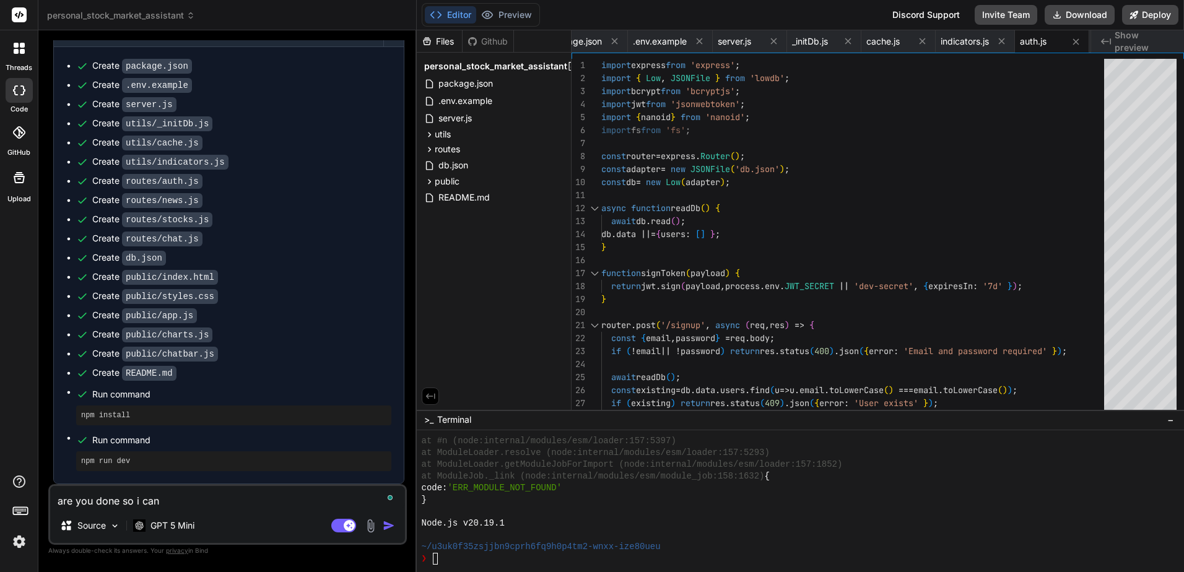
type textarea "are you done so i can p"
type textarea "x"
type textarea "are you done so i can pr"
type textarea "x"
type textarea "are you done so i can pre"
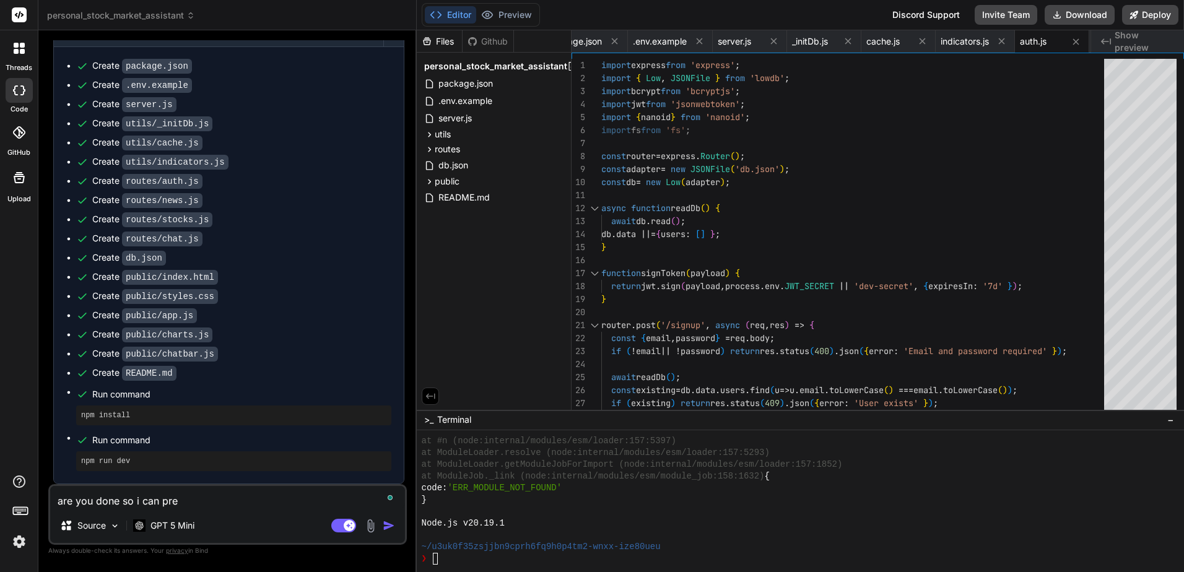
type textarea "x"
type textarea "are you done so i can prev"
type textarea "x"
type textarea "are you done so i can previ"
type textarea "x"
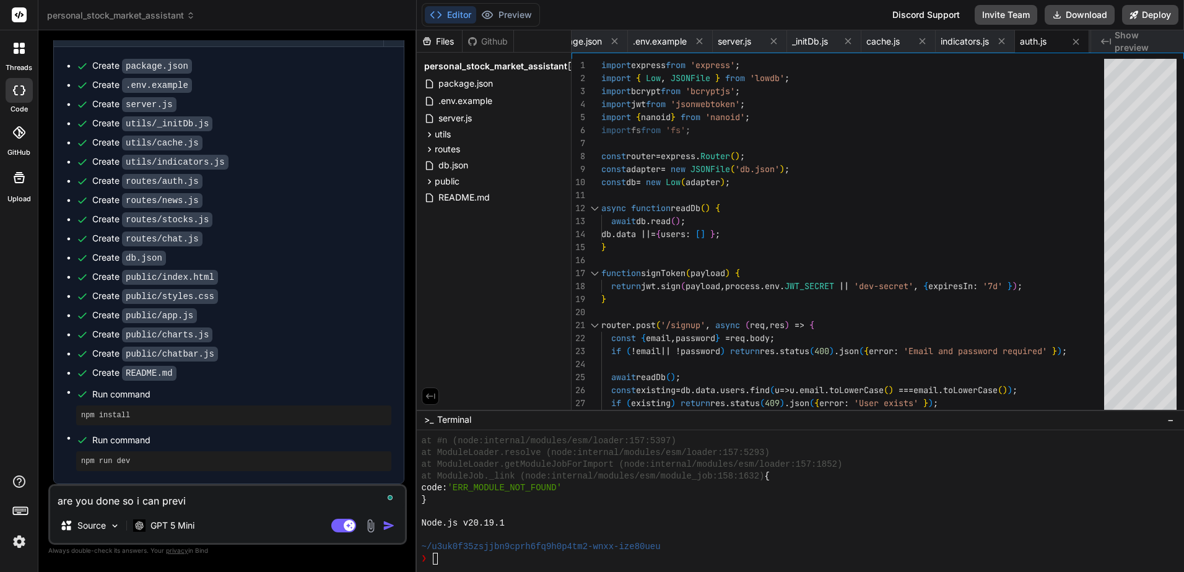
type textarea "are you done so i can previe"
type textarea "x"
type textarea "are you done so i can preview"
type textarea "x"
type textarea "are you done so i can preview"
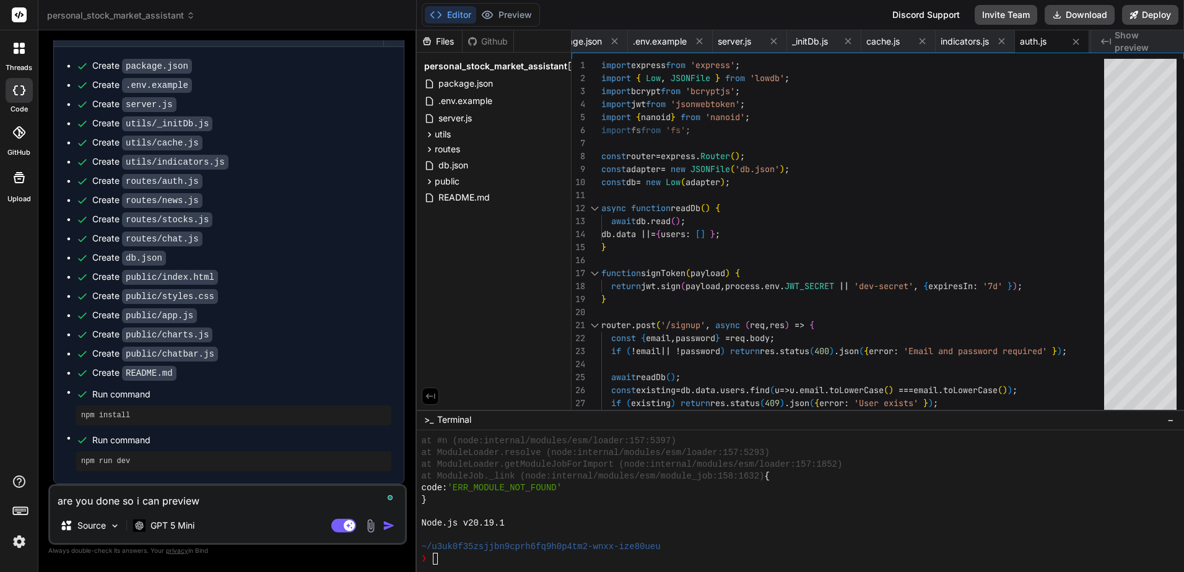
type textarea "x"
type textarea "are you done so i can preview t"
type textarea "x"
type textarea "are you done so i can preview th"
type textarea "x"
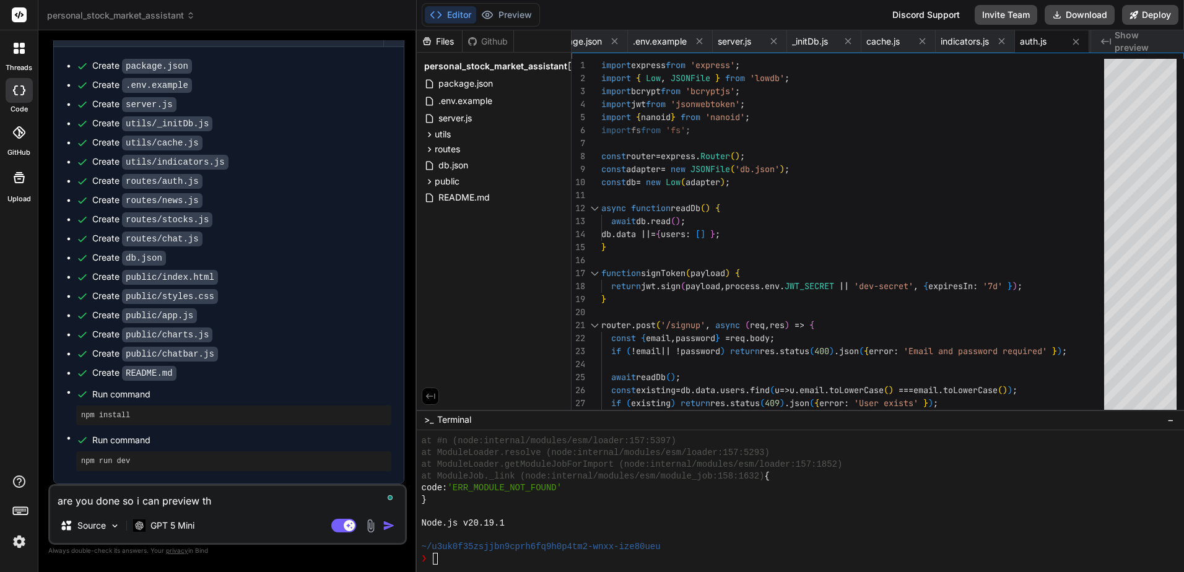
type textarea "are you done so i can preview the"
type textarea "x"
type textarea "are you done so i can preview the"
type textarea "x"
type textarea "are you done so i can preview the a"
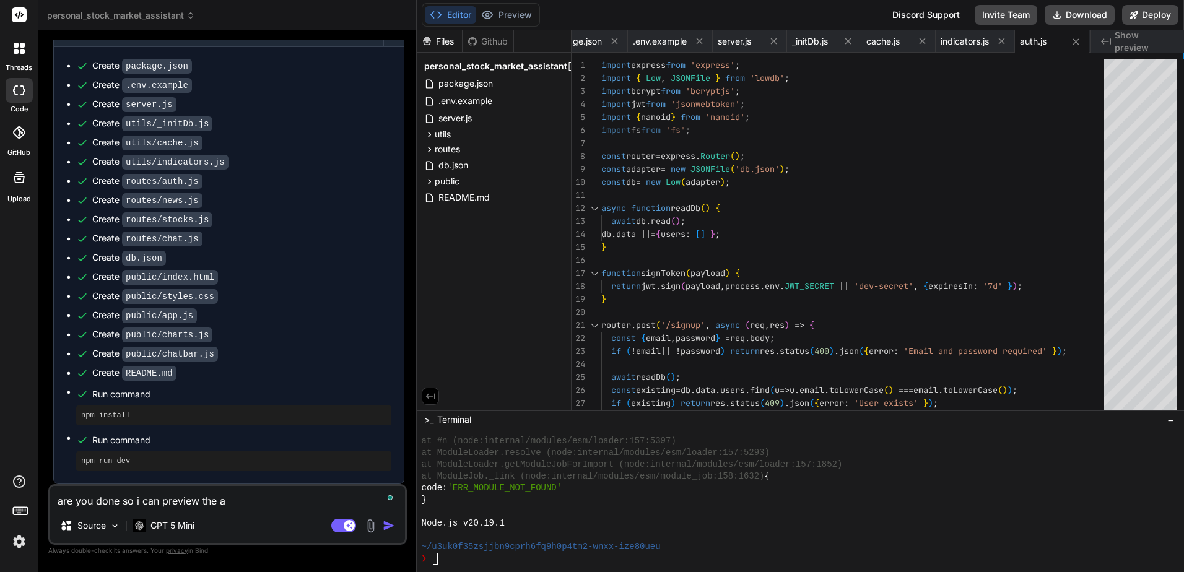
type textarea "x"
type textarea "are you done so i can preview the ap"
type textarea "x"
type textarea "are you done so i can preview the app"
type textarea "x"
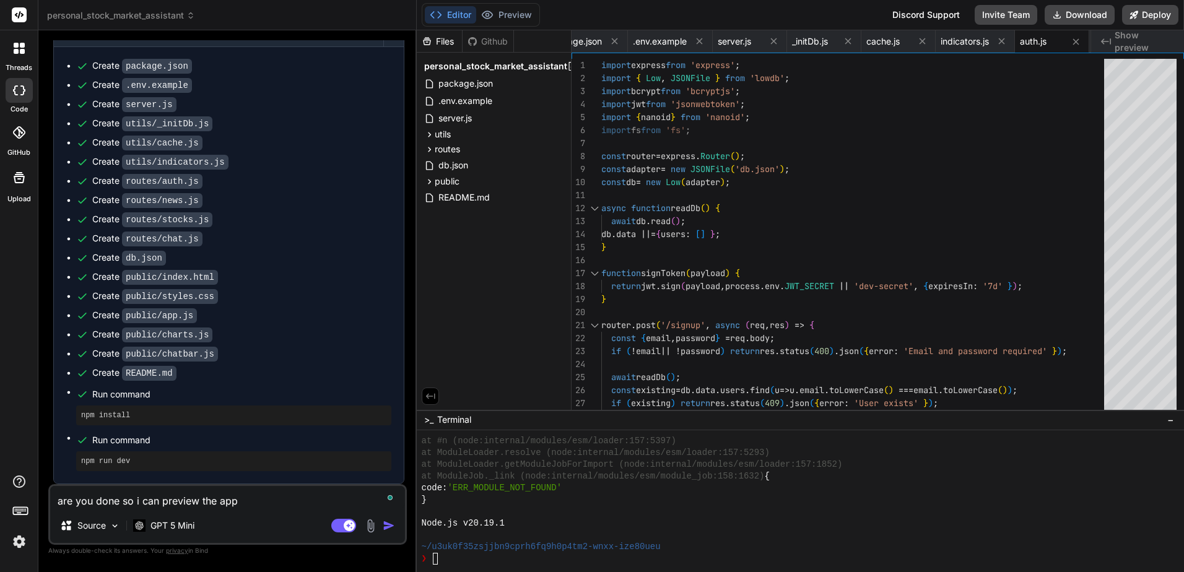
type textarea "are you done so i can preview the app?"
type textarea "x"
type textarea "are you done so i can preview the app?"
type textarea "x"
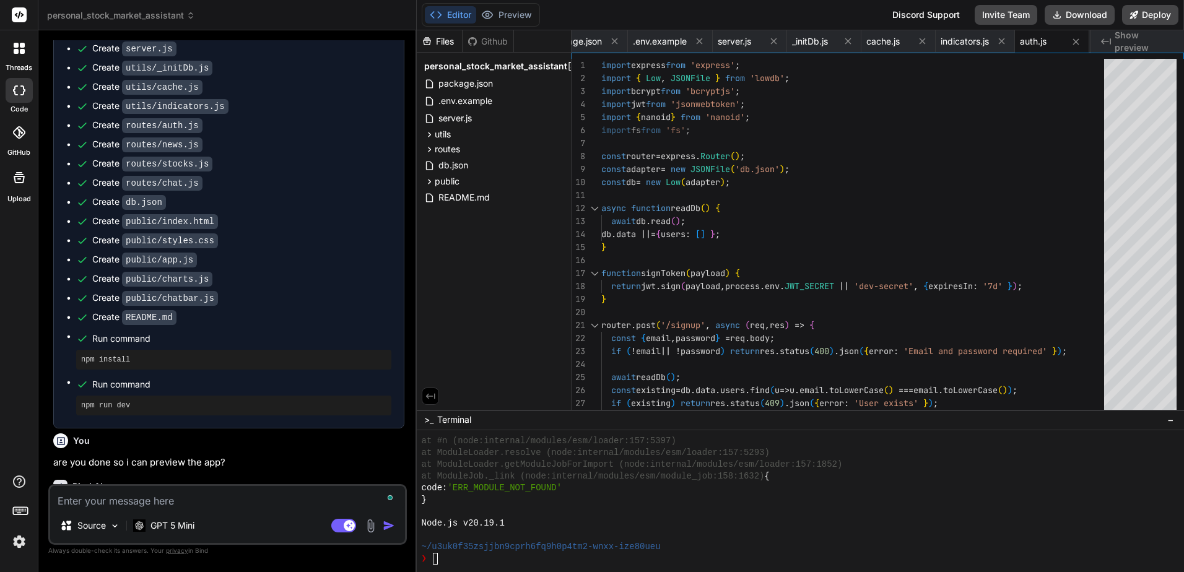
scroll to position [1975, 0]
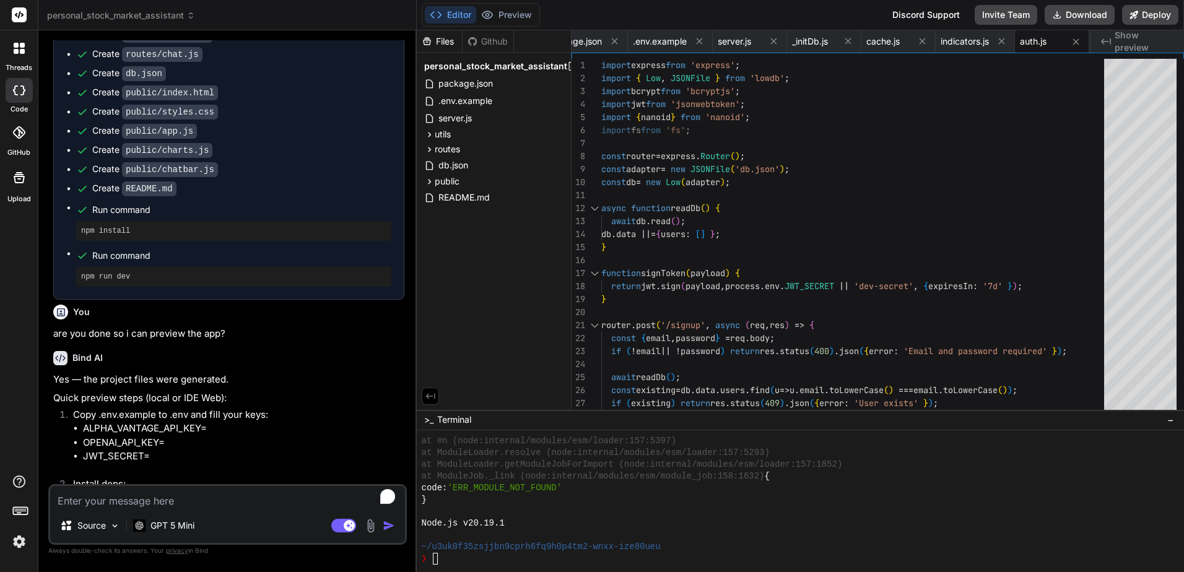
type textarea "x"
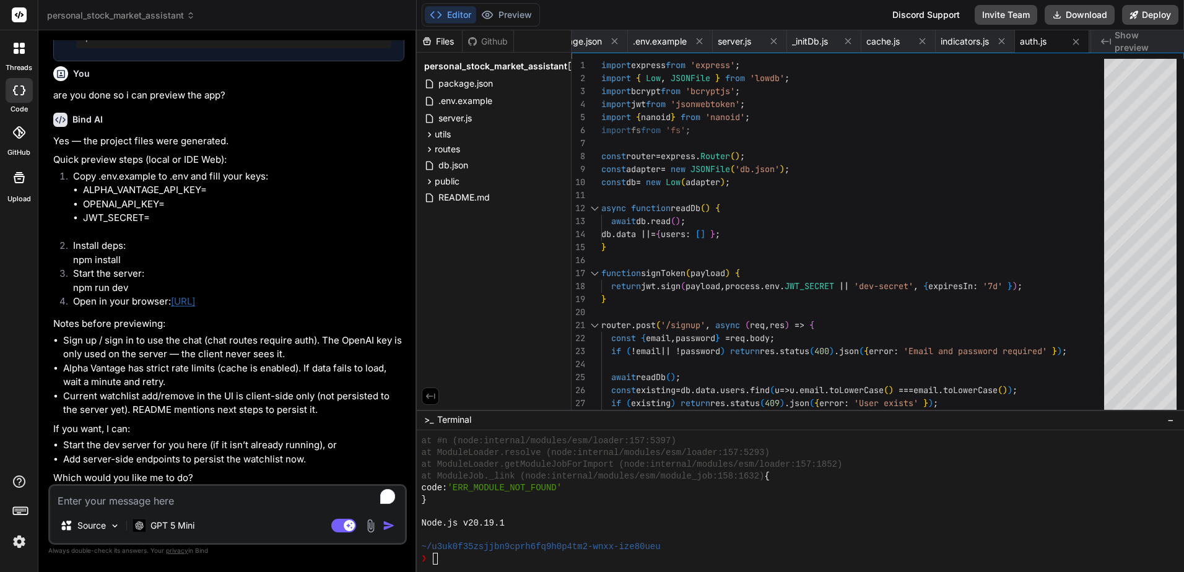
scroll to position [2237, 0]
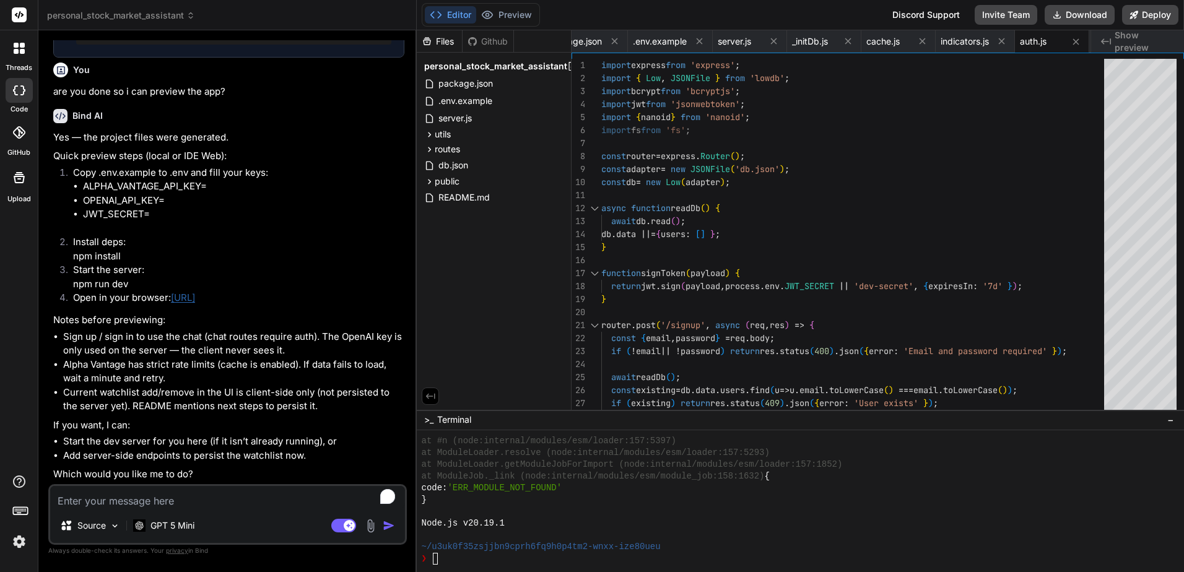
click at [171, 303] on link "[URL]" at bounding box center [183, 298] width 24 height 12
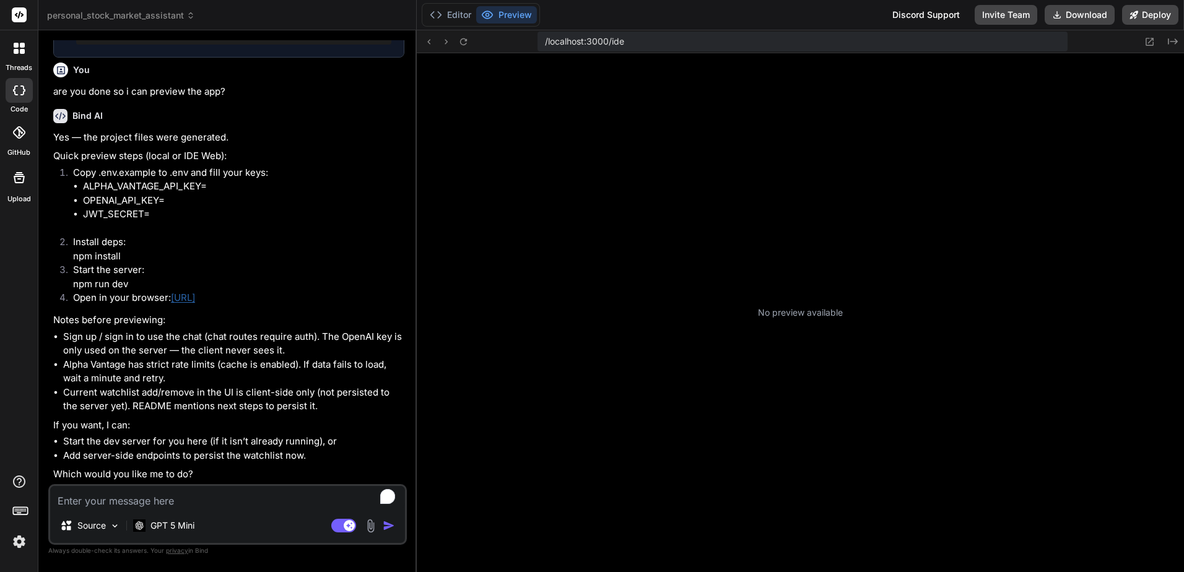
scroll to position [294, 0]
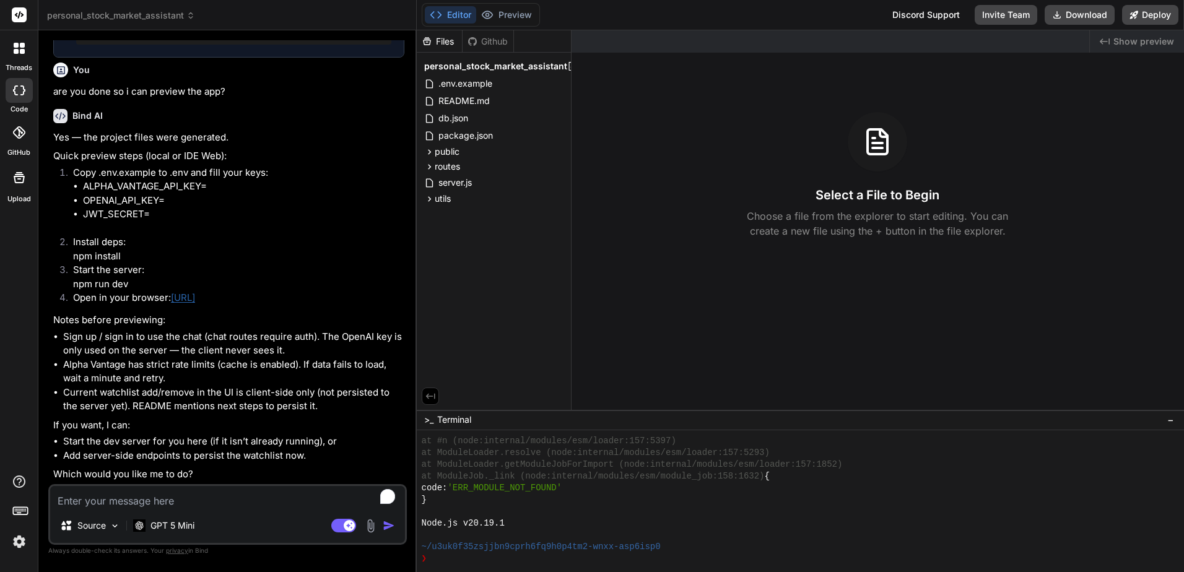
click at [856, 150] on div at bounding box center [877, 141] width 59 height 59
click at [1137, 42] on span "Show preview" at bounding box center [1143, 41] width 61 height 12
click at [501, 98] on div "README.md" at bounding box center [494, 100] width 144 height 17
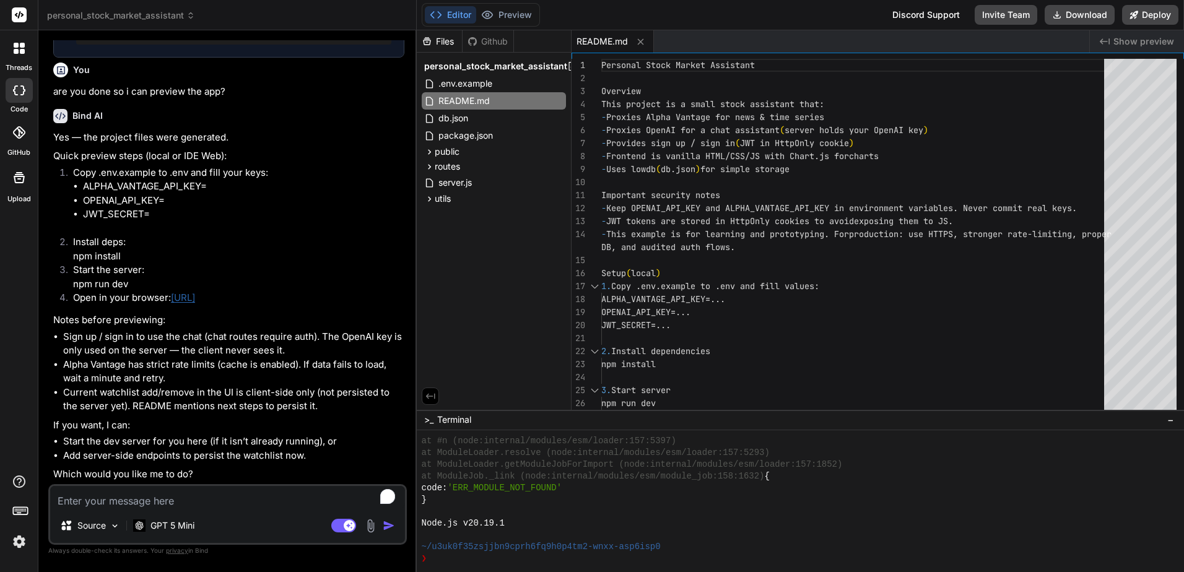
click at [746, 17] on div "Editor Preview Disabled until preview for your project is generated Discord Sup…" at bounding box center [801, 15] width 768 height 30
click at [292, 496] on textarea "To enrich screen reader interactions, please activate Accessibility in Grammarl…" at bounding box center [227, 497] width 355 height 22
click at [109, 249] on li "Install deps: npm install" at bounding box center [233, 249] width 341 height 28
click at [235, 495] on textarea "To enrich screen reader interactions, please activate Accessibility in Grammarl…" at bounding box center [227, 497] width 355 height 22
click at [264, 501] on textarea "To enrich screen reader interactions, please activate Accessibility in Grammarl…" at bounding box center [227, 497] width 355 height 22
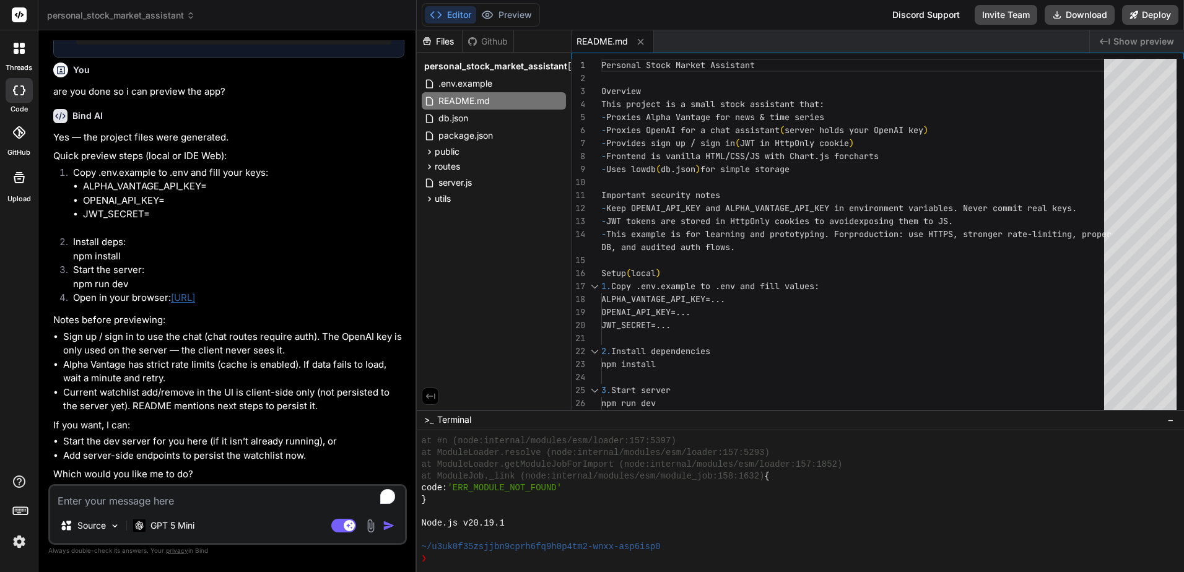
type textarea "x"
type textarea "n"
type textarea "x"
type textarea "no"
type textarea "x"
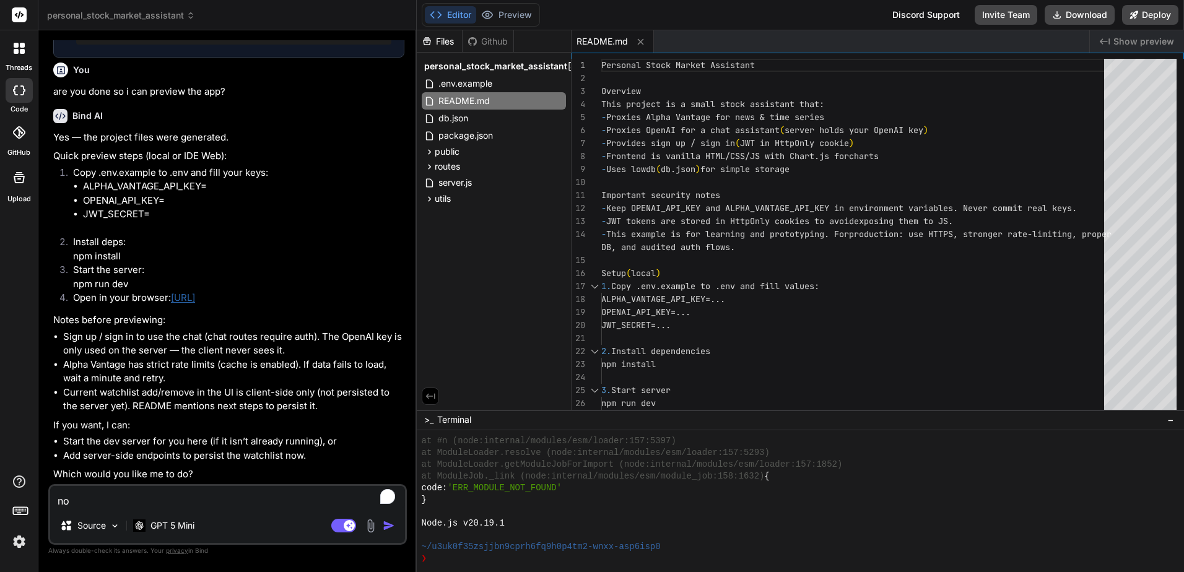
type textarea "not"
type textarea "x"
type textarea "noth"
type textarea "x"
type textarea "nothi"
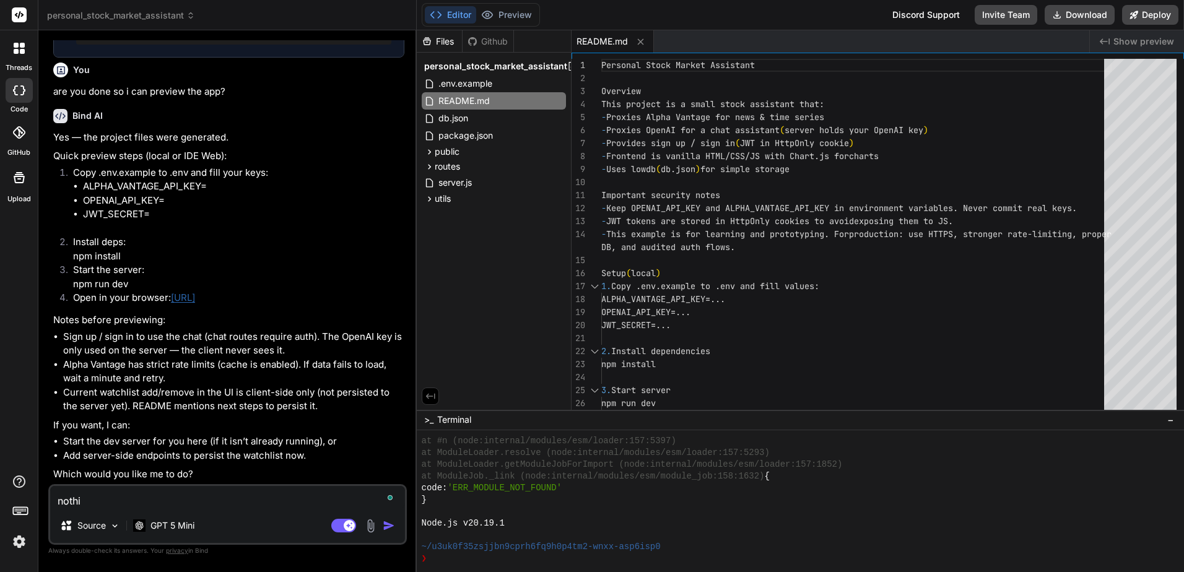
type textarea "x"
type textarea "nothin"
type textarea "x"
type textarea "nothing"
type textarea "x"
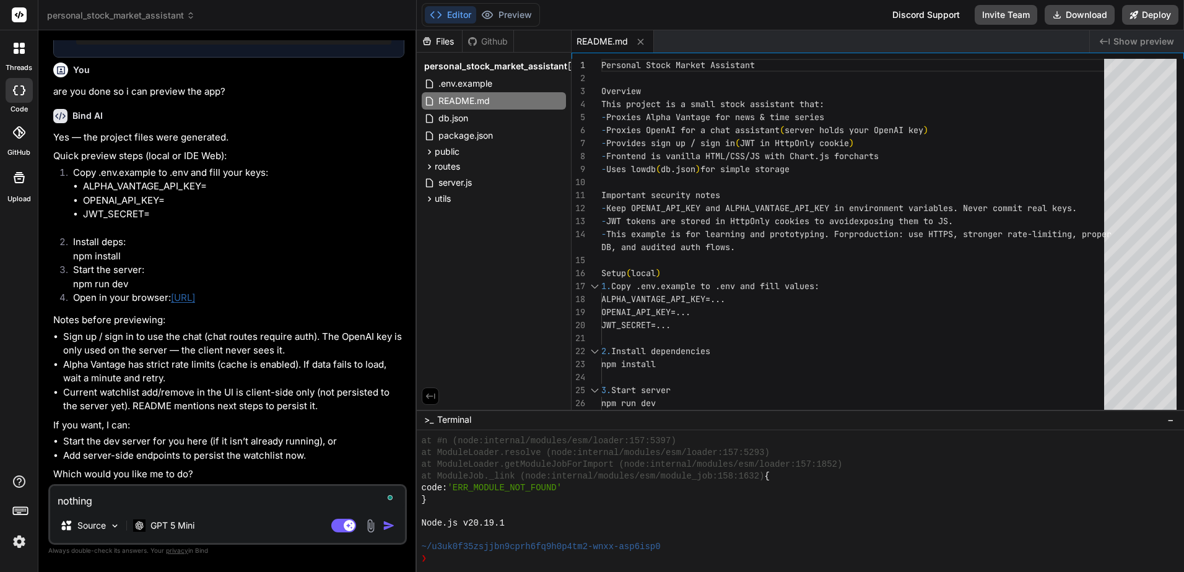
type textarea "nothing"
type textarea "x"
type textarea "nothing h"
type textarea "x"
type textarea "nothing ha"
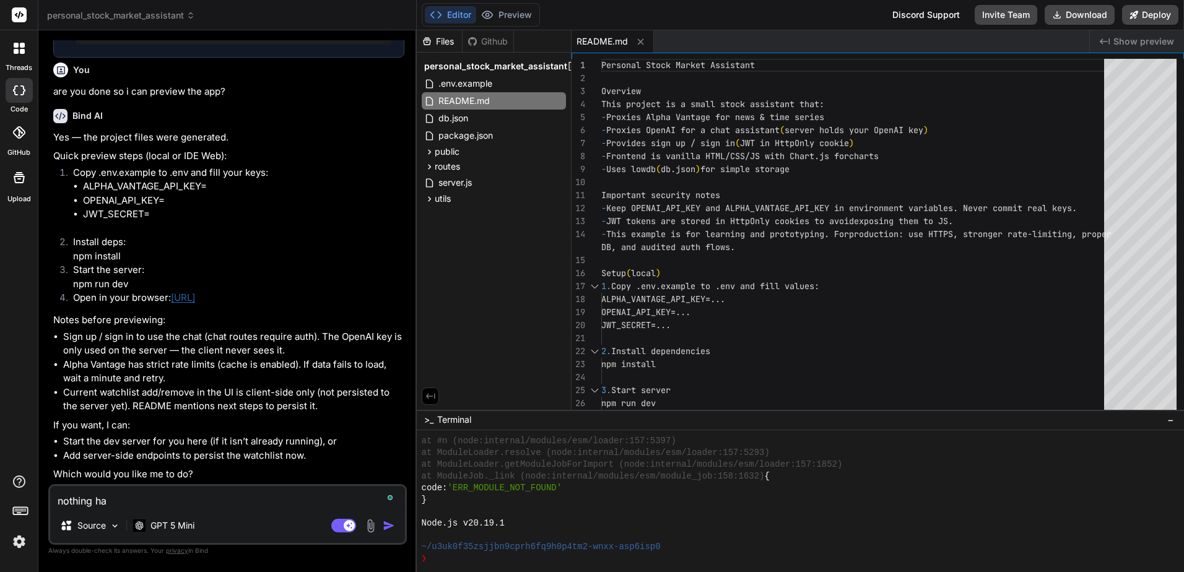
type textarea "x"
type textarea "nothing hap"
type textarea "x"
type textarea "nothing happ"
type textarea "x"
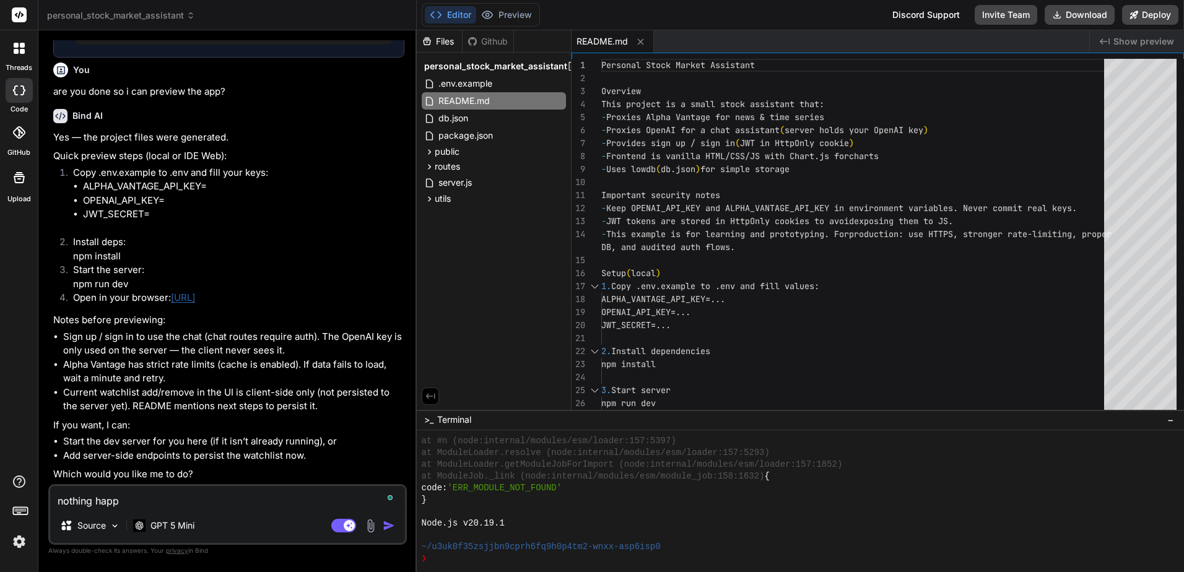
type textarea "nothing [PERSON_NAME]"
type textarea "x"
type textarea "nothing happen"
type textarea "x"
type textarea "nothing happene"
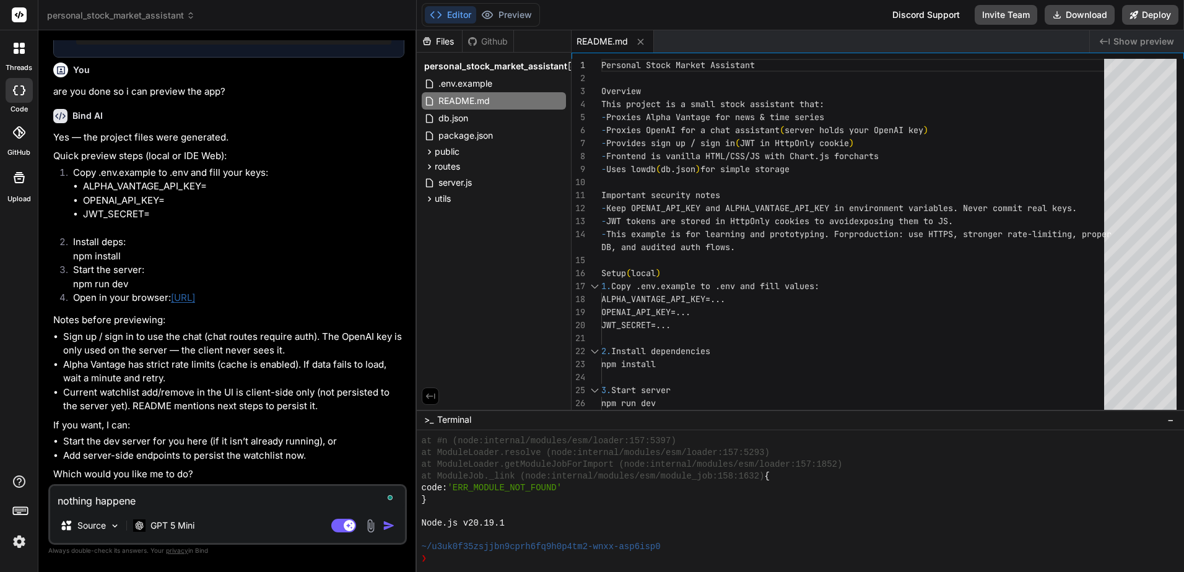
type textarea "x"
type textarea "nothing happened"
type textarea "x"
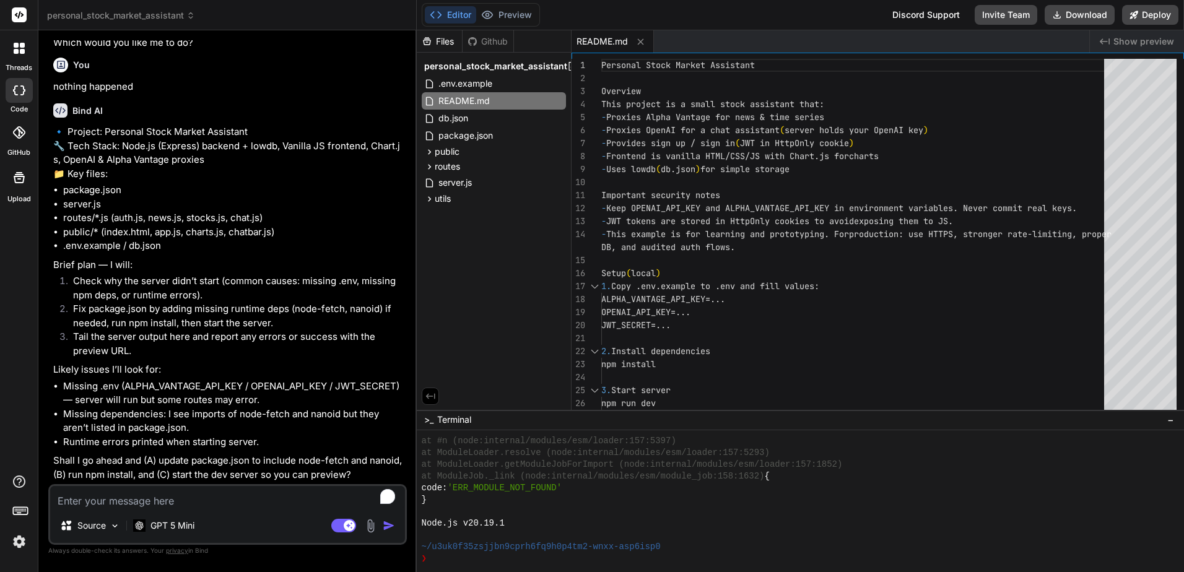
scroll to position [2604, 0]
click at [307, 503] on textarea "To enrich screen reader interactions, please activate Accessibility in Grammarl…" at bounding box center [227, 497] width 355 height 22
type textarea "x"
type textarea "y"
type textarea "x"
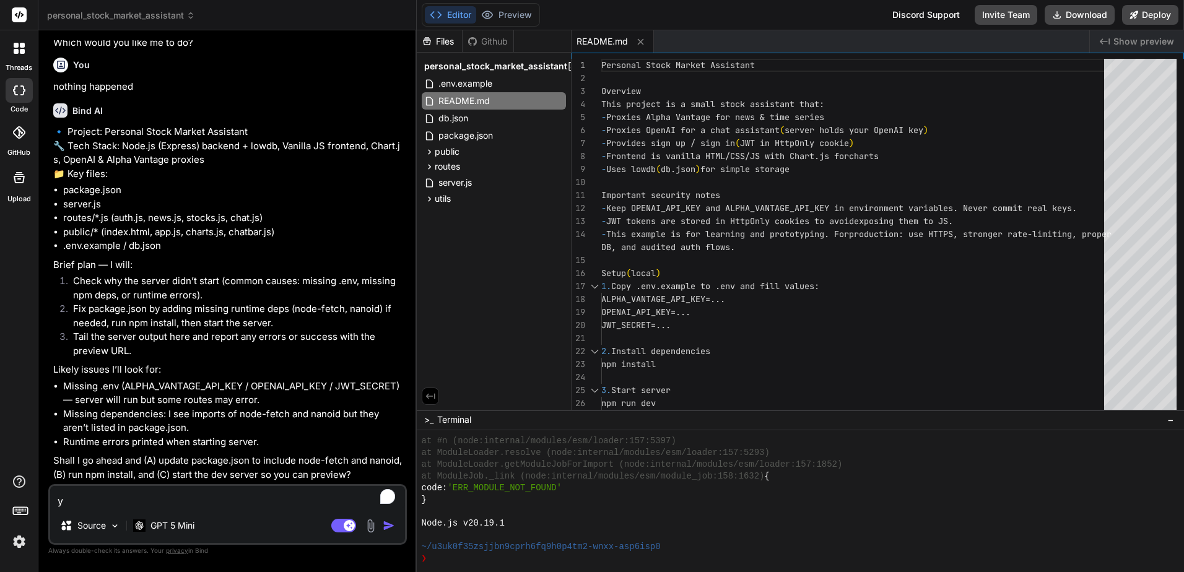
type textarea "ye"
type textarea "x"
type textarea "yes"
type textarea "x"
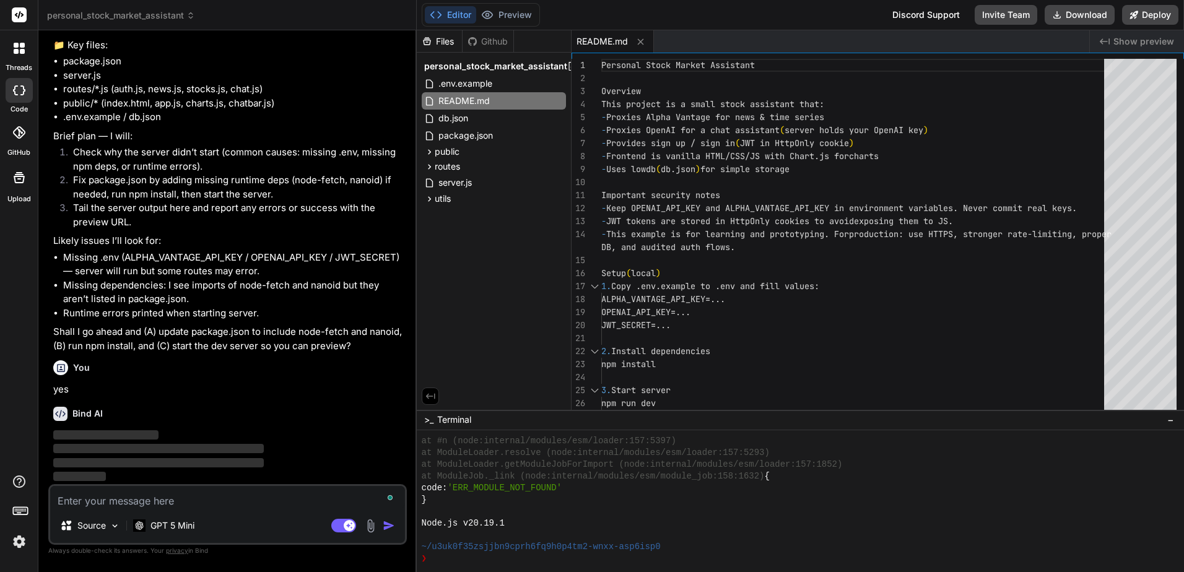
scroll to position [2733, 0]
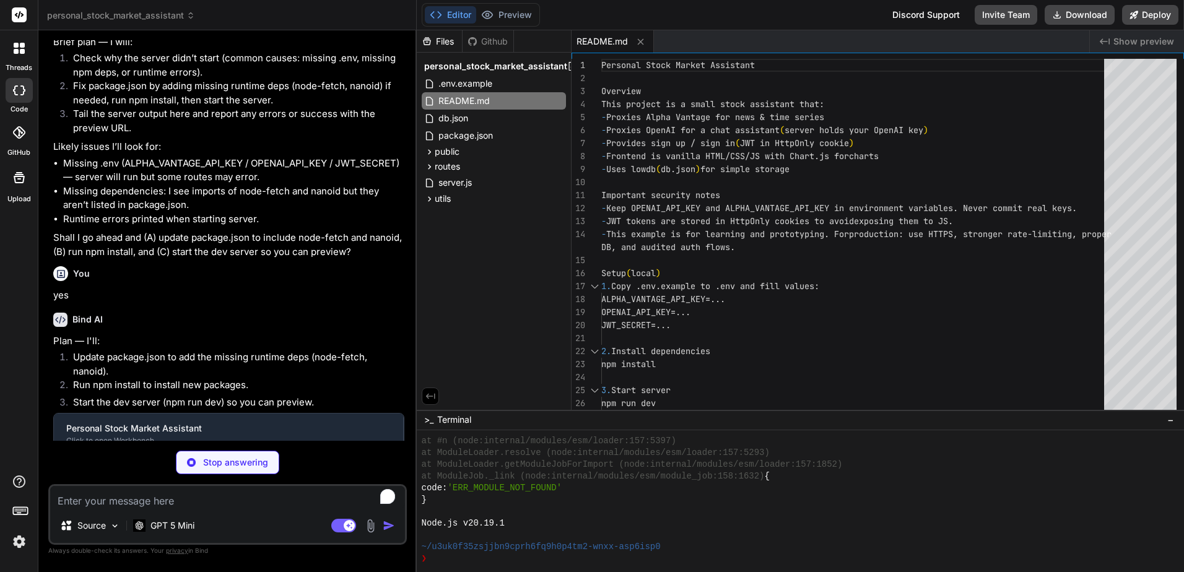
type textarea "x"
type textarea "}"
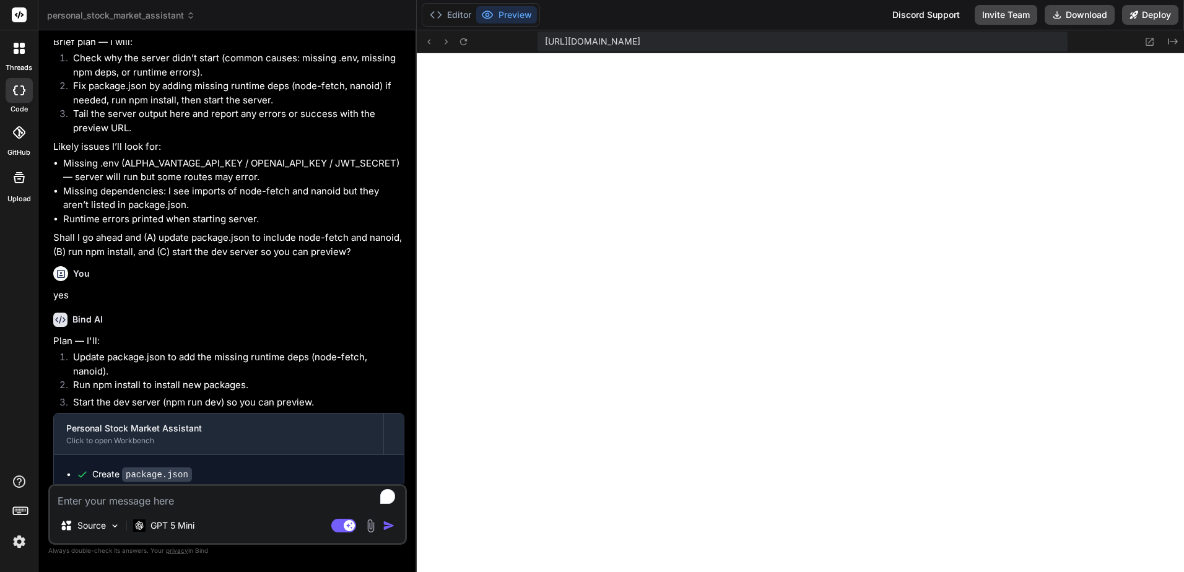
scroll to position [635, 0]
click at [465, 38] on icon at bounding box center [463, 41] width 7 height 7
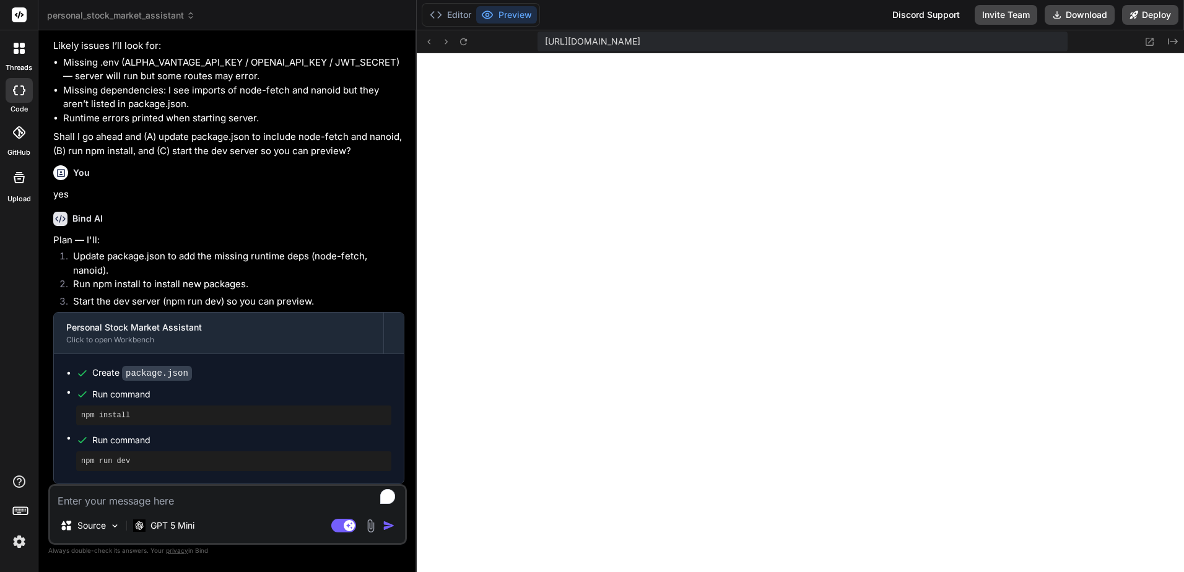
scroll to position [2928, 0]
click at [152, 502] on textarea "To enrich screen reader interactions, please activate Accessibility in Grammarl…" at bounding box center [227, 497] width 355 height 22
paste textarea "[DOMAIN_NAME] refused to connect."
type textarea "x"
type textarea "[DOMAIN_NAME] refused to connect."
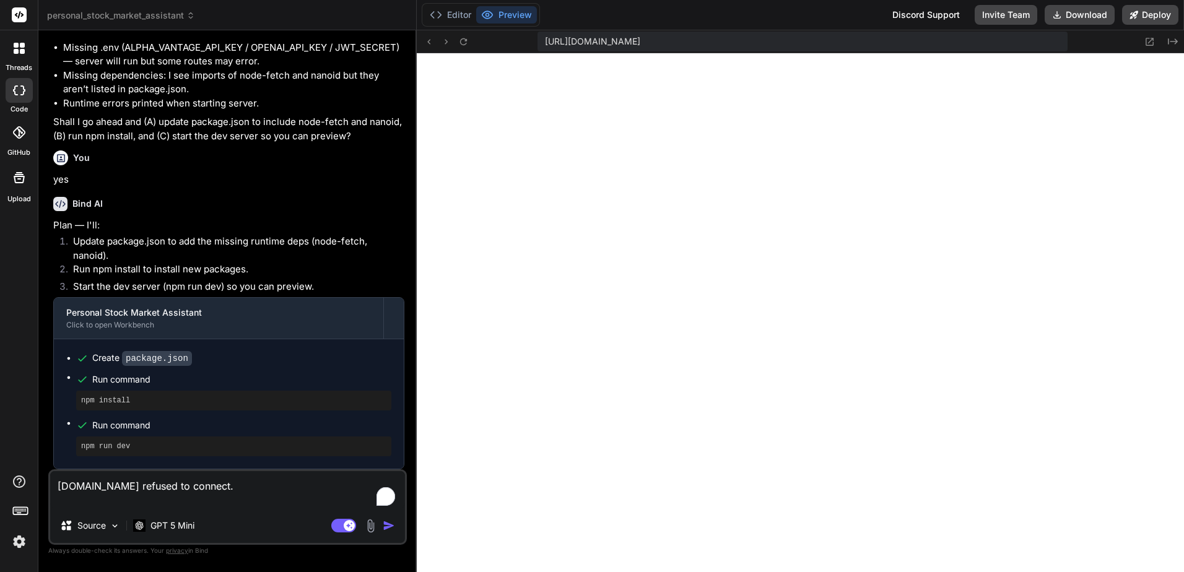
type textarea "x"
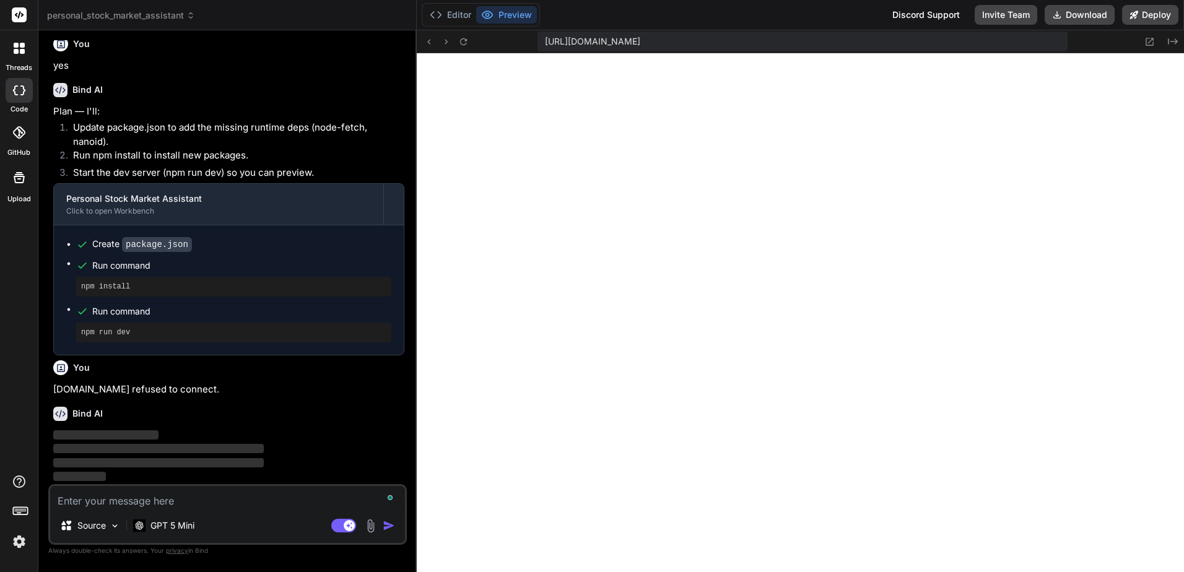
scroll to position [3070, 0]
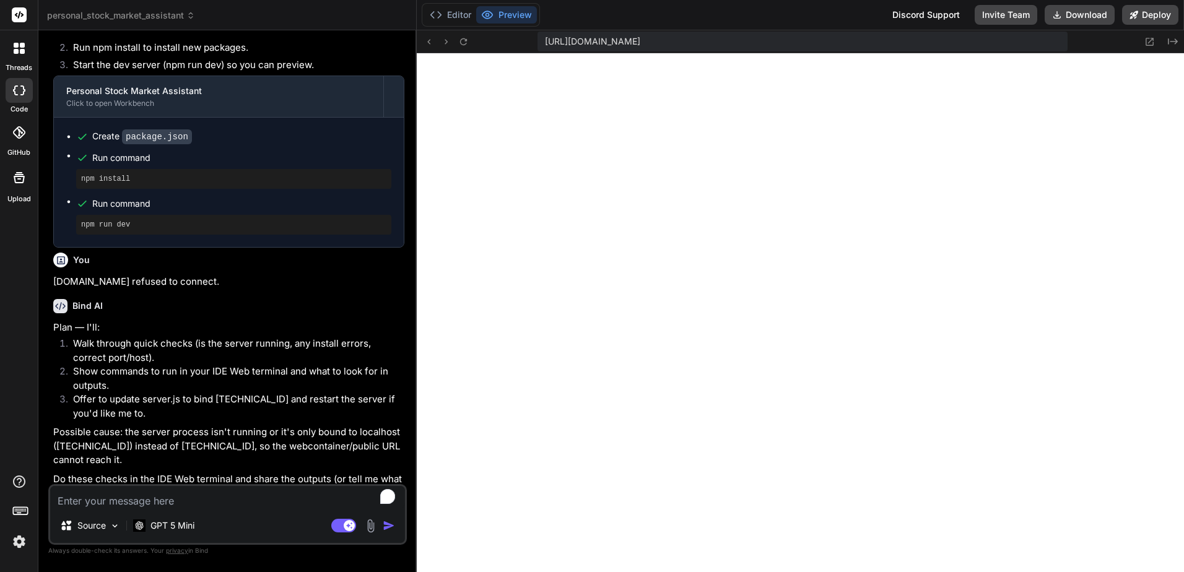
type textarea "x"
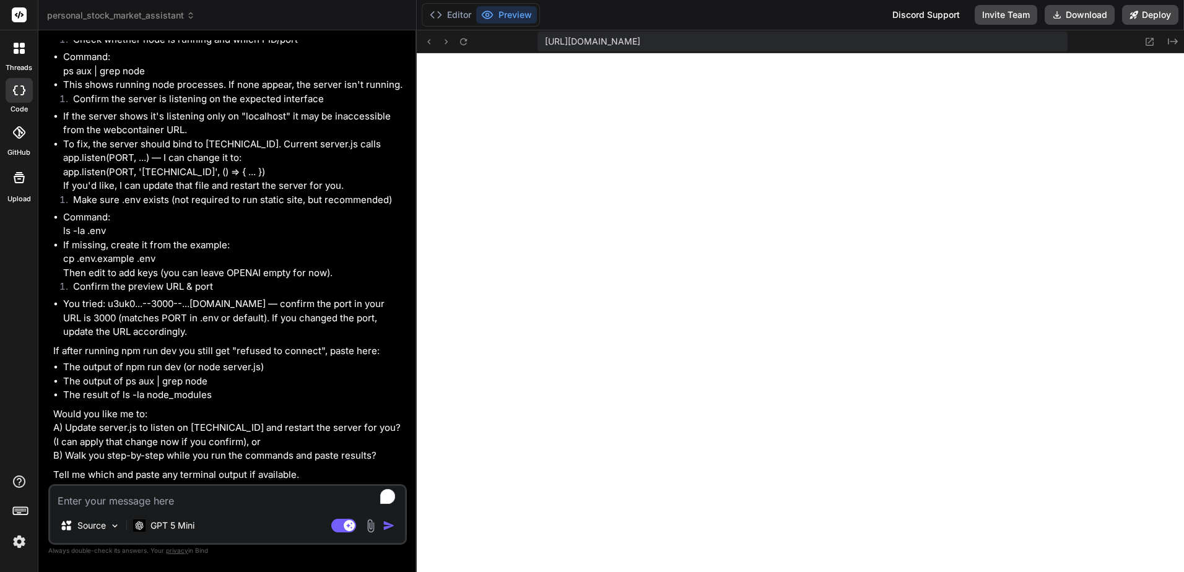
scroll to position [3850, 0]
click at [273, 494] on textarea "To enrich screen reader interactions, please activate Accessibility in Grammarl…" at bounding box center [227, 497] width 355 height 22
